Goal: Information Seeking & Learning: Learn about a topic

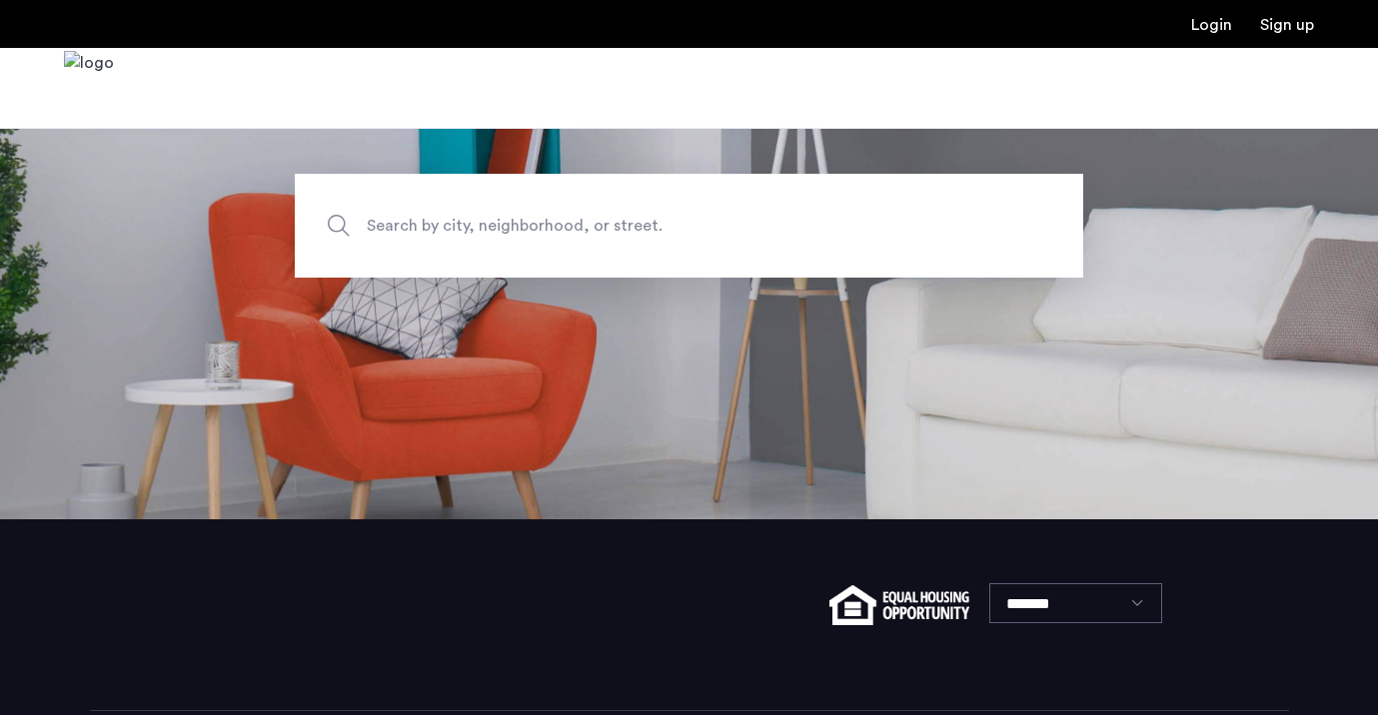
scroll to position [208, 0]
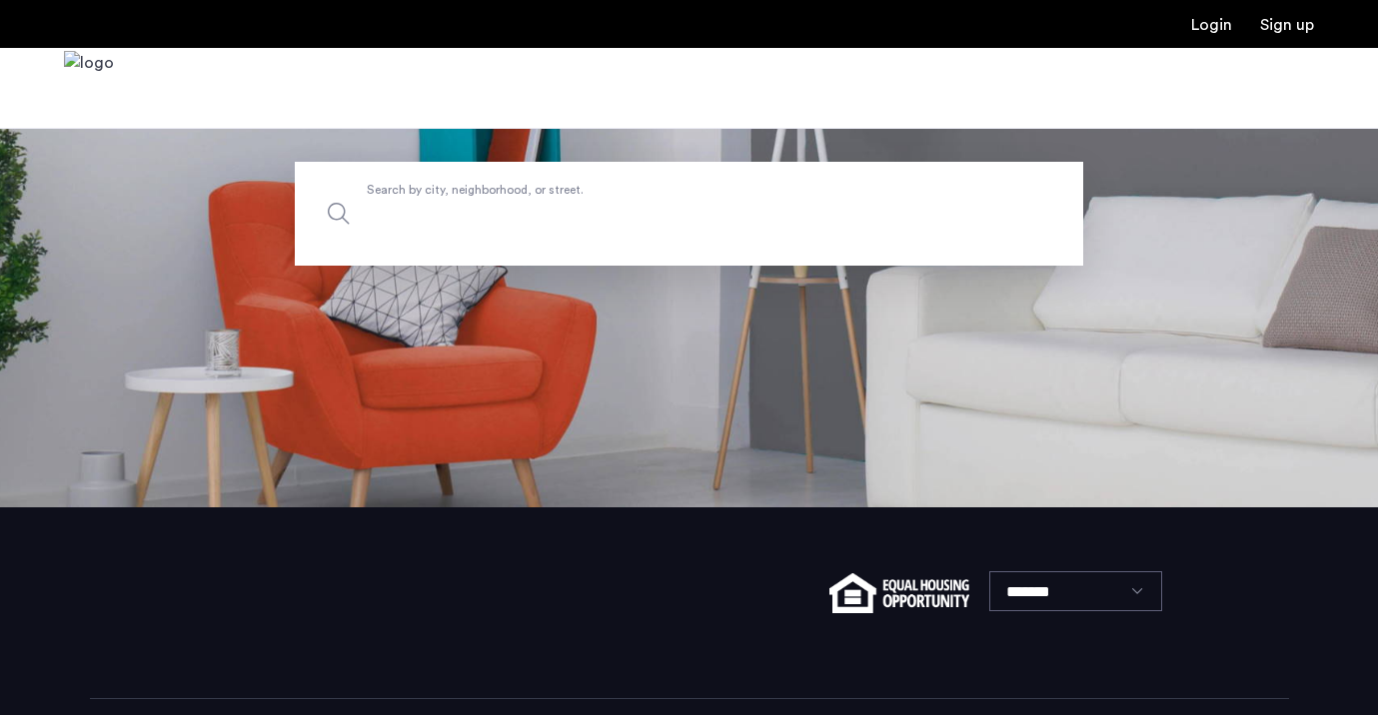
click at [542, 227] on input "Search by city, neighborhood, or street." at bounding box center [689, 214] width 788 height 104
type input "***"
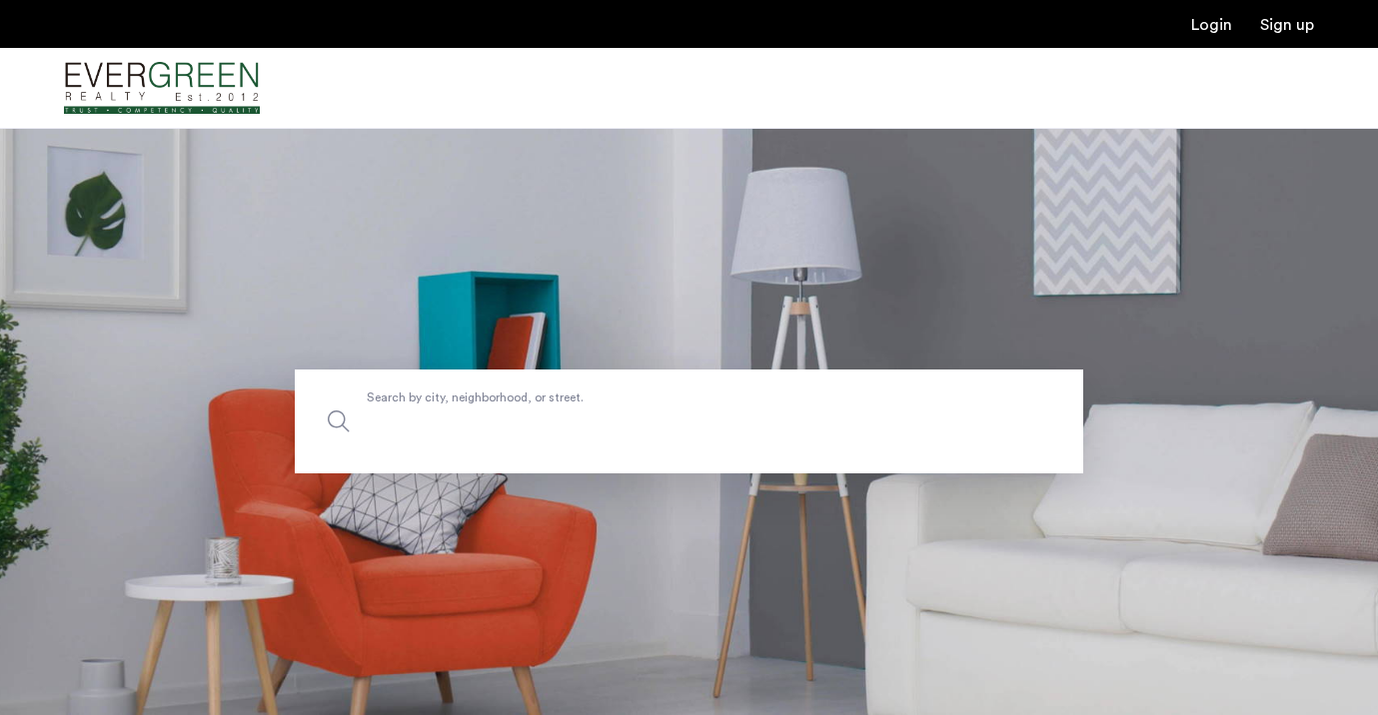
click at [514, 389] on input "Search by city, neighborhood, or street." at bounding box center [689, 422] width 788 height 104
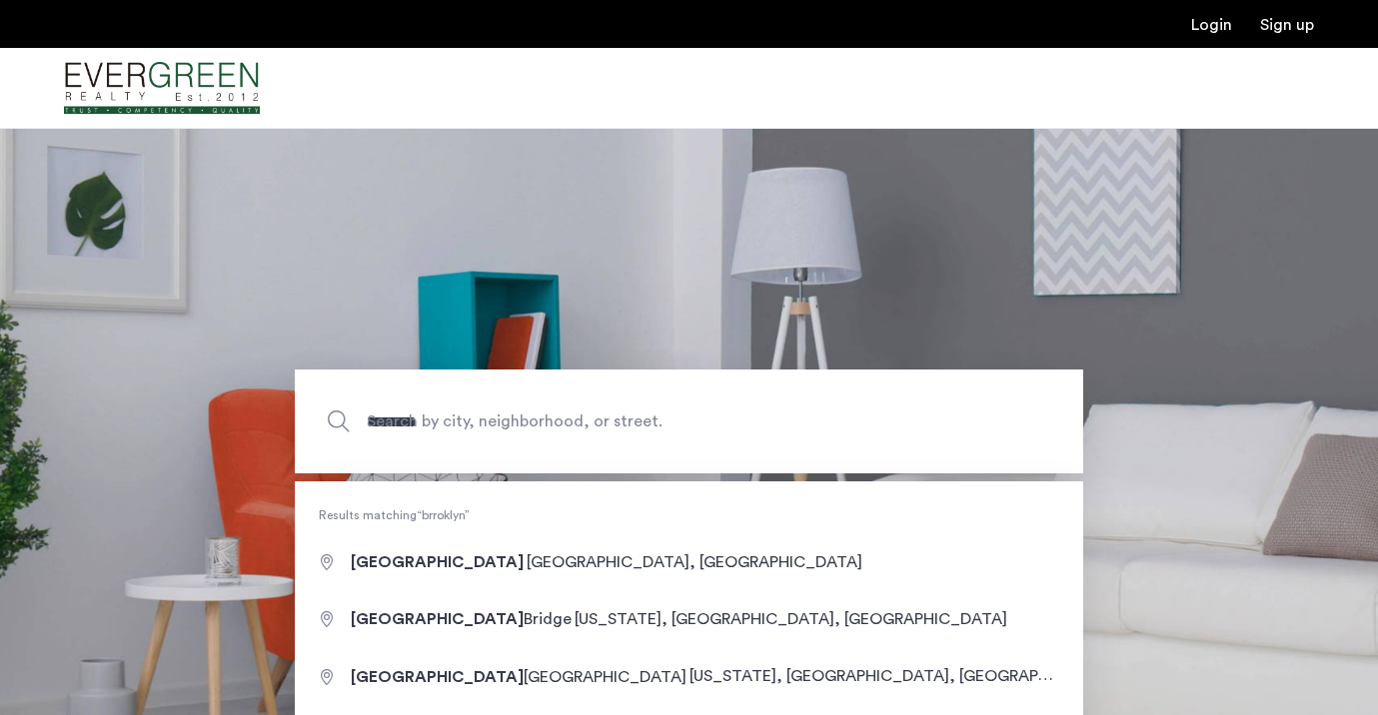
type input "**********"
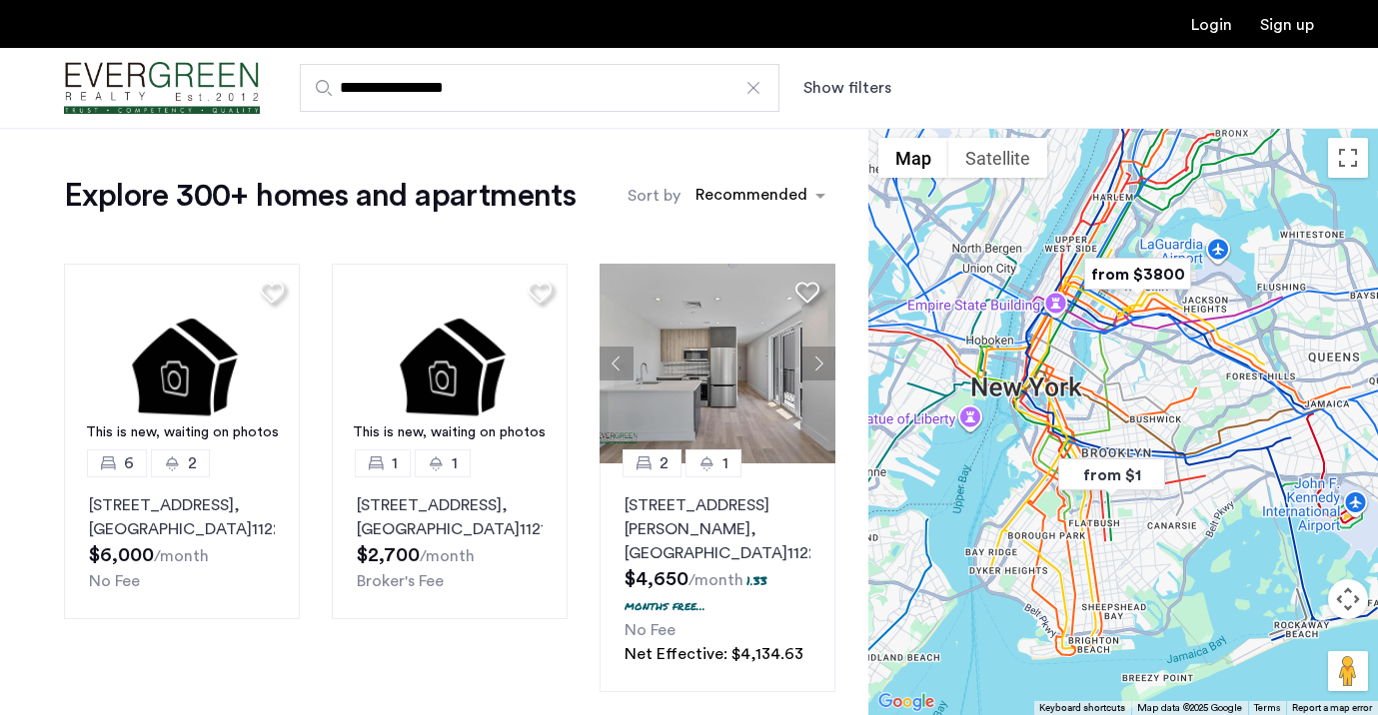
click at [1148, 486] on img "from $1" at bounding box center [1111, 475] width 123 height 45
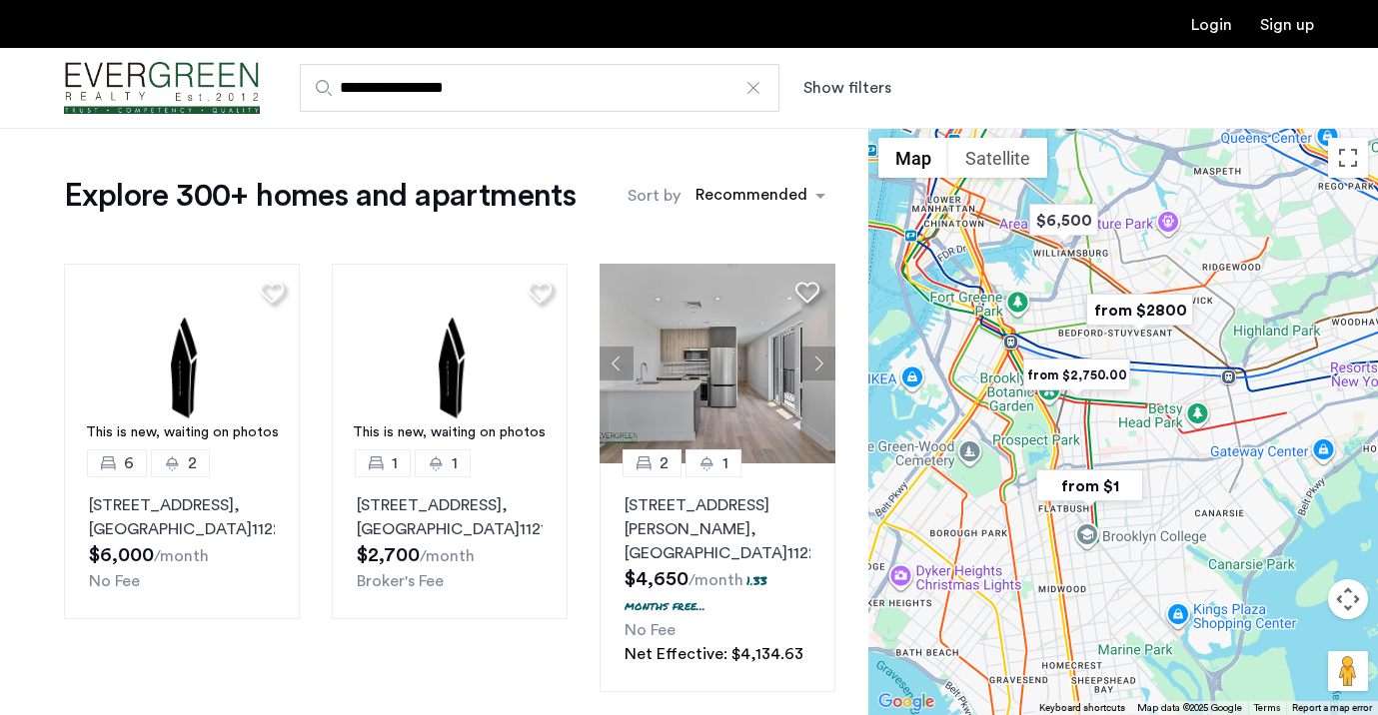
click at [1117, 484] on img "from $1" at bounding box center [1089, 486] width 123 height 45
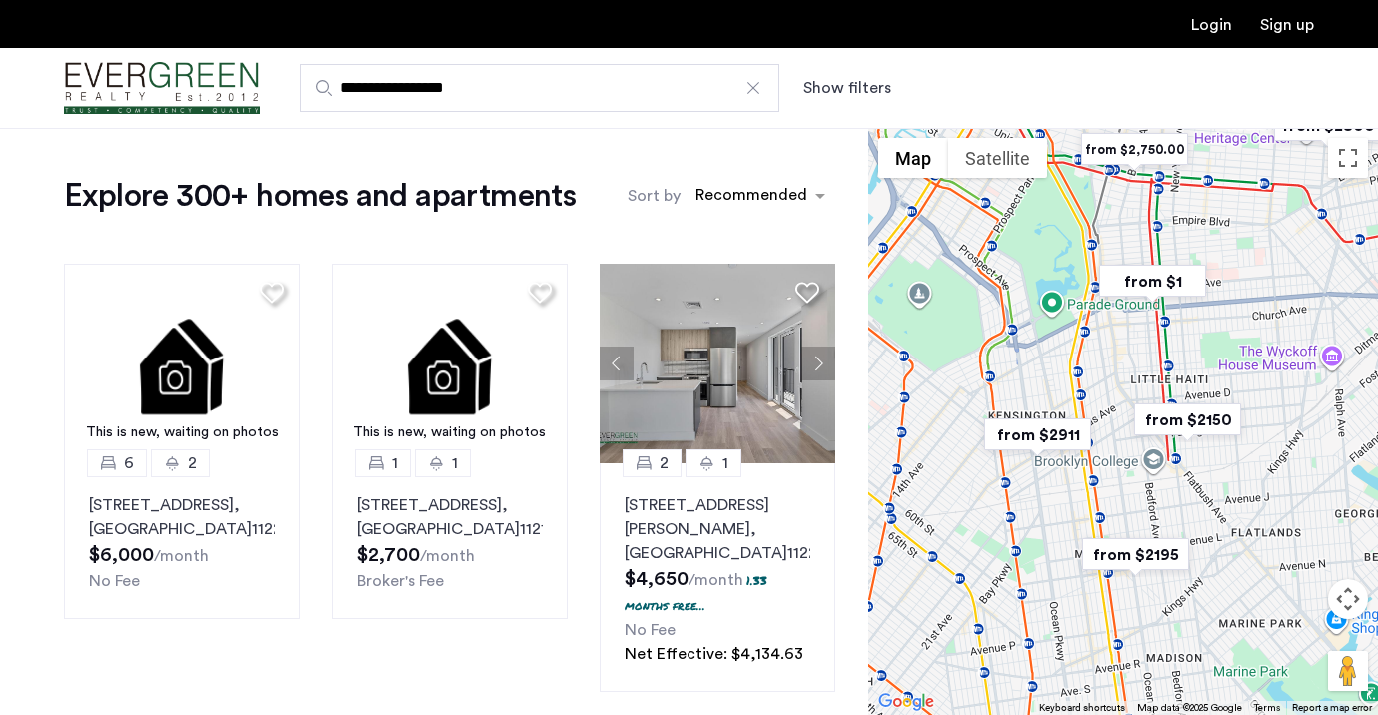
click at [1134, 558] on img "from $2195" at bounding box center [1135, 554] width 123 height 45
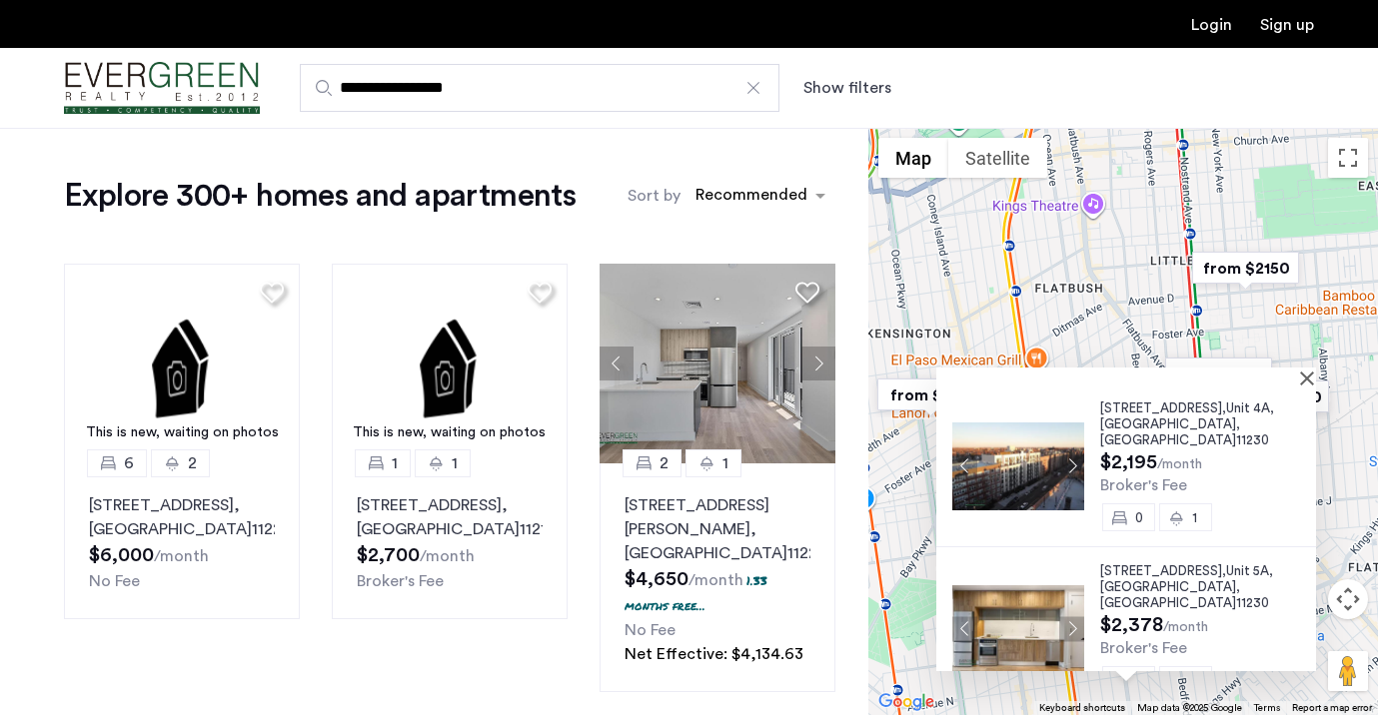
click at [1139, 295] on div "1825 Ocean Avenue, Unit 4A, Brooklyn , NY 11230 $2,195 /month Broker's Fee 0 1 …" at bounding box center [1123, 421] width 510 height 587
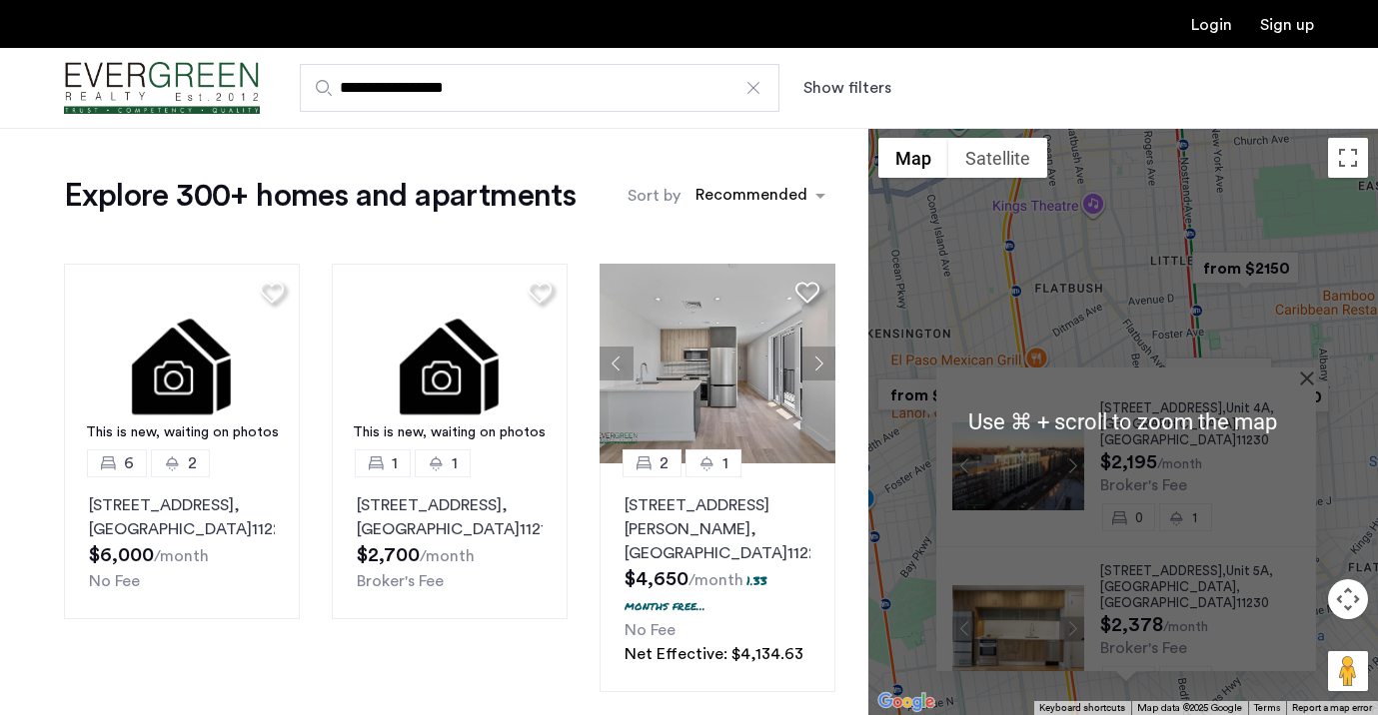
click at [809, 96] on button "Show filters" at bounding box center [847, 88] width 88 height 24
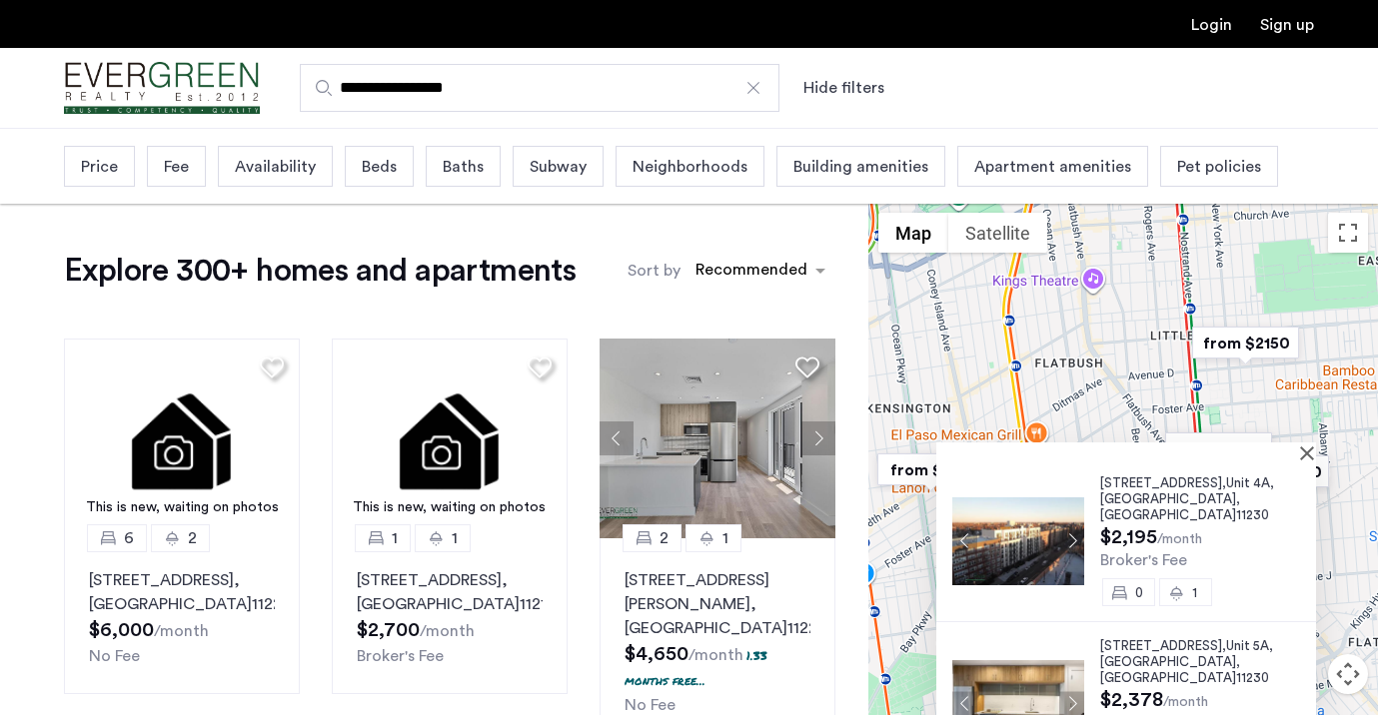
click at [384, 173] on span "Beds" at bounding box center [379, 167] width 35 height 24
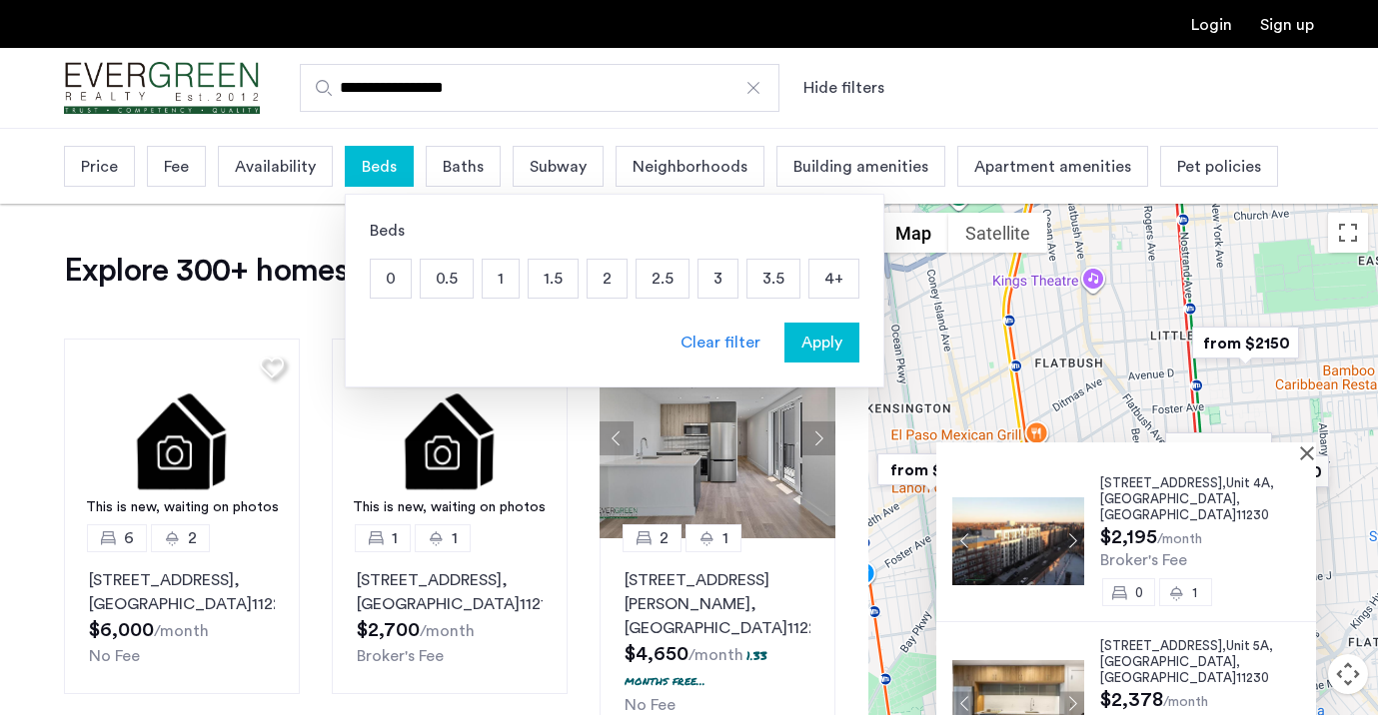
click at [548, 282] on p "1.5" at bounding box center [552, 279] width 49 height 38
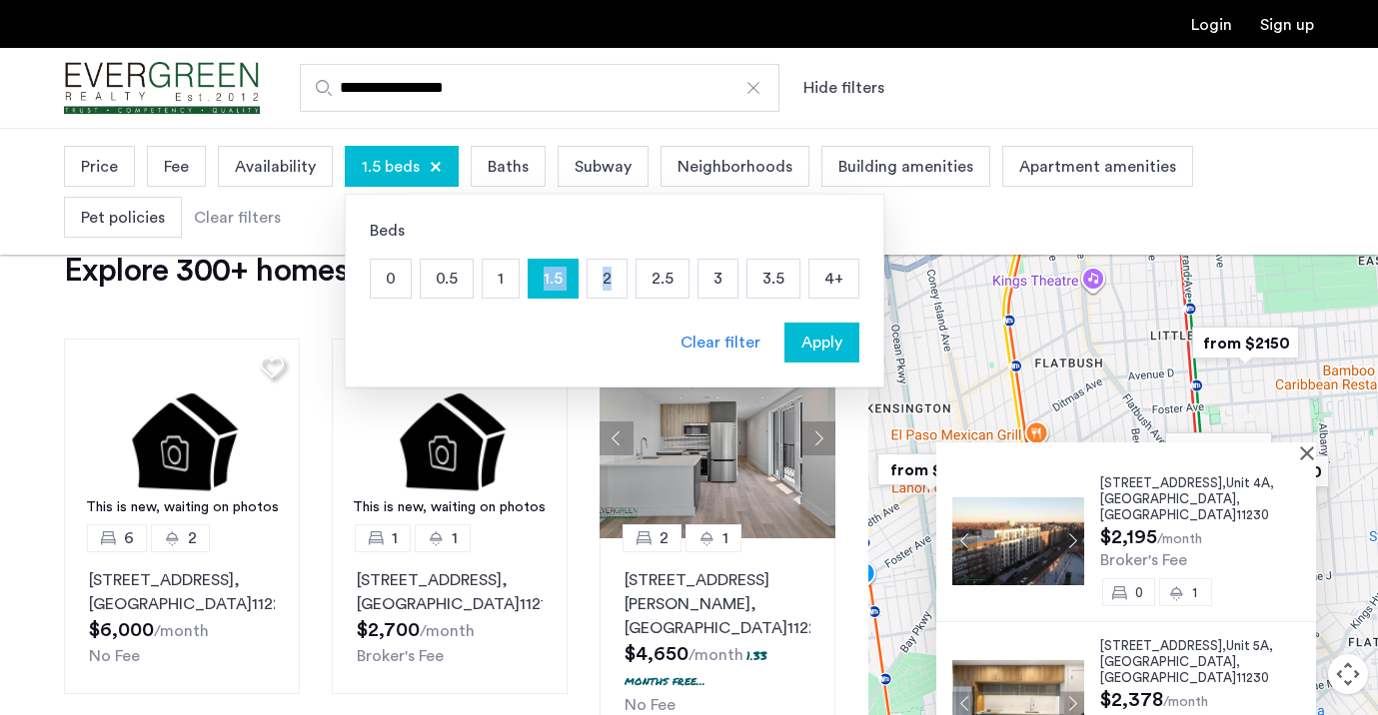
drag, startPoint x: 548, startPoint y: 282, endPoint x: 609, endPoint y: 274, distance: 61.5
click at [609, 276] on div "0 0.5 1 1.5 2 2.5 3 3.5 4+" at bounding box center [615, 279] width 490 height 40
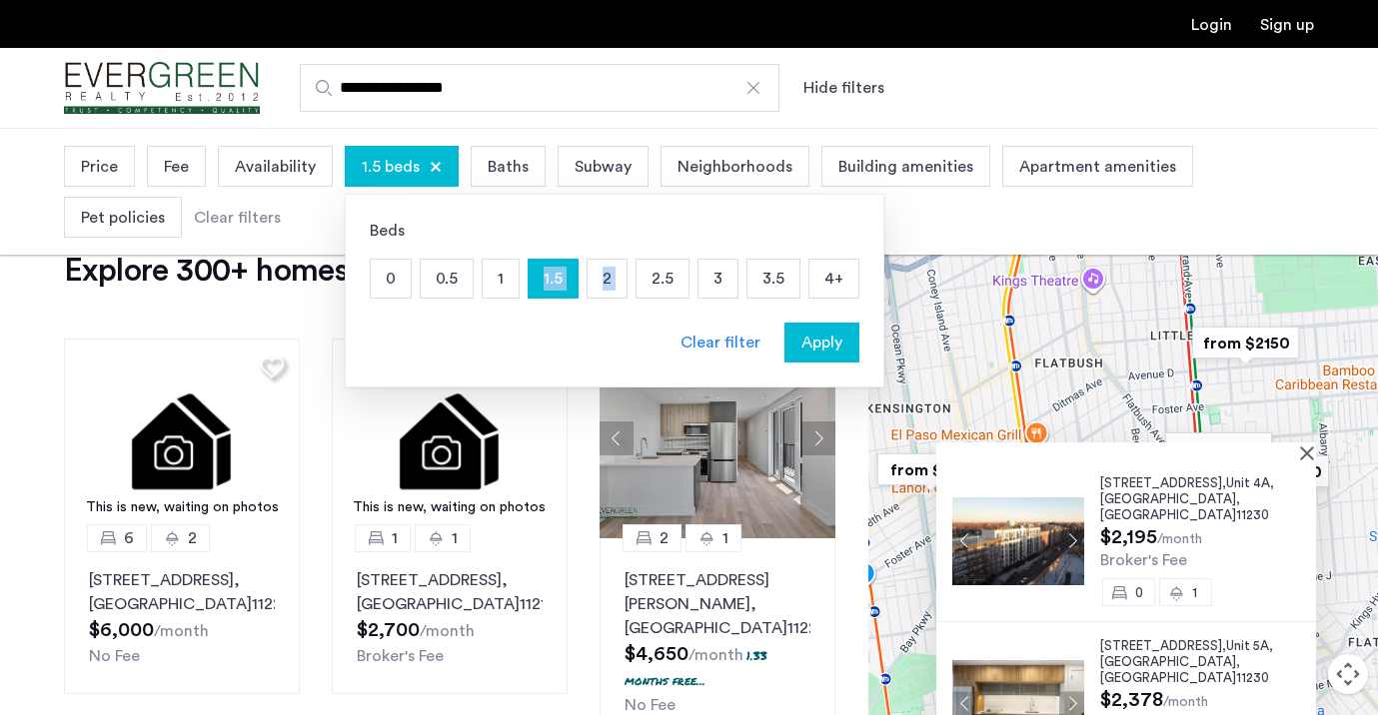
click at [609, 274] on p "2" at bounding box center [606, 279] width 39 height 38
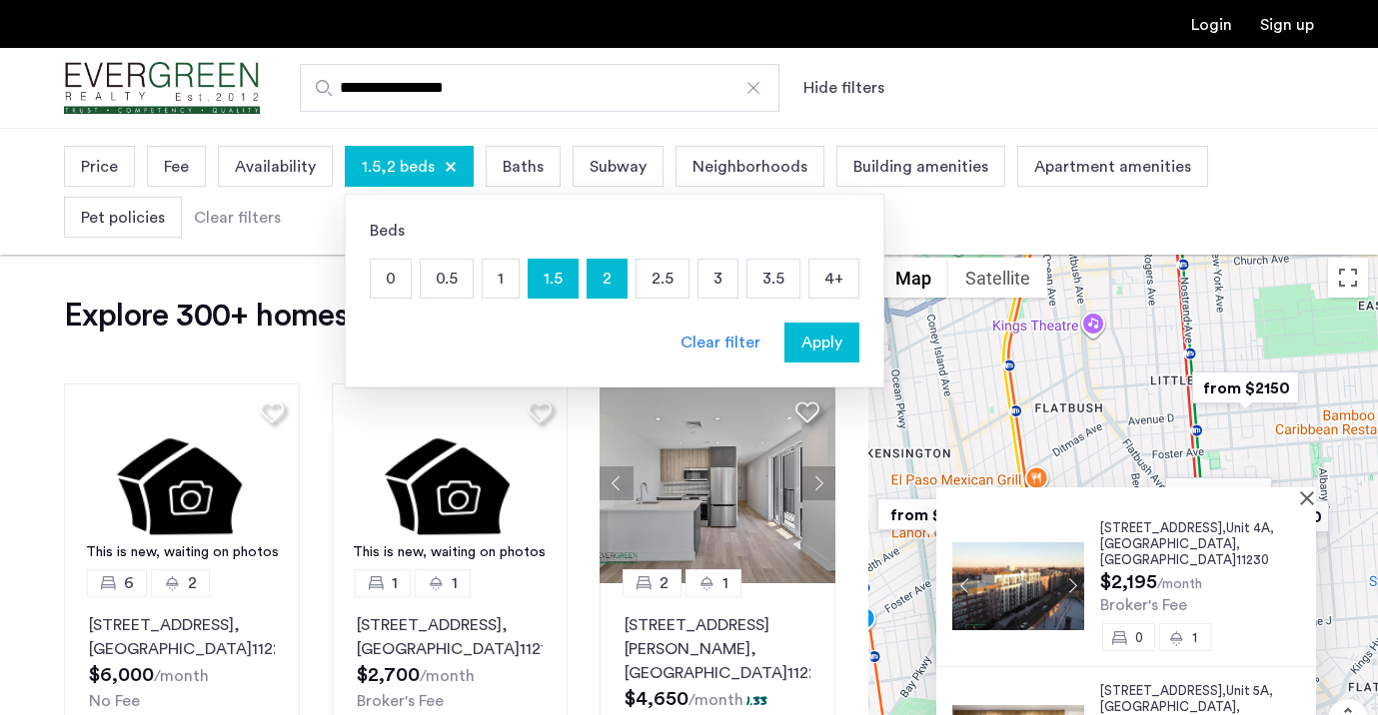
click at [519, 286] on div "0 0.5 1 1.5 2 2.5 3 3.5 4+" at bounding box center [615, 279] width 490 height 40
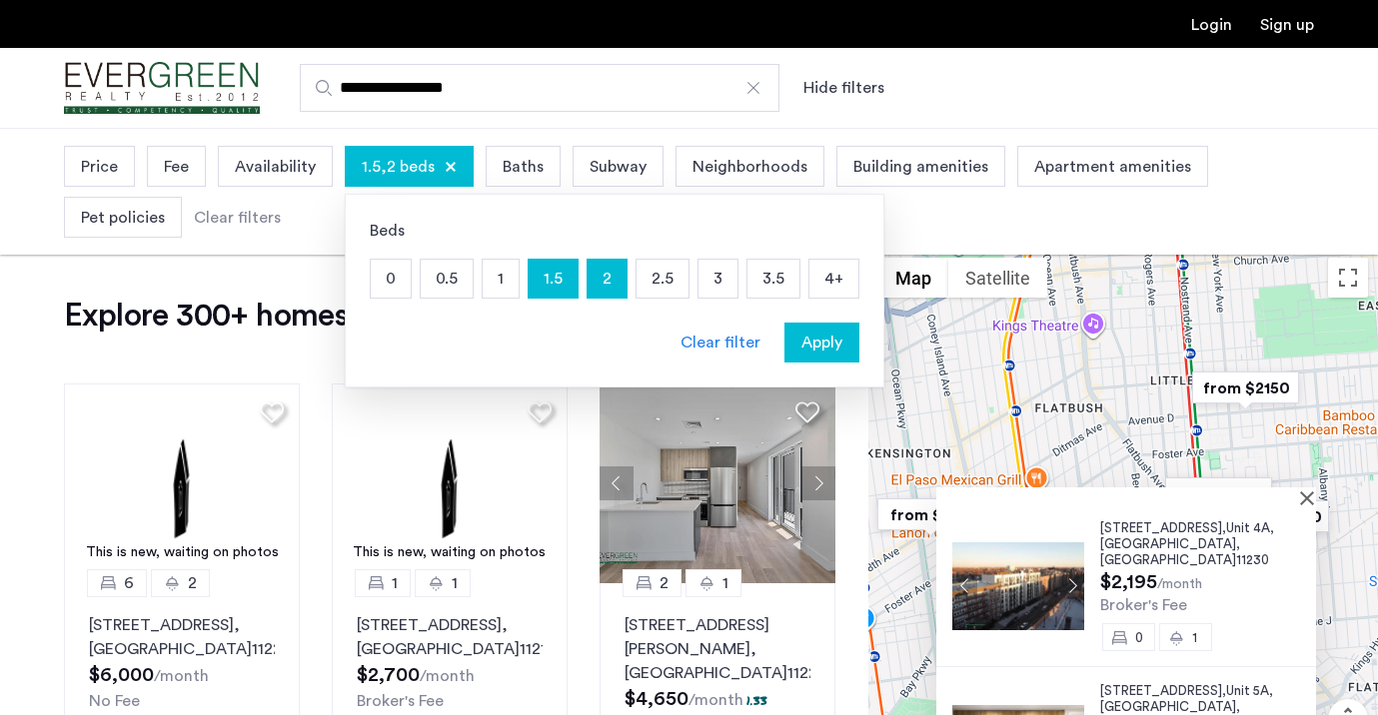
click at [563, 288] on p "1.5" at bounding box center [552, 279] width 49 height 38
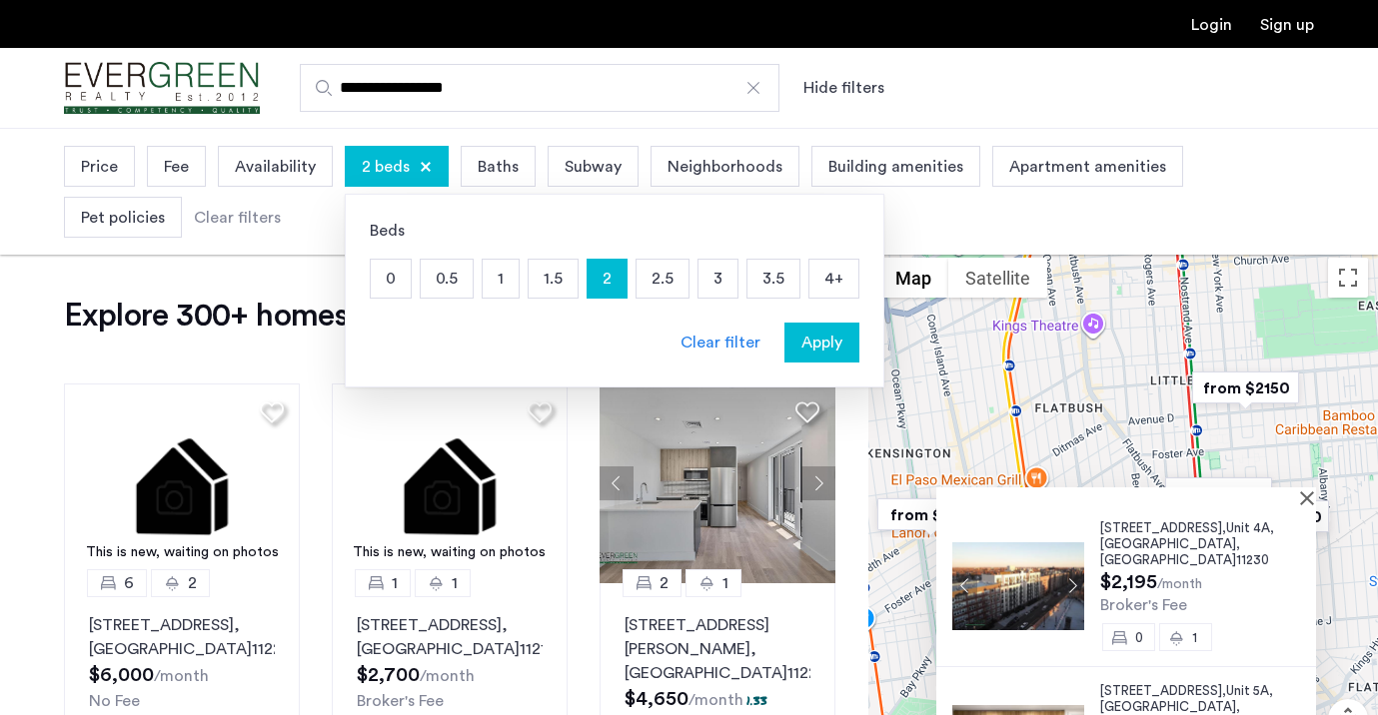
click at [606, 287] on p "2" at bounding box center [606, 279] width 39 height 38
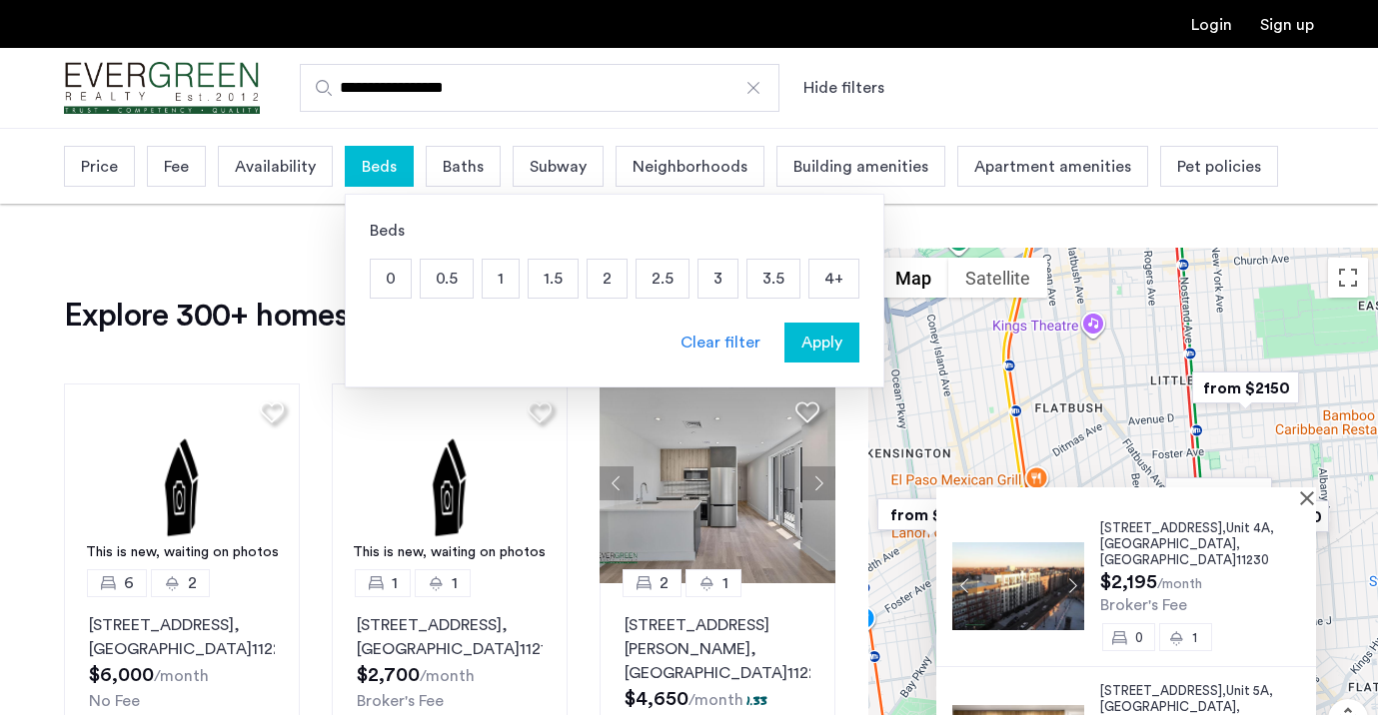
click at [606, 287] on p "2" at bounding box center [606, 279] width 39 height 38
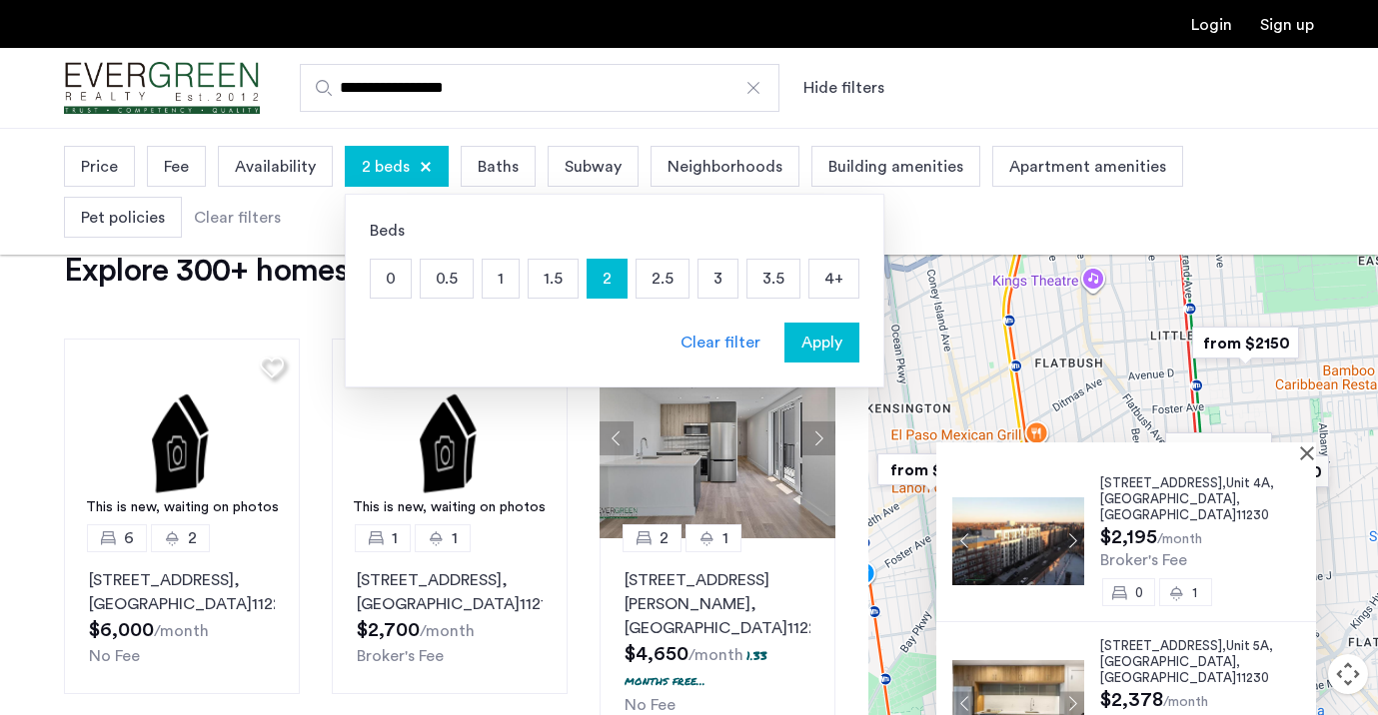
click at [651, 287] on p "2.5" at bounding box center [662, 279] width 52 height 38
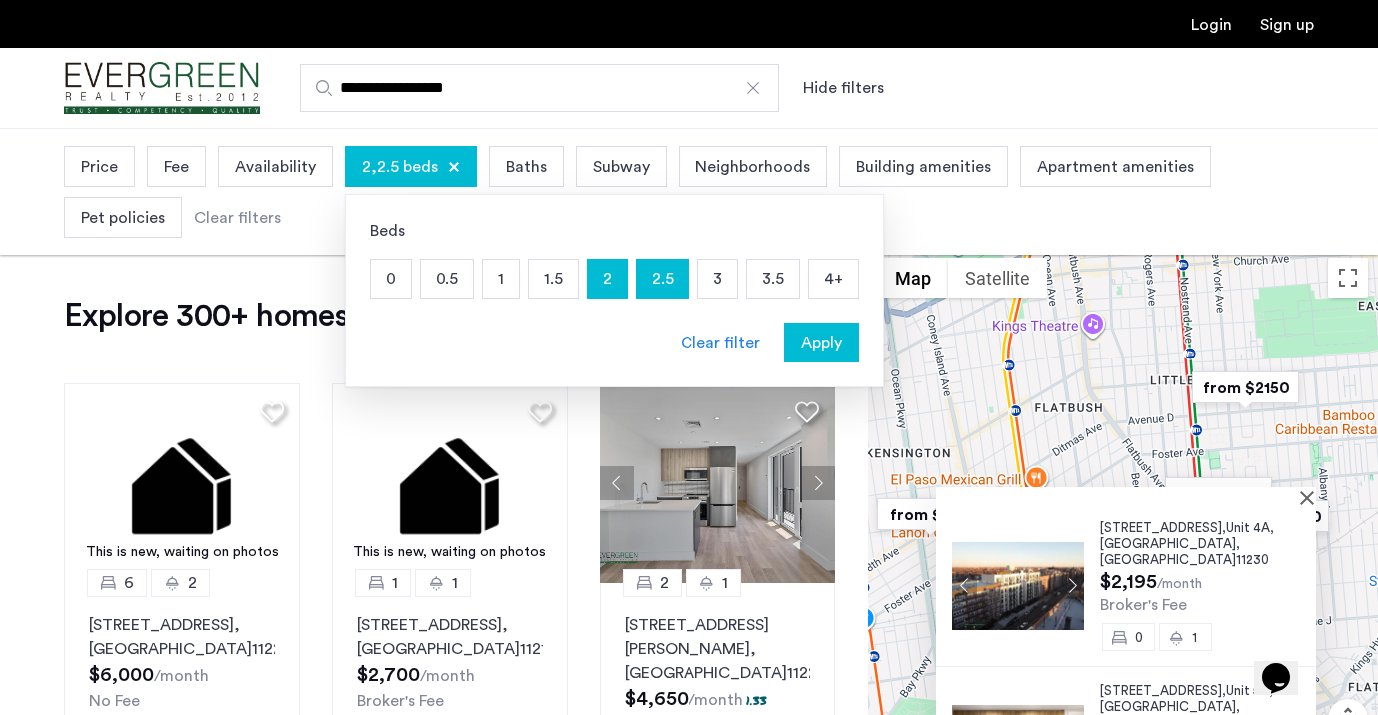
click at [818, 337] on span "Apply" at bounding box center [821, 343] width 41 height 24
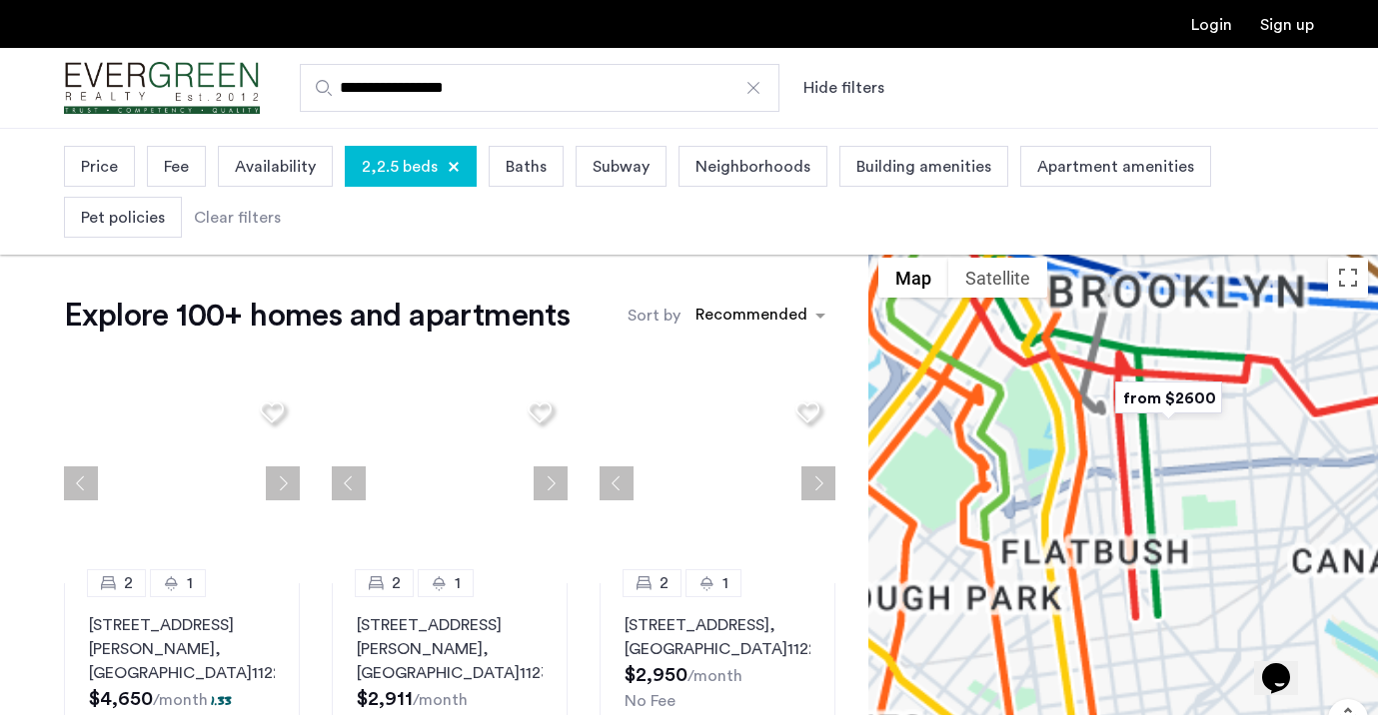
click at [531, 175] on span "Baths" at bounding box center [526, 167] width 41 height 24
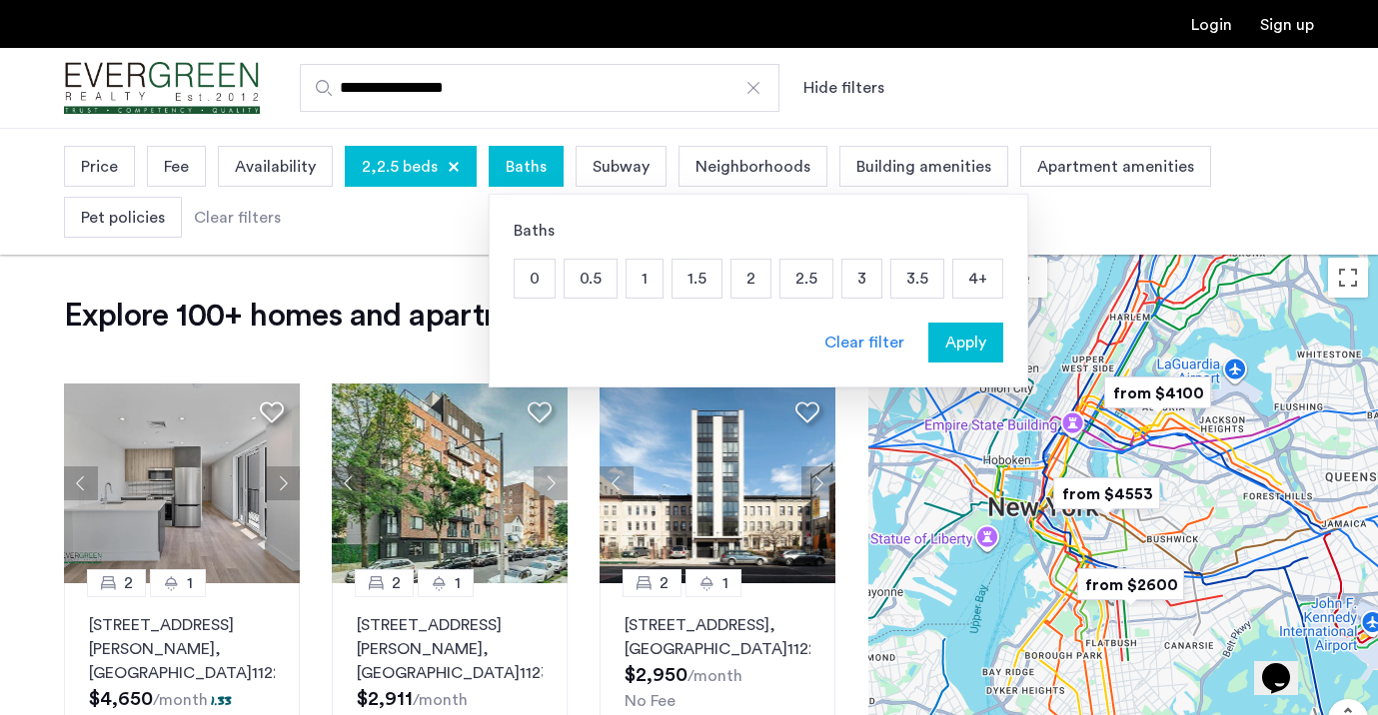
click at [702, 278] on p "1.5" at bounding box center [696, 279] width 49 height 38
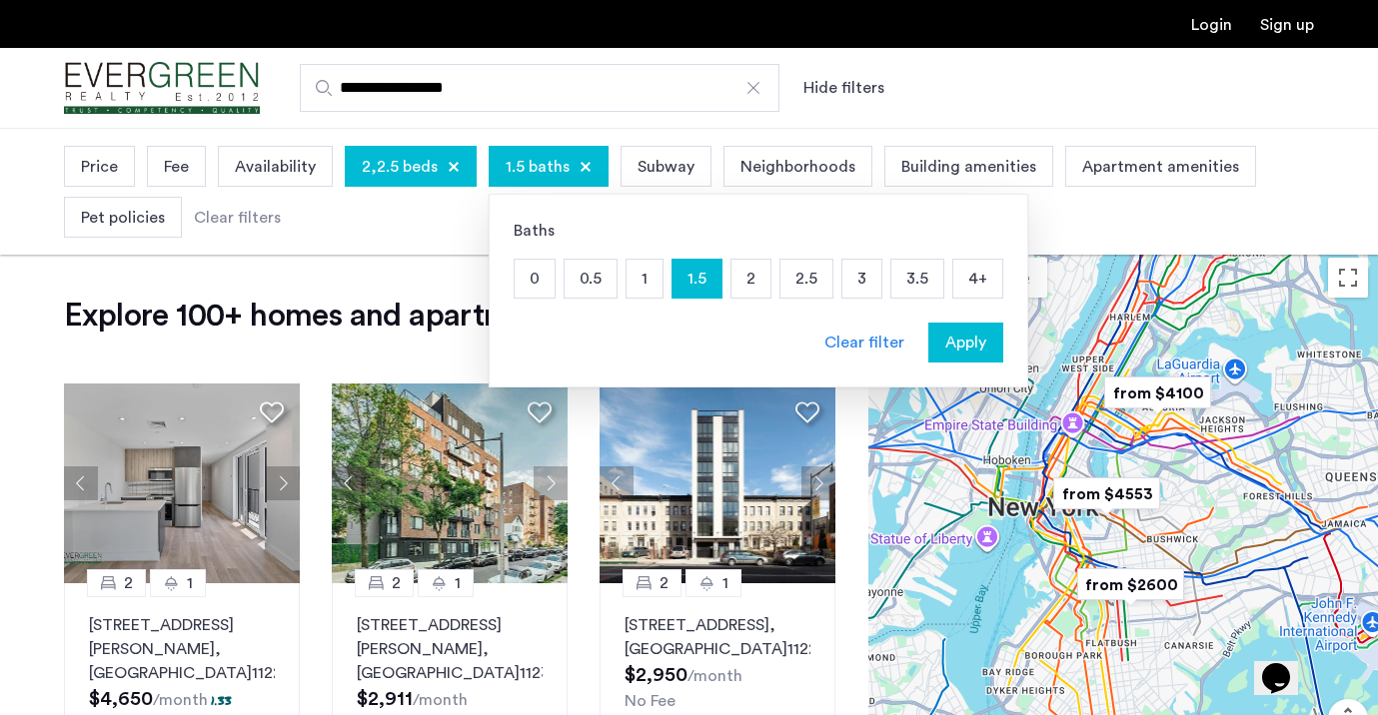
click at [744, 283] on p "2" at bounding box center [750, 279] width 39 height 38
click at [973, 361] on button "Apply" at bounding box center [965, 343] width 75 height 40
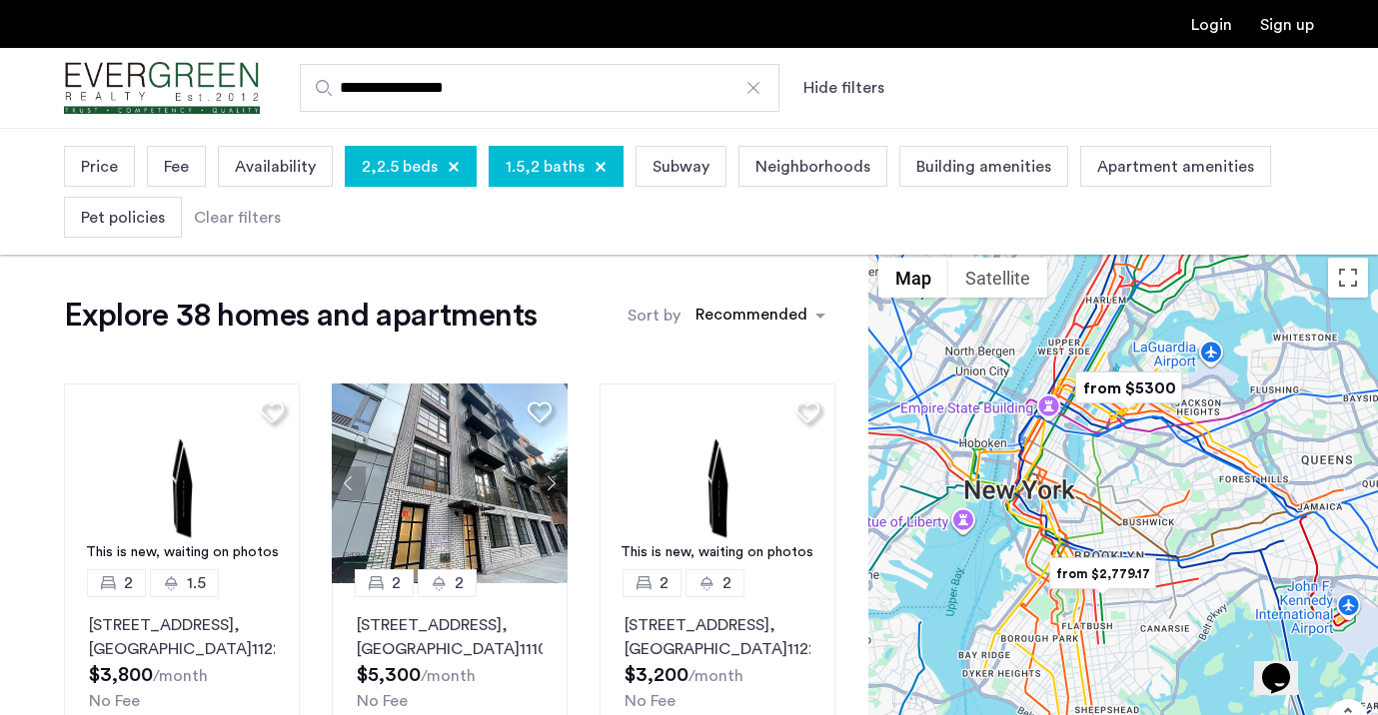
click at [117, 166] on div "Price" at bounding box center [99, 166] width 71 height 41
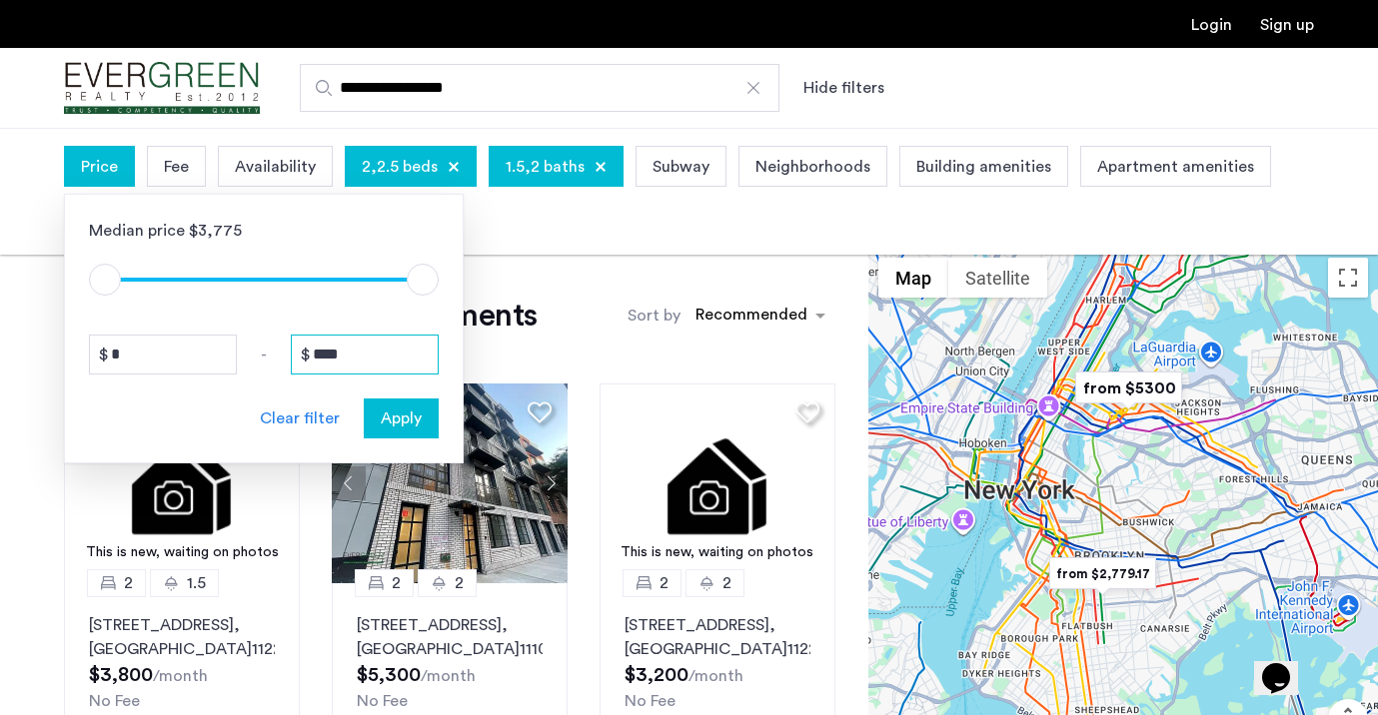
click at [365, 354] on input "****" at bounding box center [365, 355] width 148 height 40
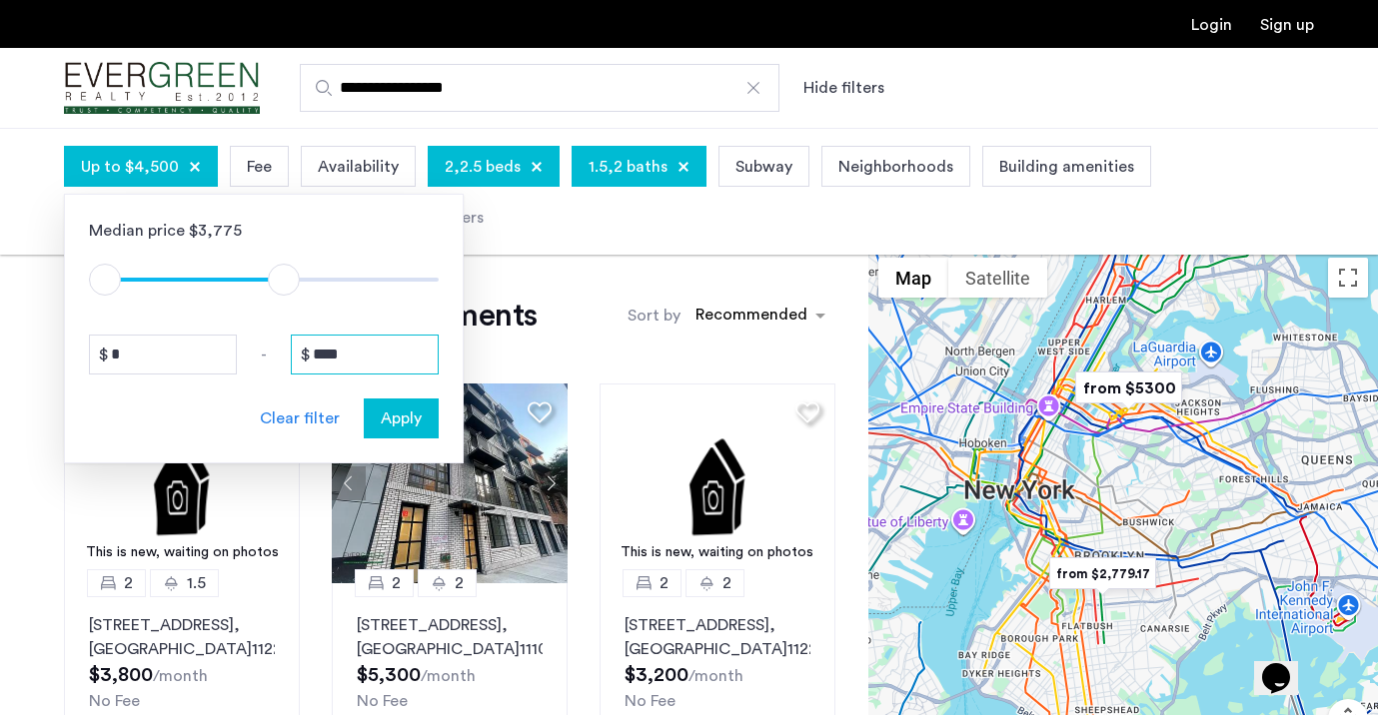
type input "****"
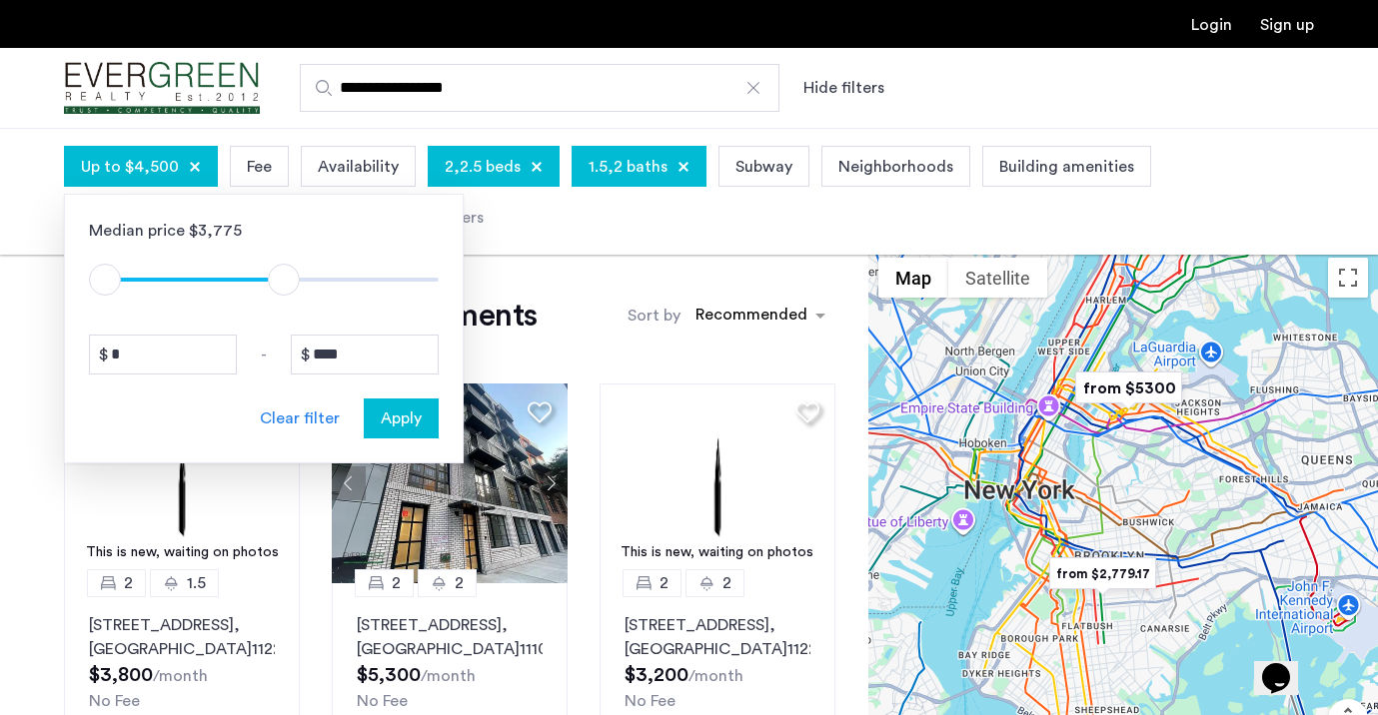
click at [425, 417] on div "Apply" at bounding box center [401, 419] width 63 height 24
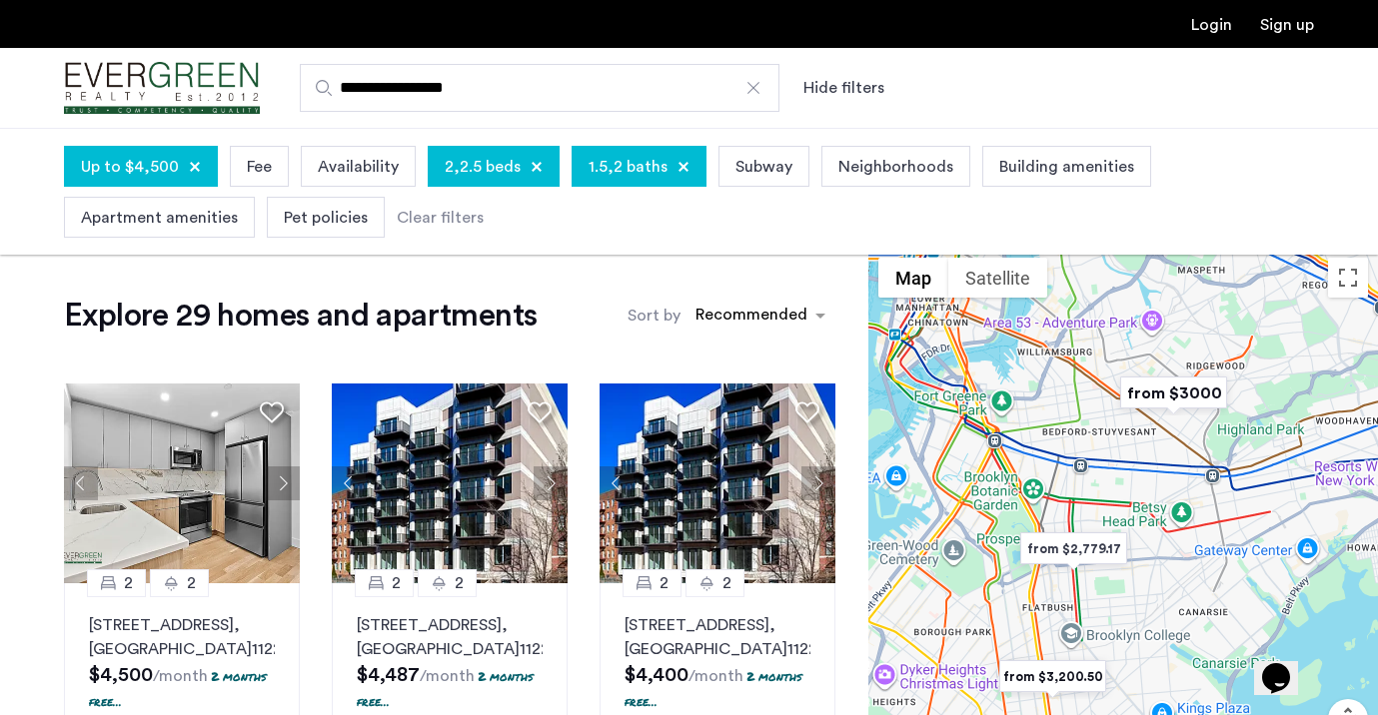
click at [1058, 543] on img "from $2,779.17" at bounding box center [1073, 548] width 123 height 45
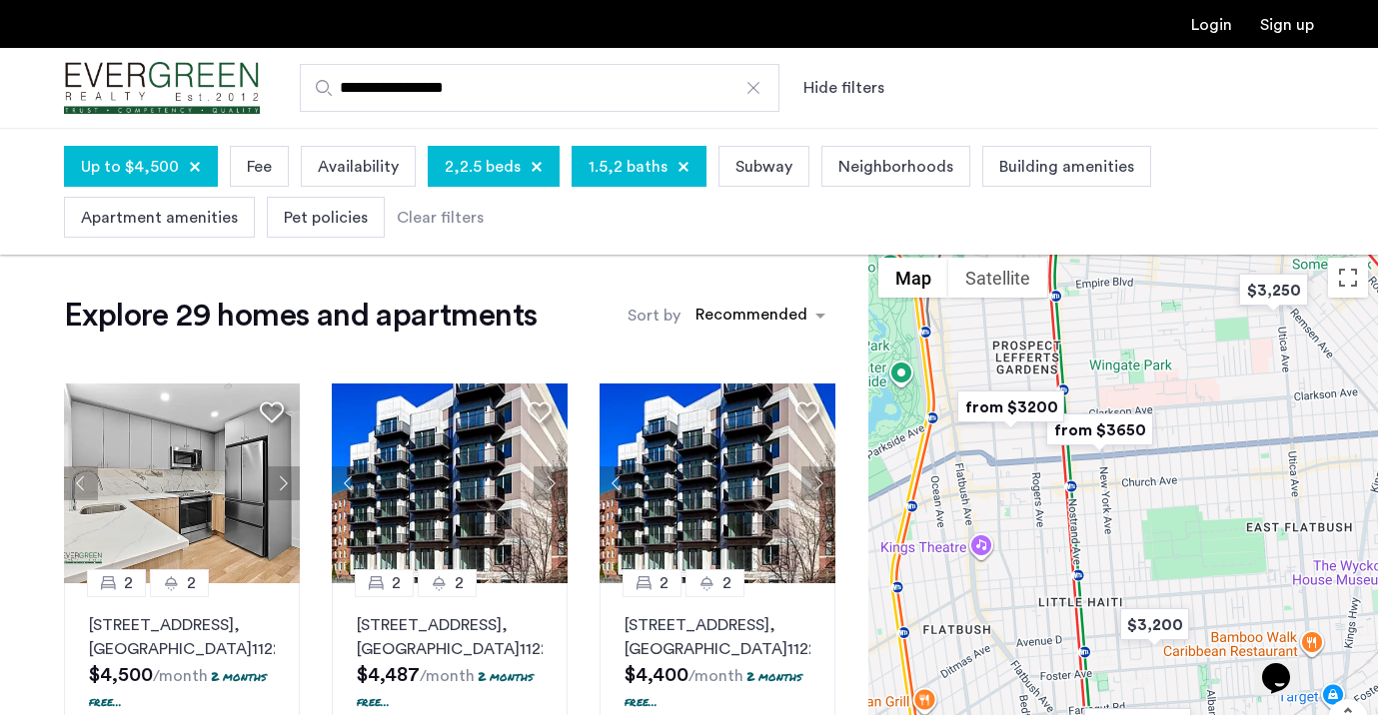
click at [1006, 403] on img "from $3200" at bounding box center [1010, 407] width 123 height 45
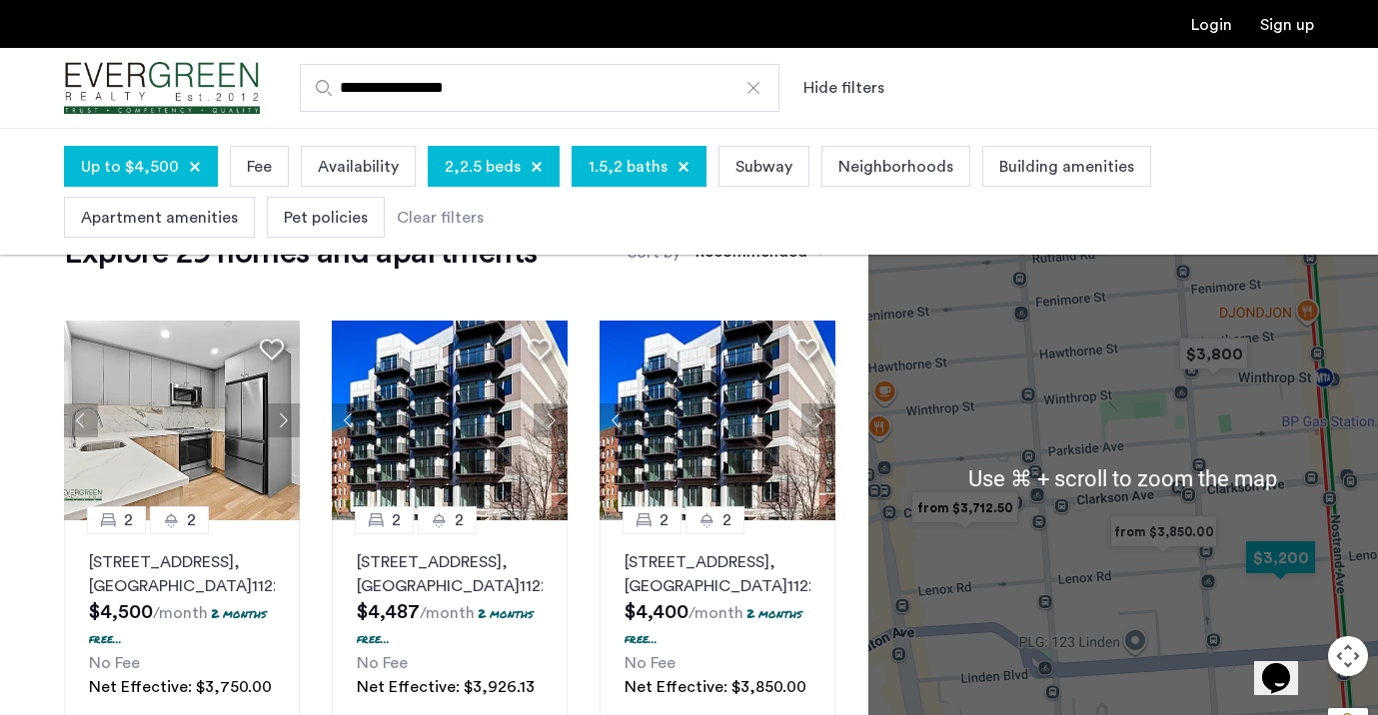
scroll to position [70, 0]
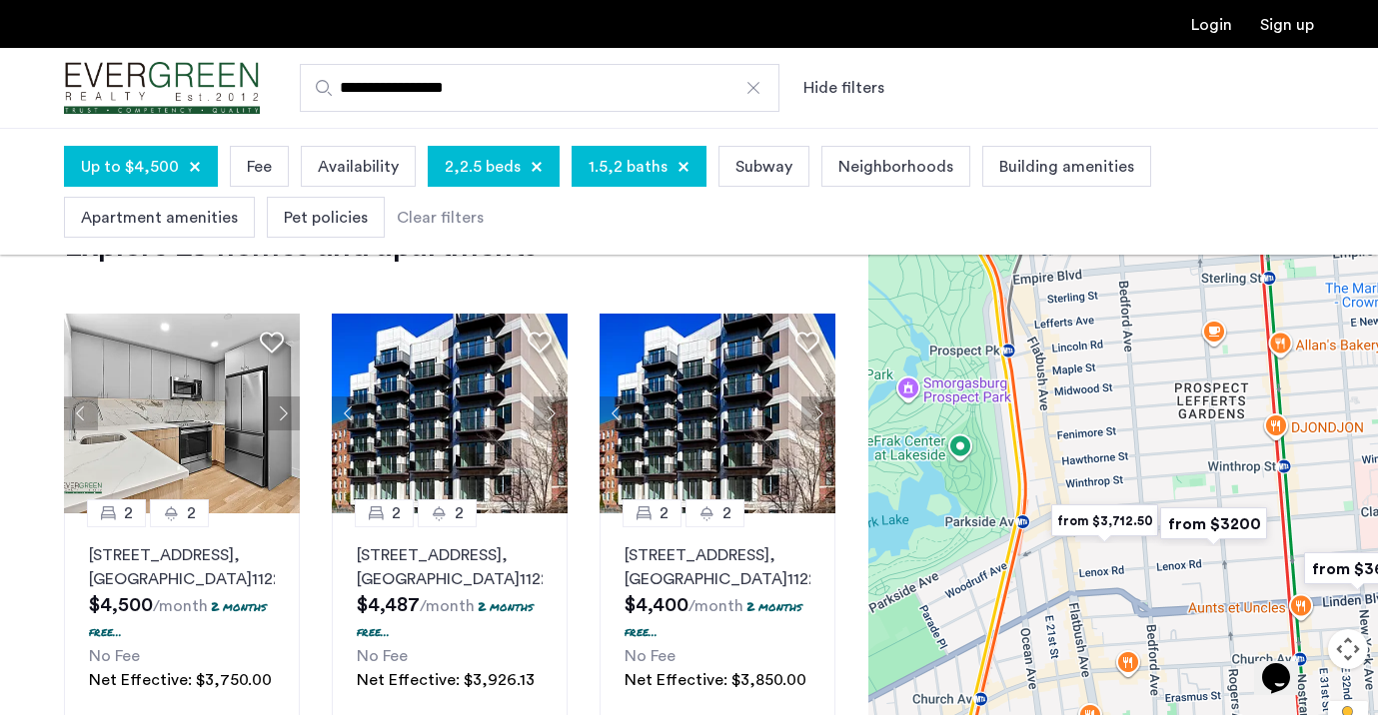
drag, startPoint x: 1228, startPoint y: 565, endPoint x: 1090, endPoint y: 565, distance: 137.9
click at [1090, 565] on div "To navigate, press the arrow keys." at bounding box center [1123, 471] width 510 height 587
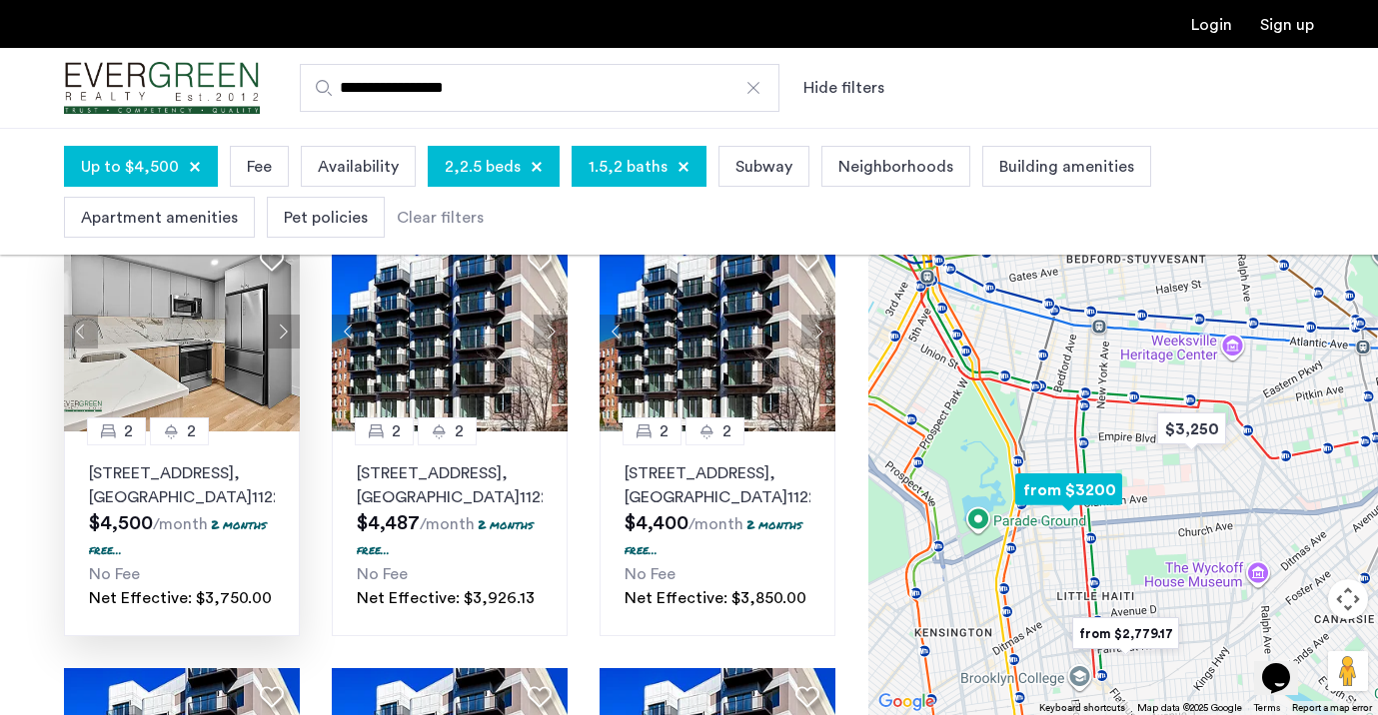
scroll to position [138, 0]
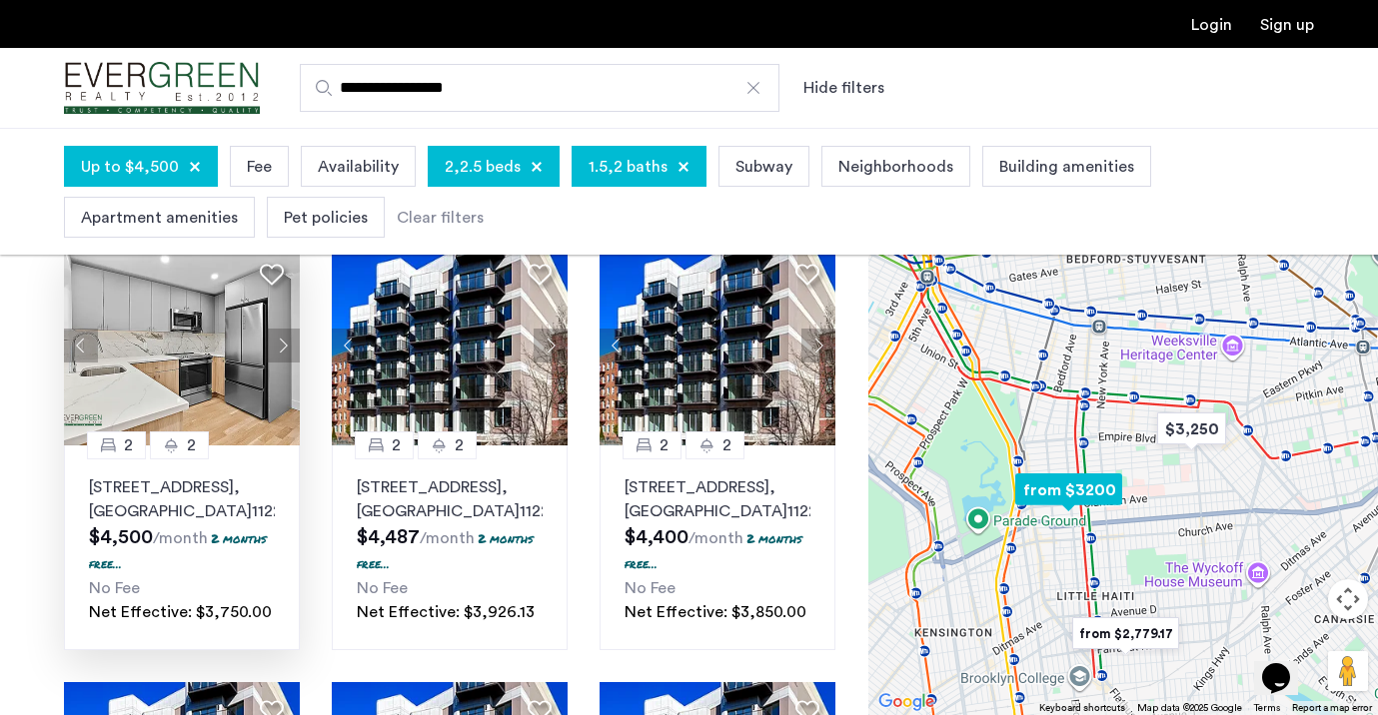
click at [288, 348] on button "Next apartment" at bounding box center [283, 346] width 34 height 34
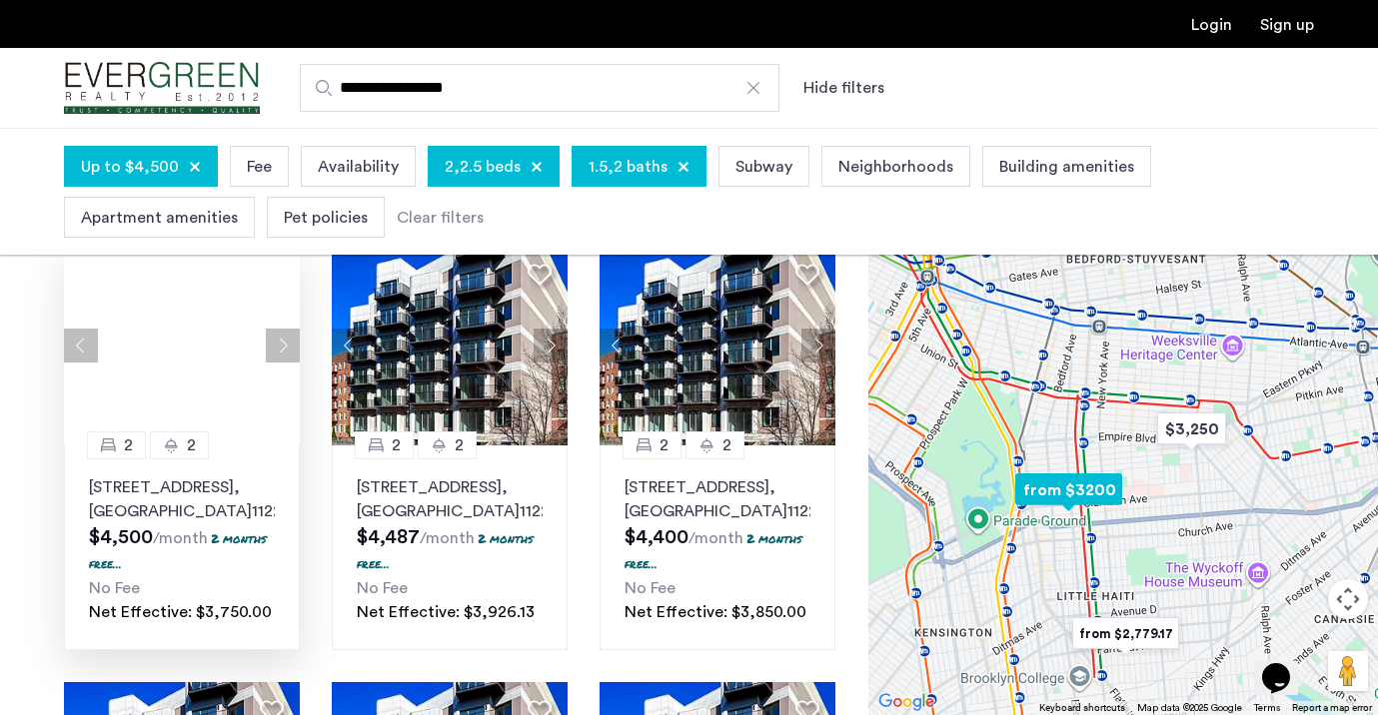
click at [288, 348] on button "Next apartment" at bounding box center [283, 346] width 34 height 34
click at [288, 347] on button "Next apartment" at bounding box center [283, 346] width 34 height 34
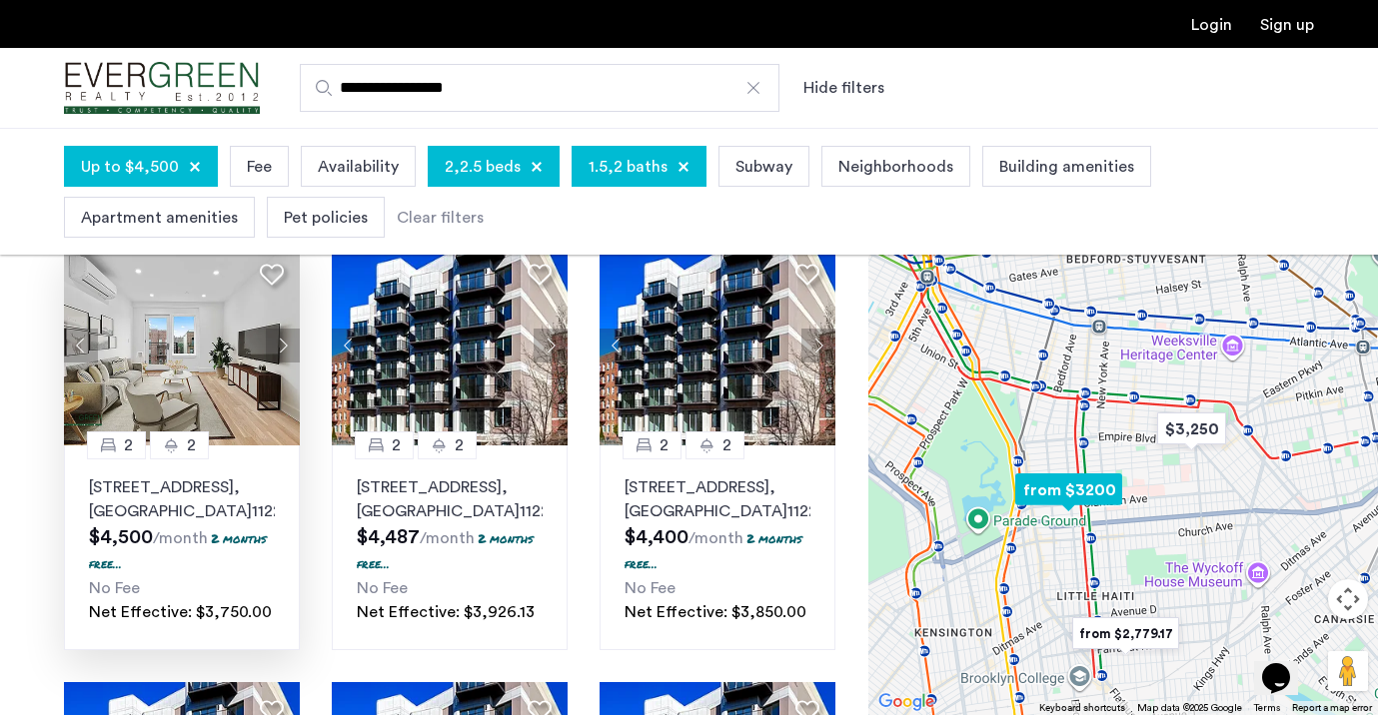
click at [288, 347] on button "Next apartment" at bounding box center [283, 346] width 34 height 34
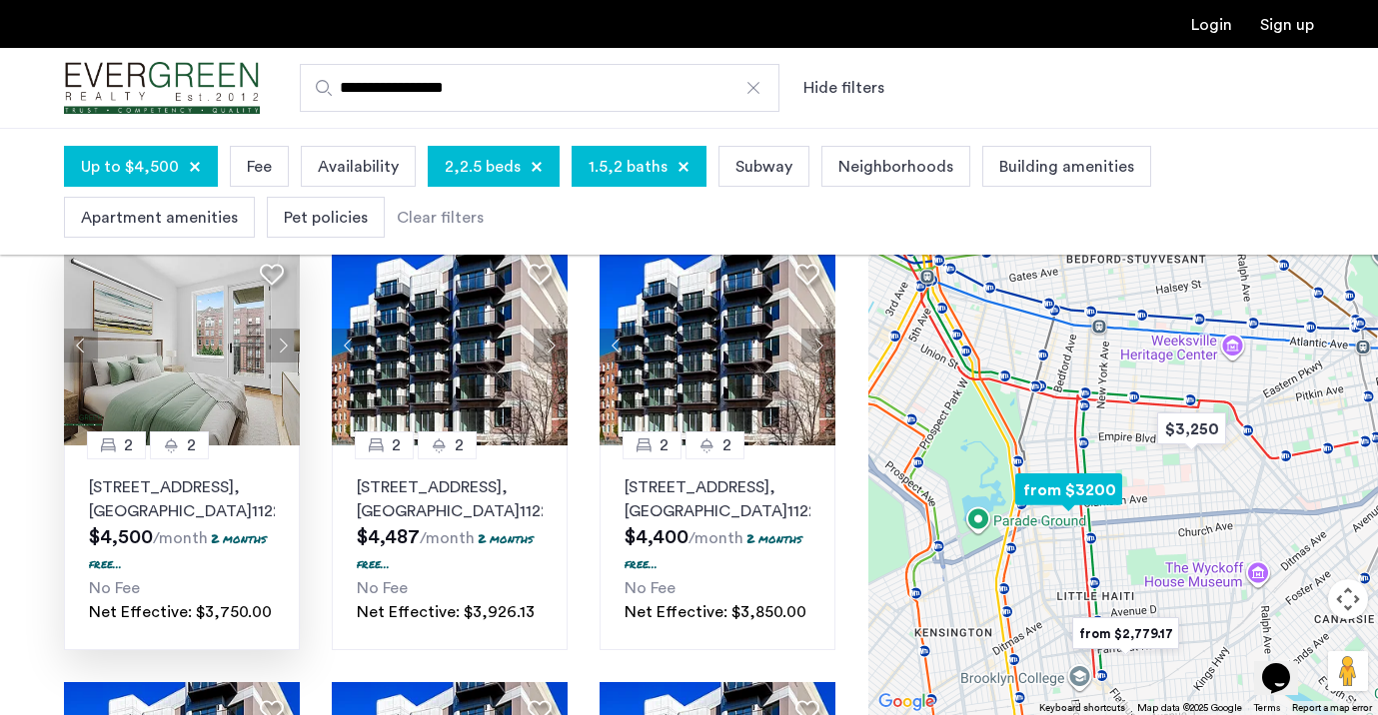
click at [288, 346] on button "Next apartment" at bounding box center [283, 346] width 34 height 34
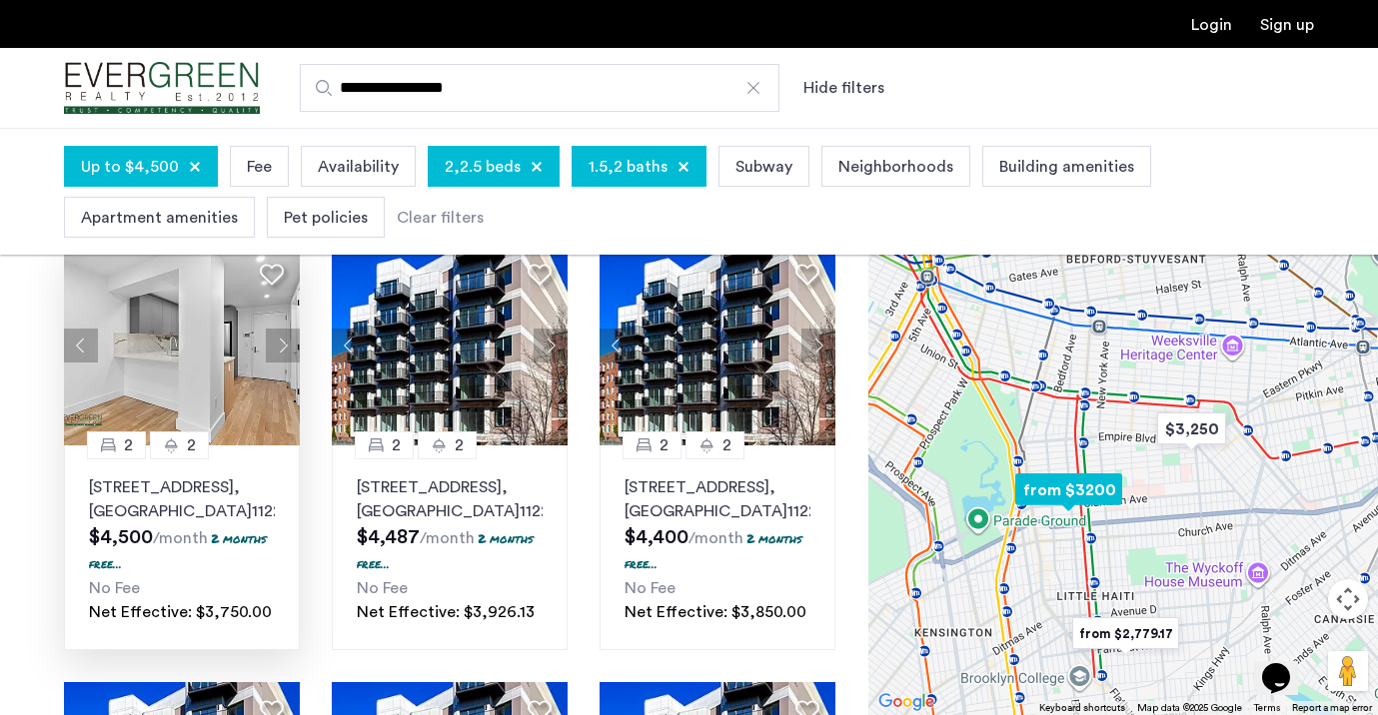
click at [288, 347] on button "Next apartment" at bounding box center [283, 346] width 34 height 34
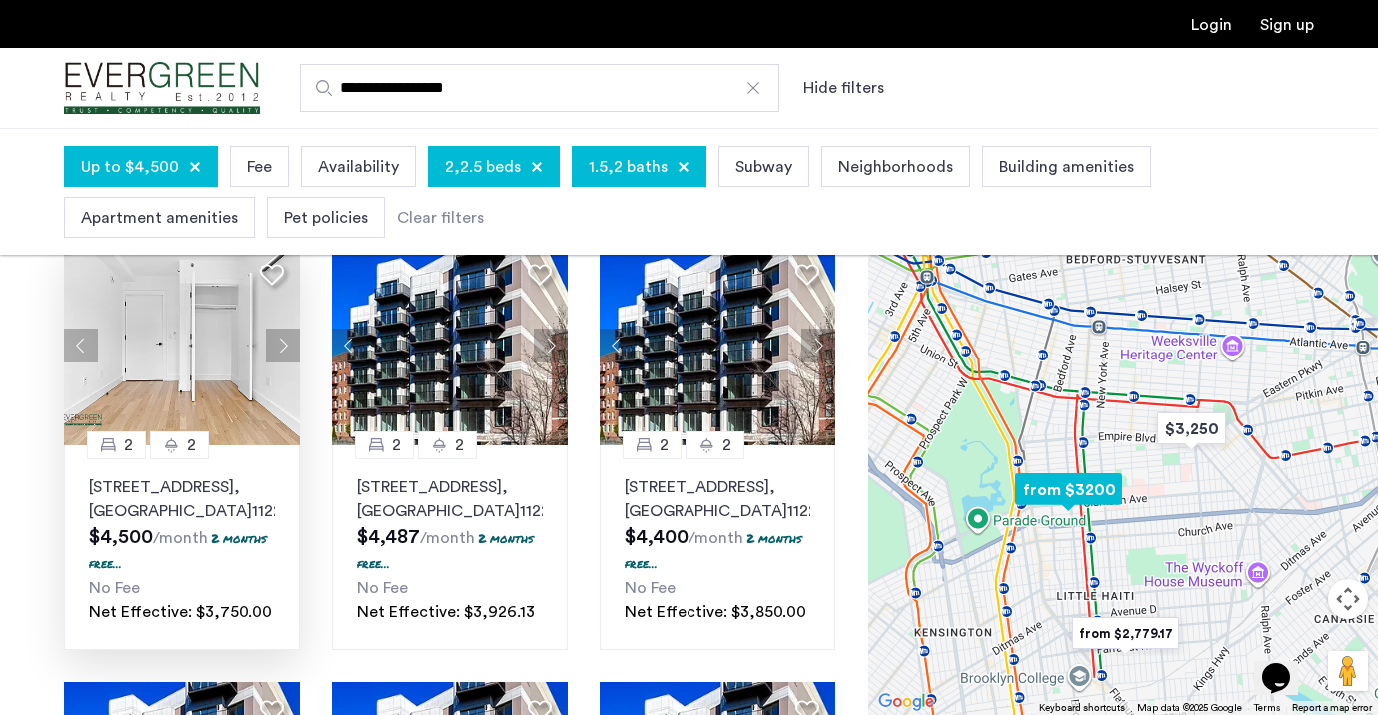
click at [288, 347] on button "Next apartment" at bounding box center [283, 346] width 34 height 34
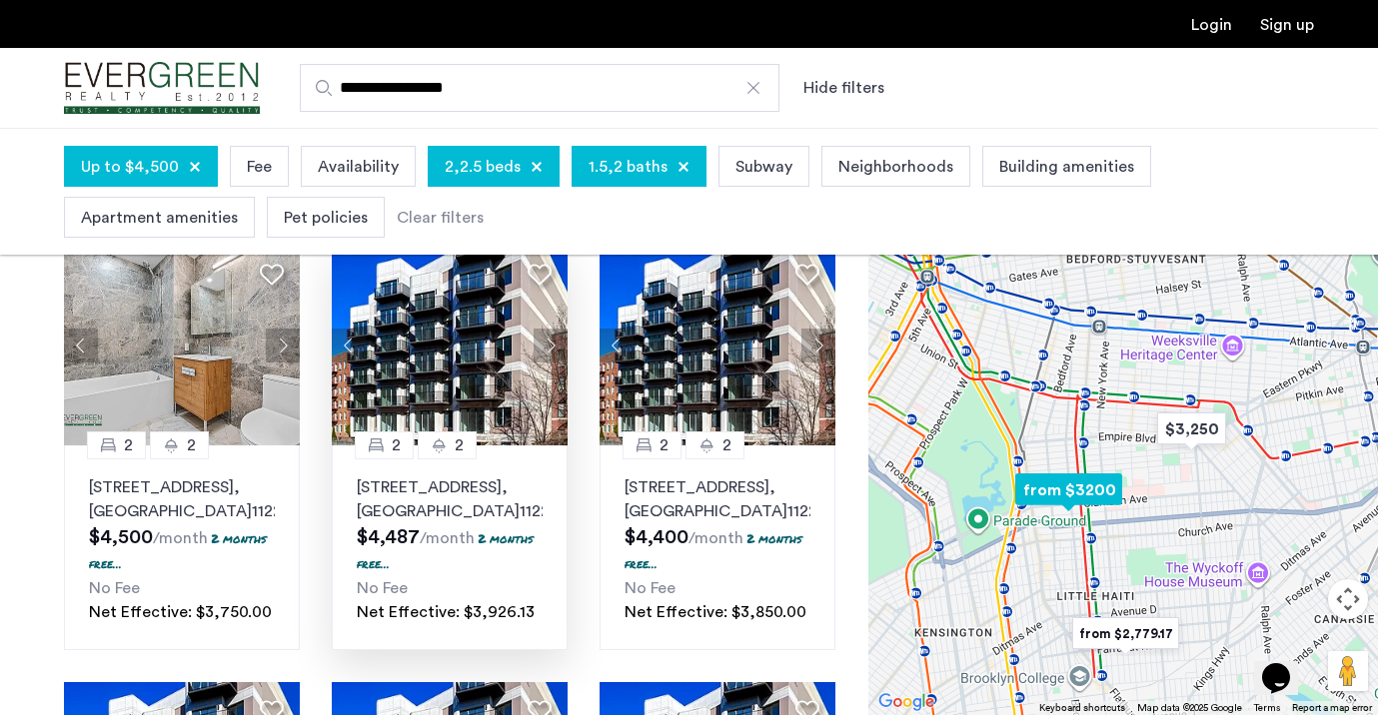
click at [555, 347] on button "Next apartment" at bounding box center [550, 346] width 34 height 34
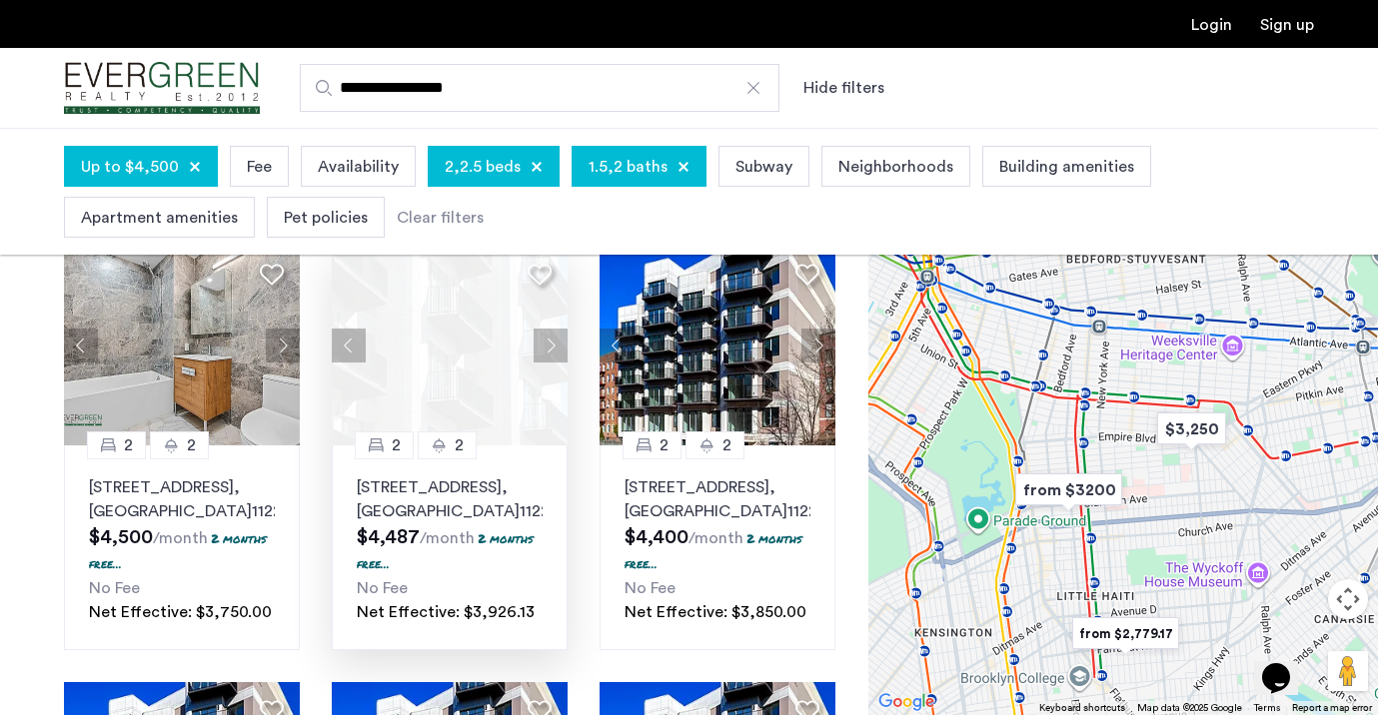
click at [999, 163] on span "Building amenities" at bounding box center [1066, 167] width 135 height 24
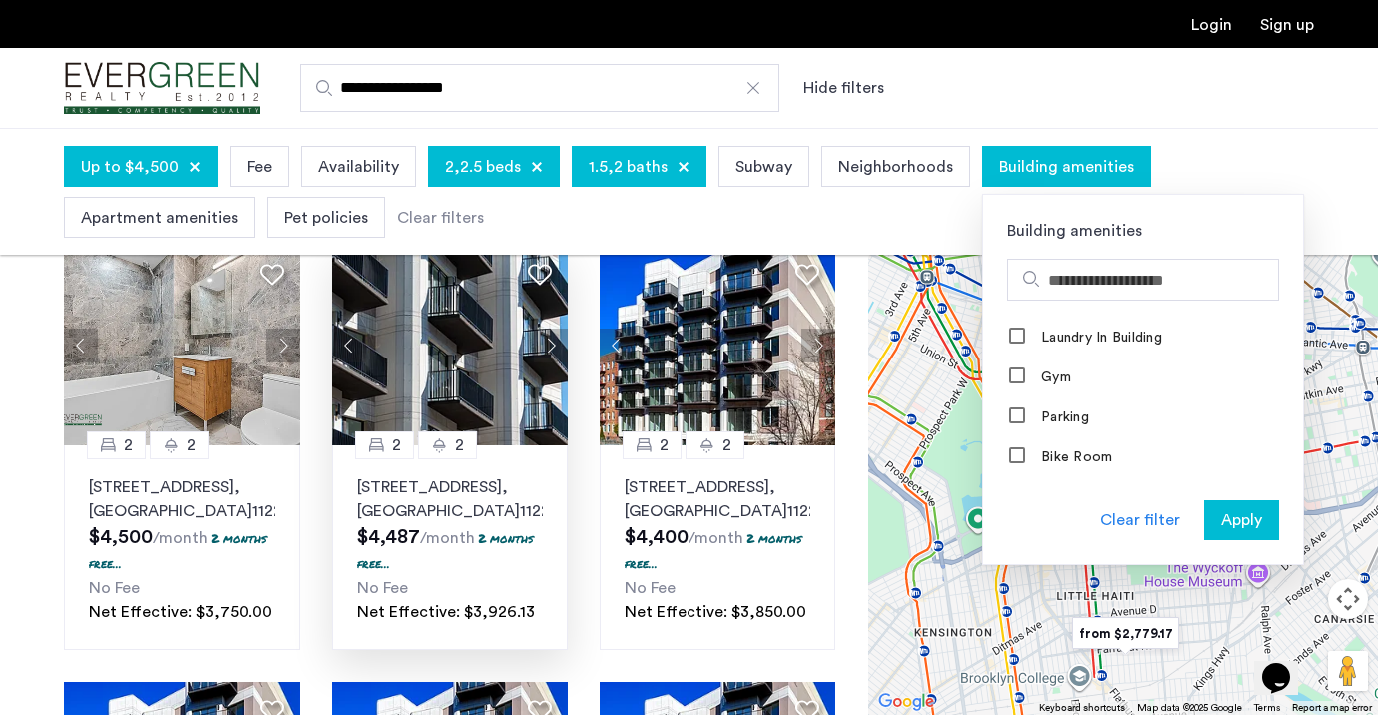
click at [999, 164] on span "Building amenities" at bounding box center [1066, 167] width 135 height 24
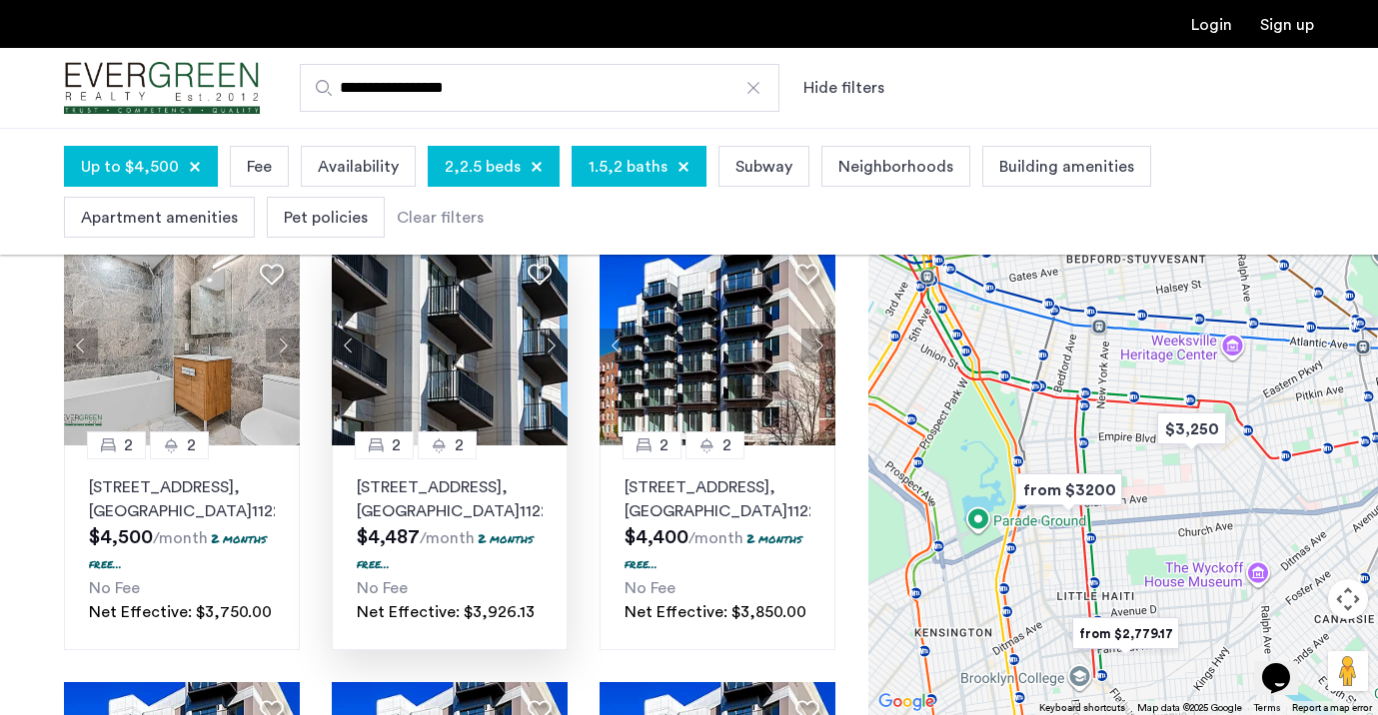
click at [221, 201] on div "Apartment amenities" at bounding box center [159, 217] width 191 height 41
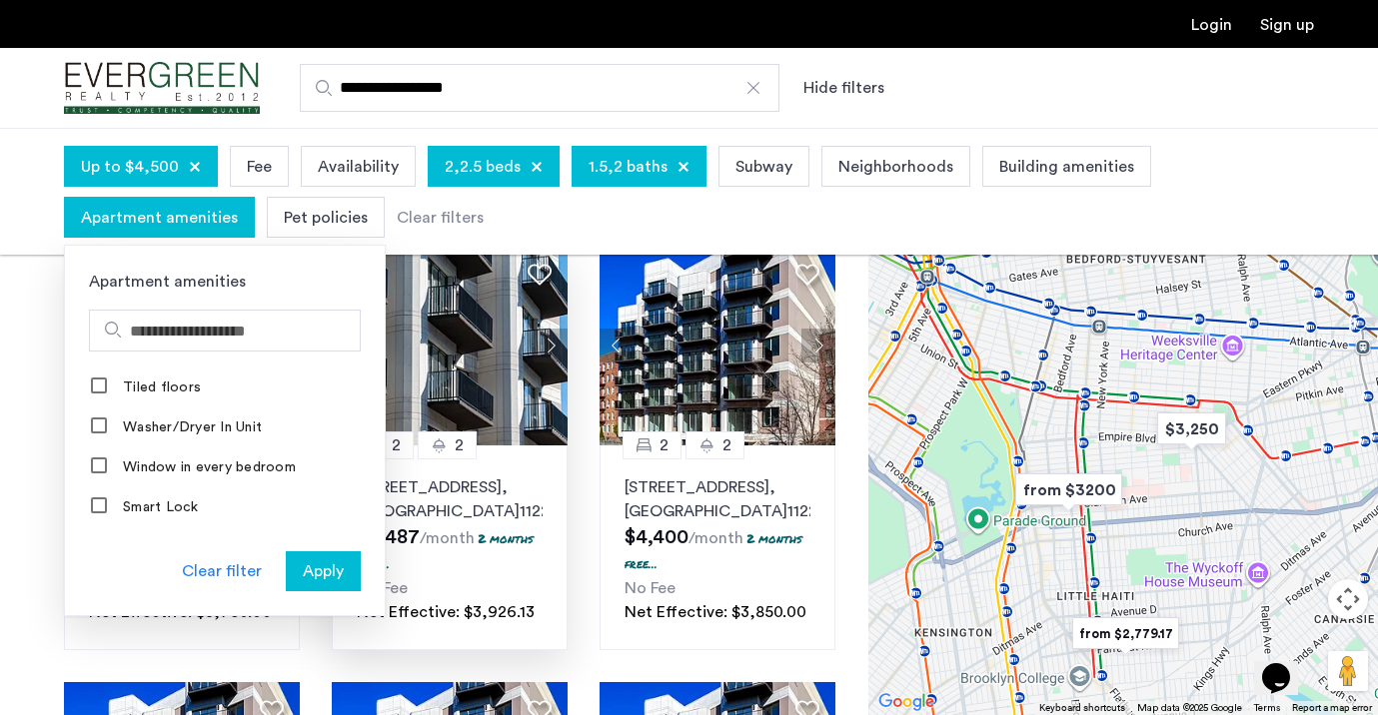
scroll to position [908, 0]
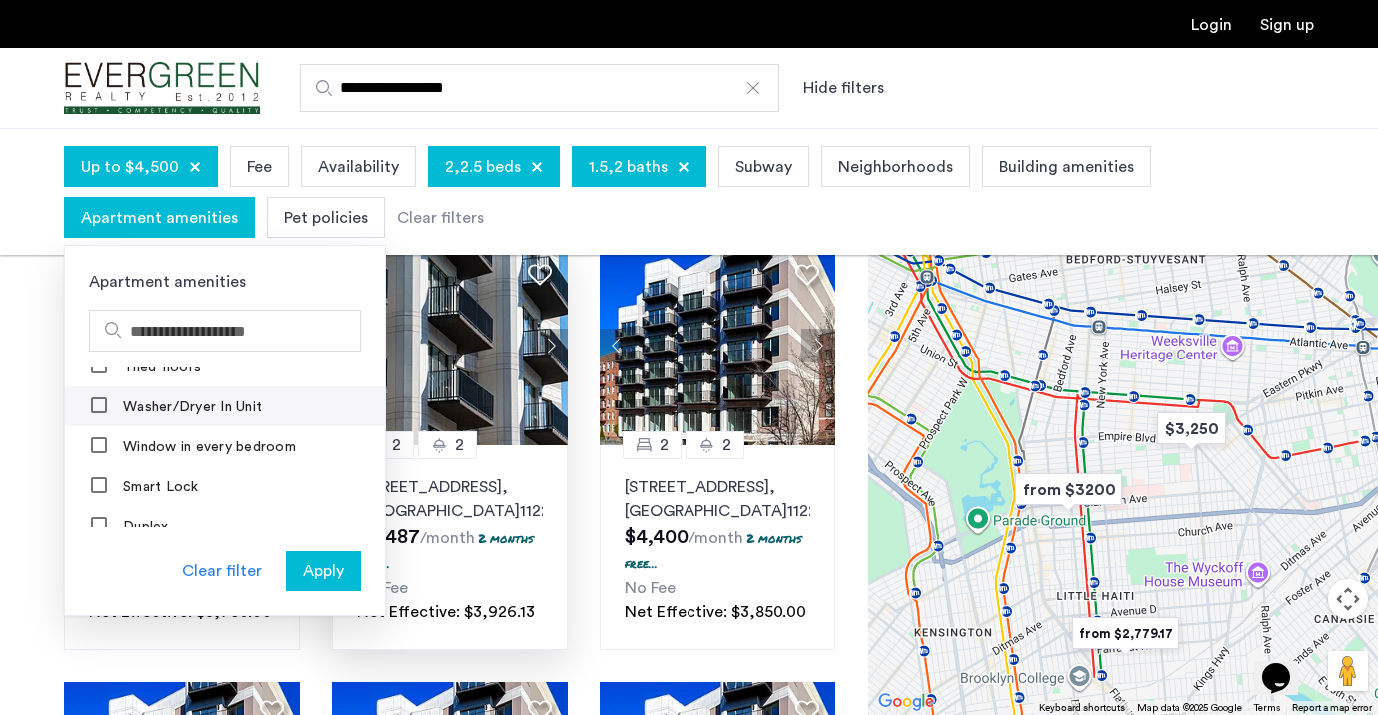
click at [188, 400] on label "Washer/Dryer In Unit" at bounding box center [190, 408] width 143 height 16
click at [317, 574] on span "Apply" at bounding box center [323, 571] width 41 height 24
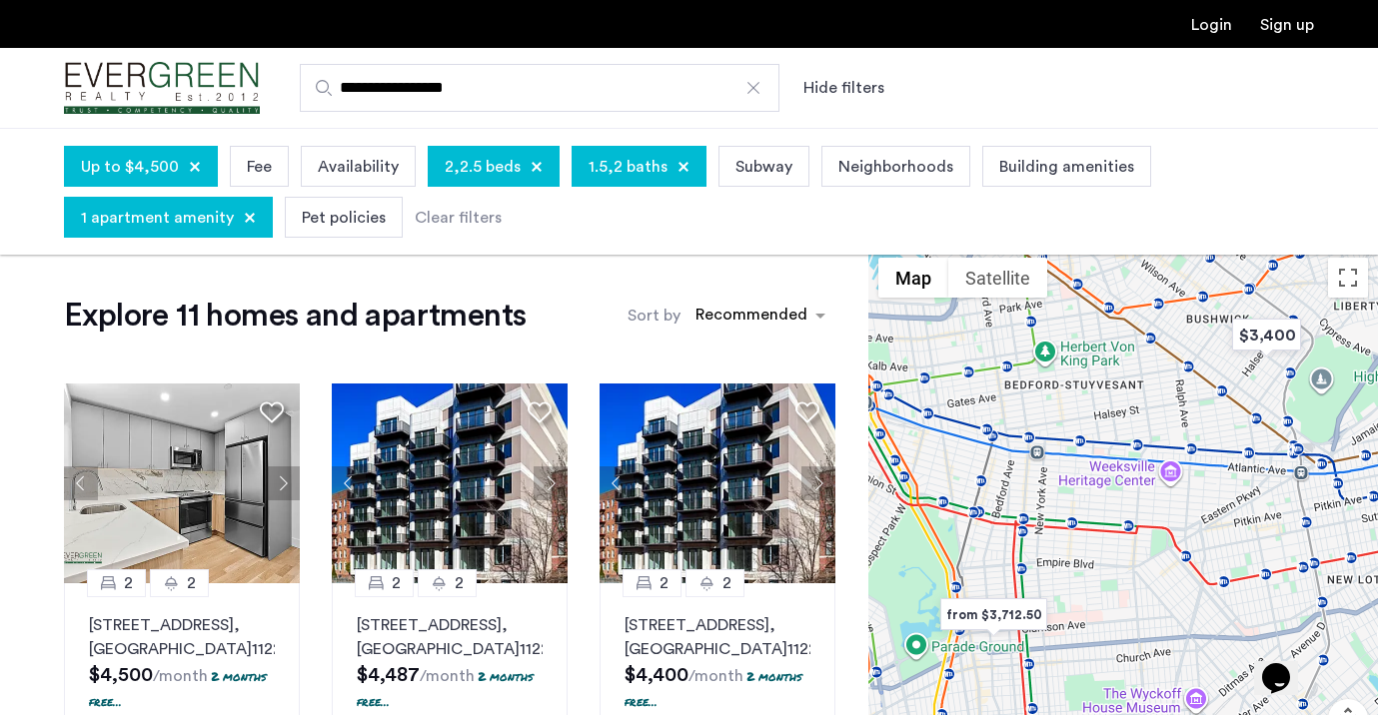
drag, startPoint x: 1070, startPoint y: 600, endPoint x: 1067, endPoint y: 538, distance: 62.0
click at [1070, 537] on div "To navigate, press the arrow keys." at bounding box center [1123, 541] width 510 height 587
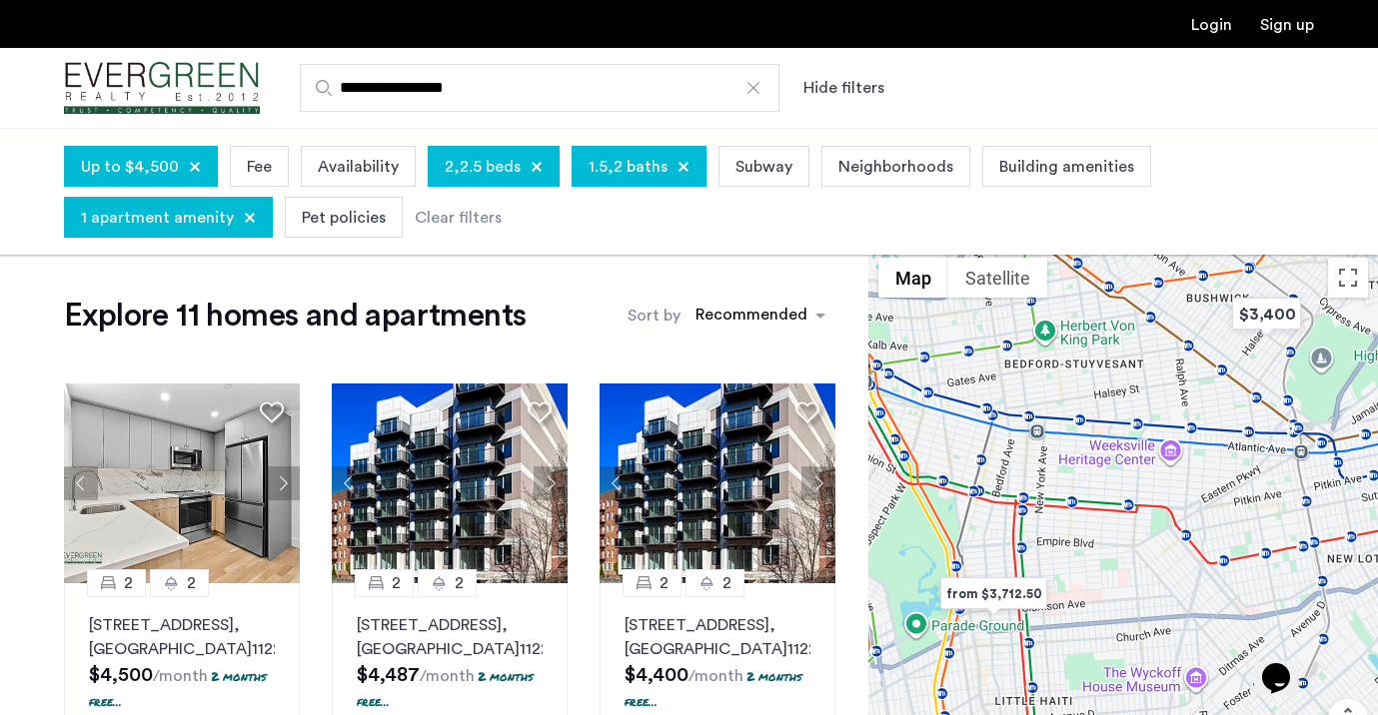
click at [985, 605] on img "from $3,712.50" at bounding box center [993, 593] width 123 height 45
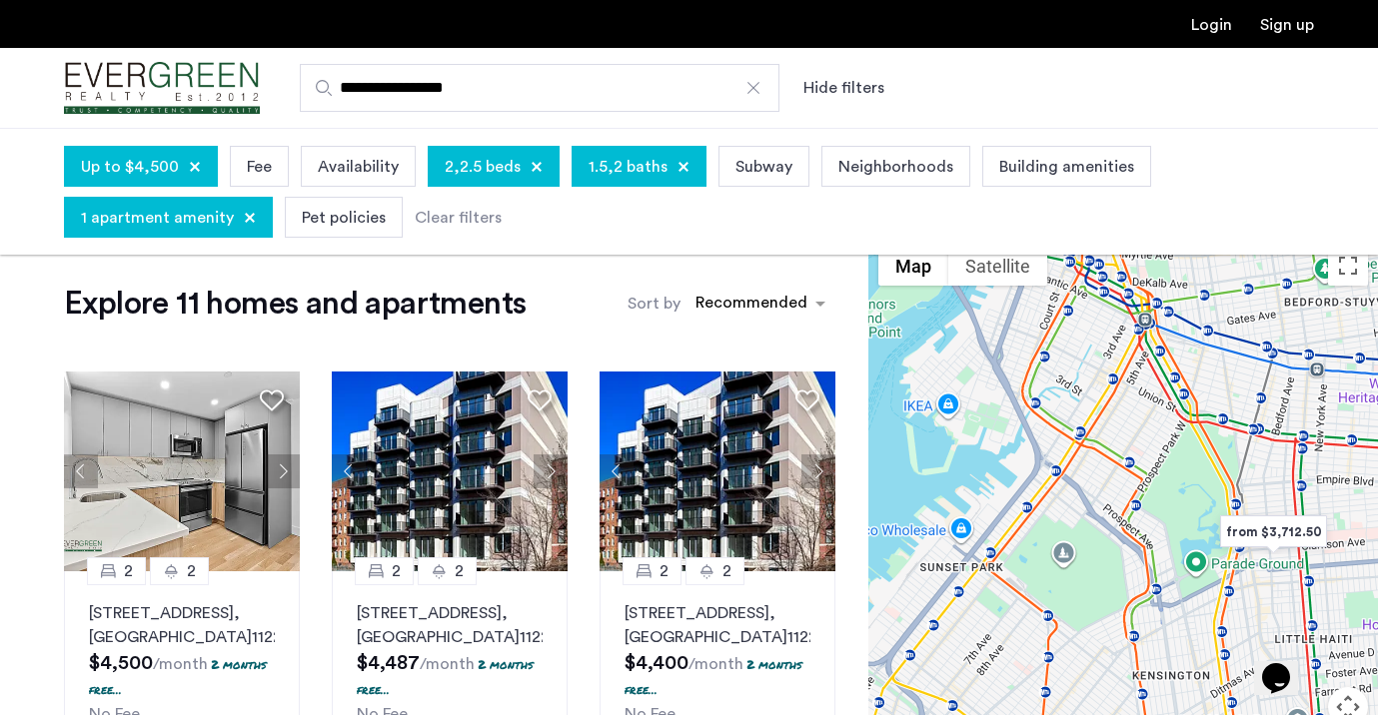
scroll to position [68, 0]
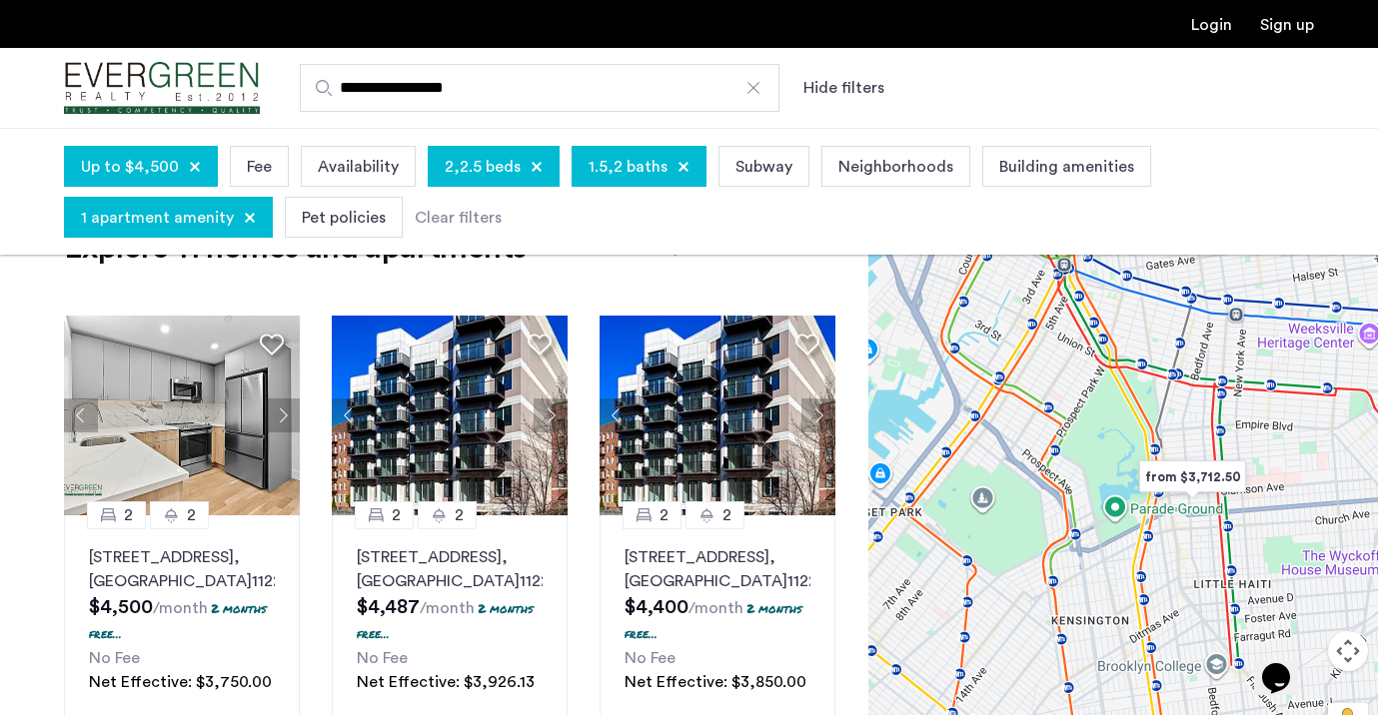
drag, startPoint x: 1019, startPoint y: 395, endPoint x: 905, endPoint y: 408, distance: 114.6
click at [905, 409] on div "To navigate, press the arrow keys." at bounding box center [1123, 473] width 510 height 587
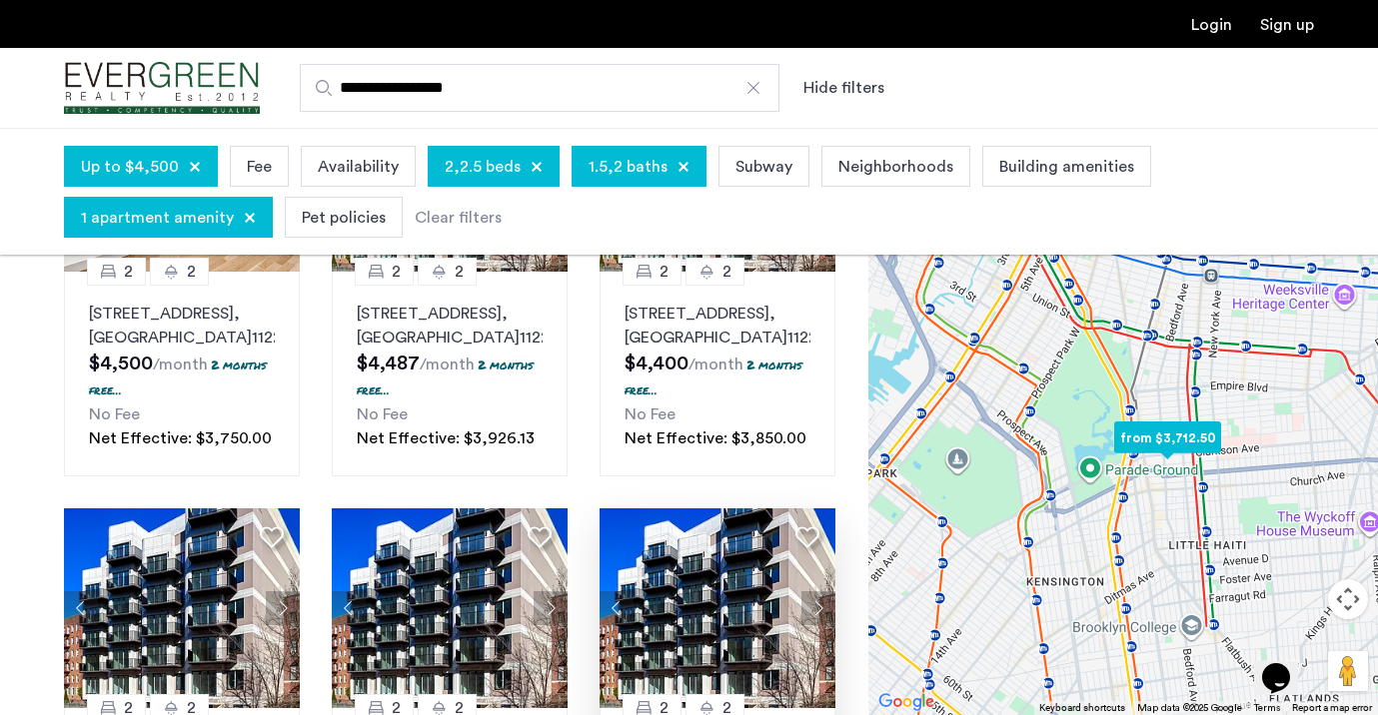
scroll to position [0, 0]
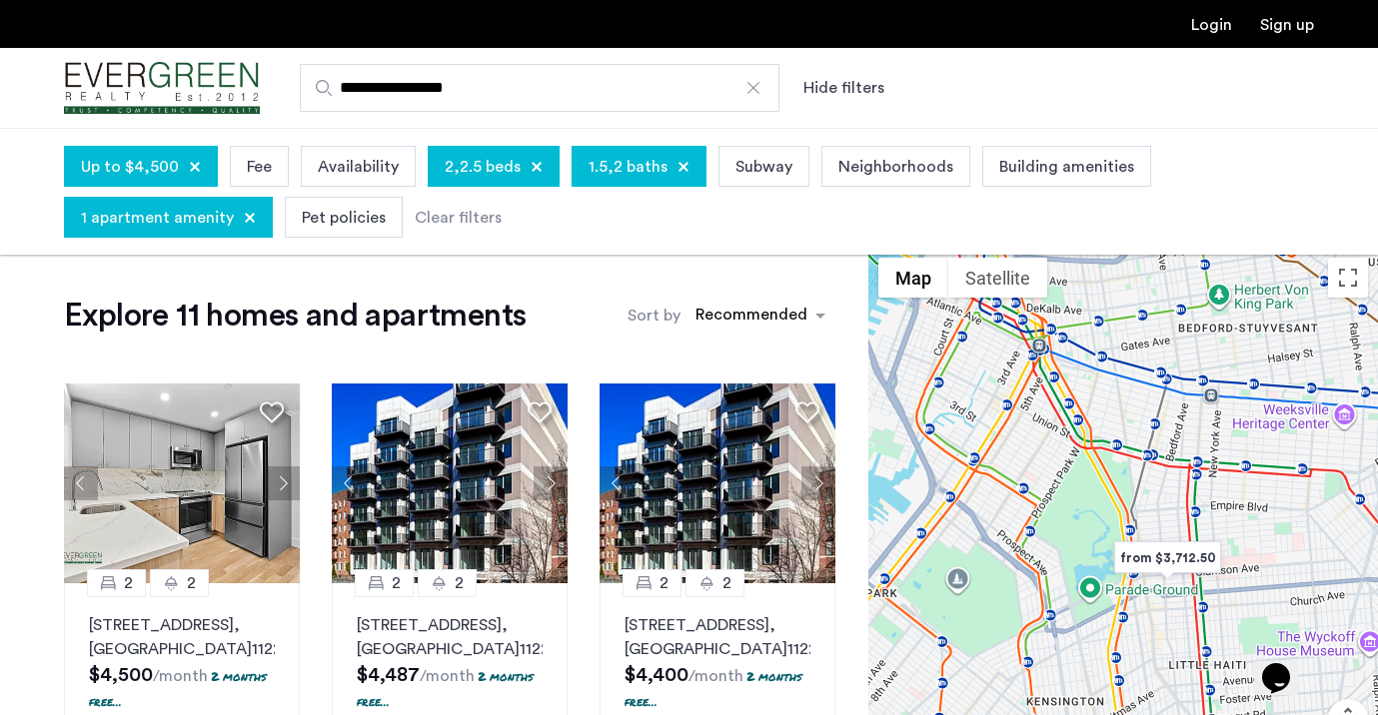
click at [1015, 161] on span "Building amenities" at bounding box center [1066, 167] width 135 height 24
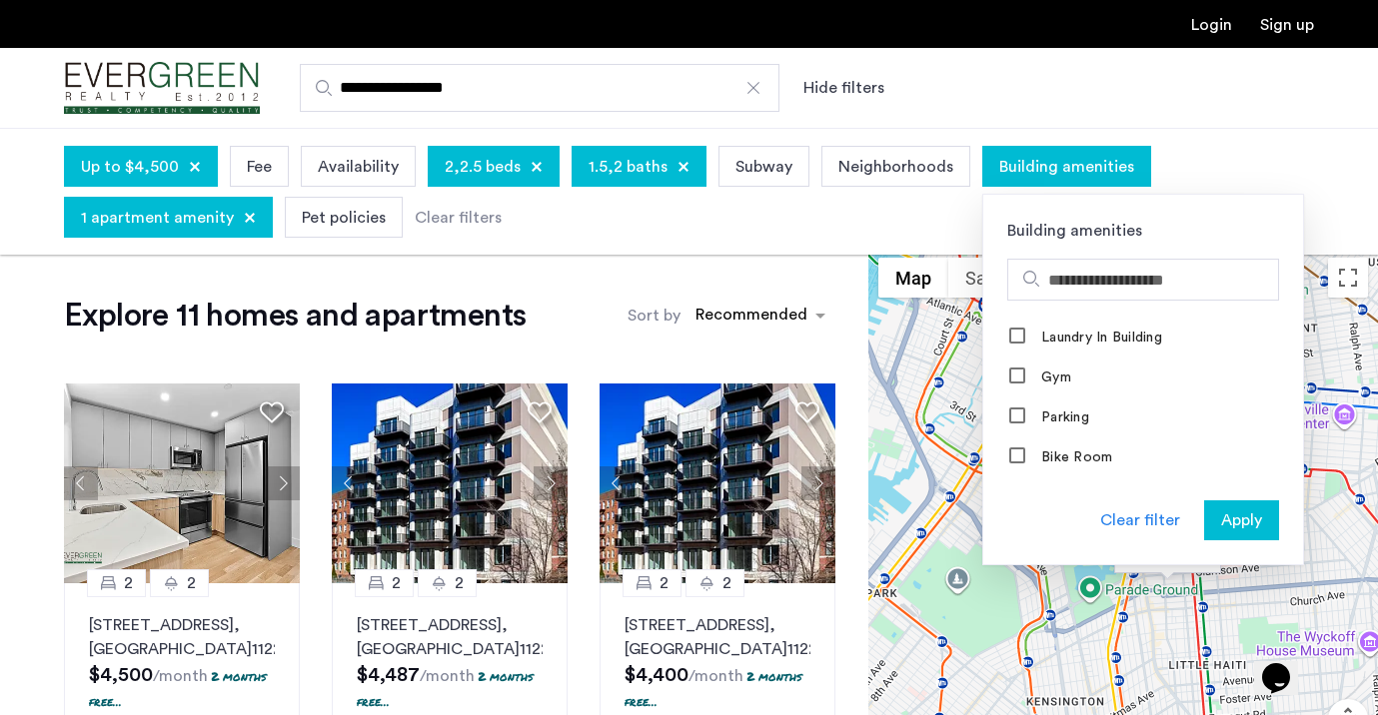
click at [1015, 161] on span "Building amenities" at bounding box center [1066, 167] width 135 height 24
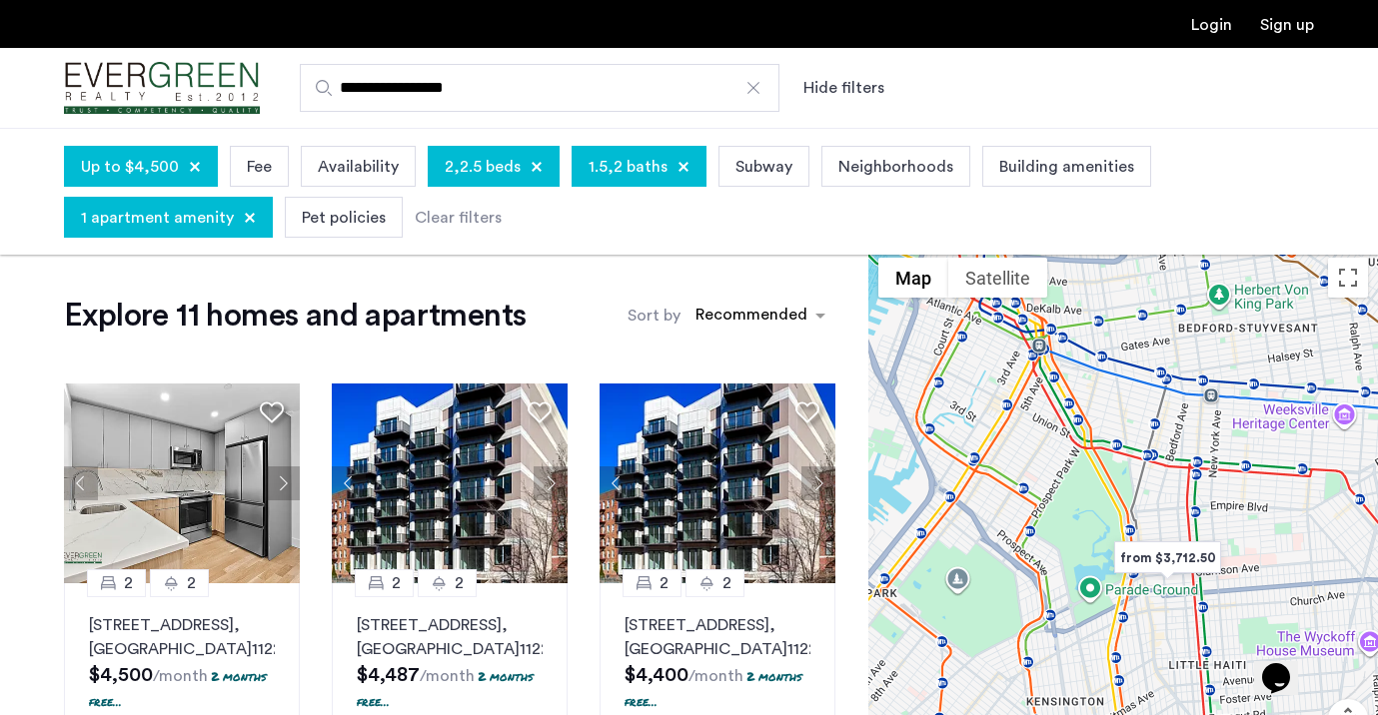
click at [341, 199] on div "Pet policies" at bounding box center [344, 217] width 118 height 41
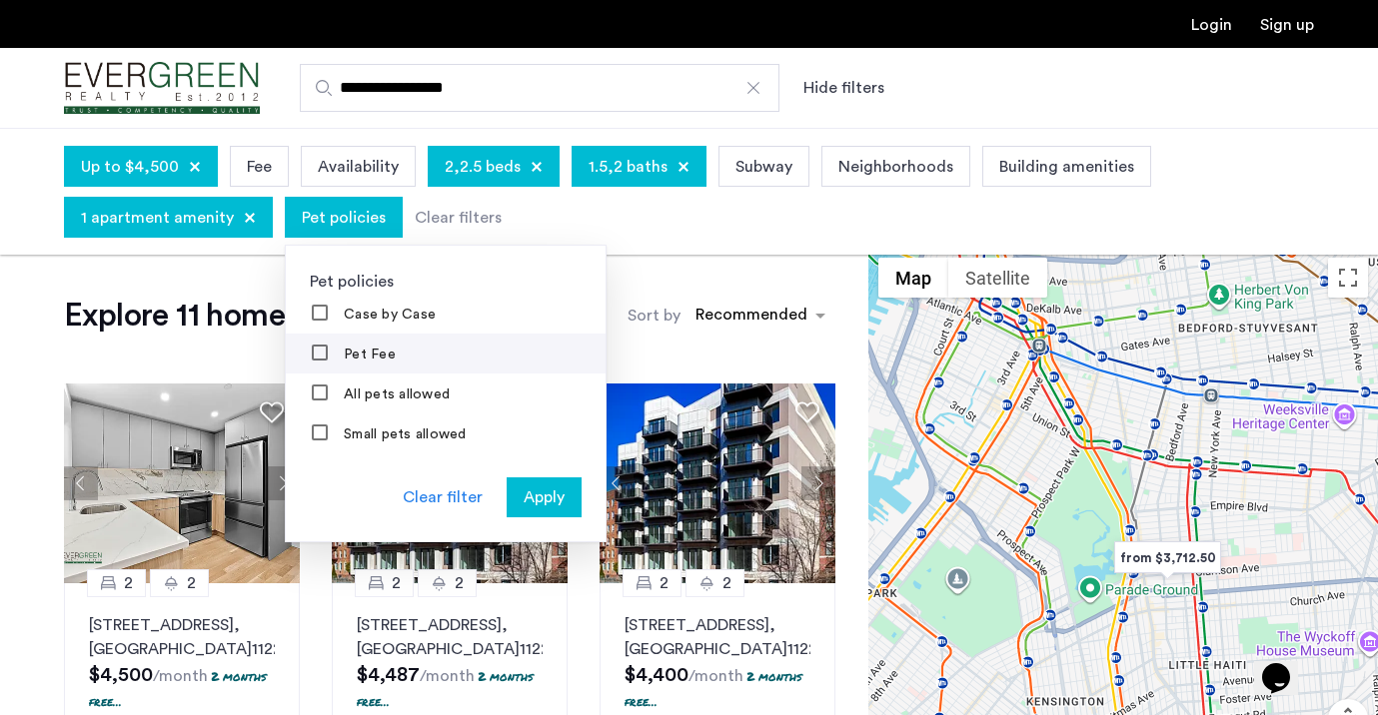
click at [347, 353] on label "Pet Fee" at bounding box center [368, 355] width 56 height 16
click at [353, 399] on label "All pets allowed" at bounding box center [395, 395] width 110 height 16
click at [538, 497] on span "Apply" at bounding box center [544, 498] width 41 height 24
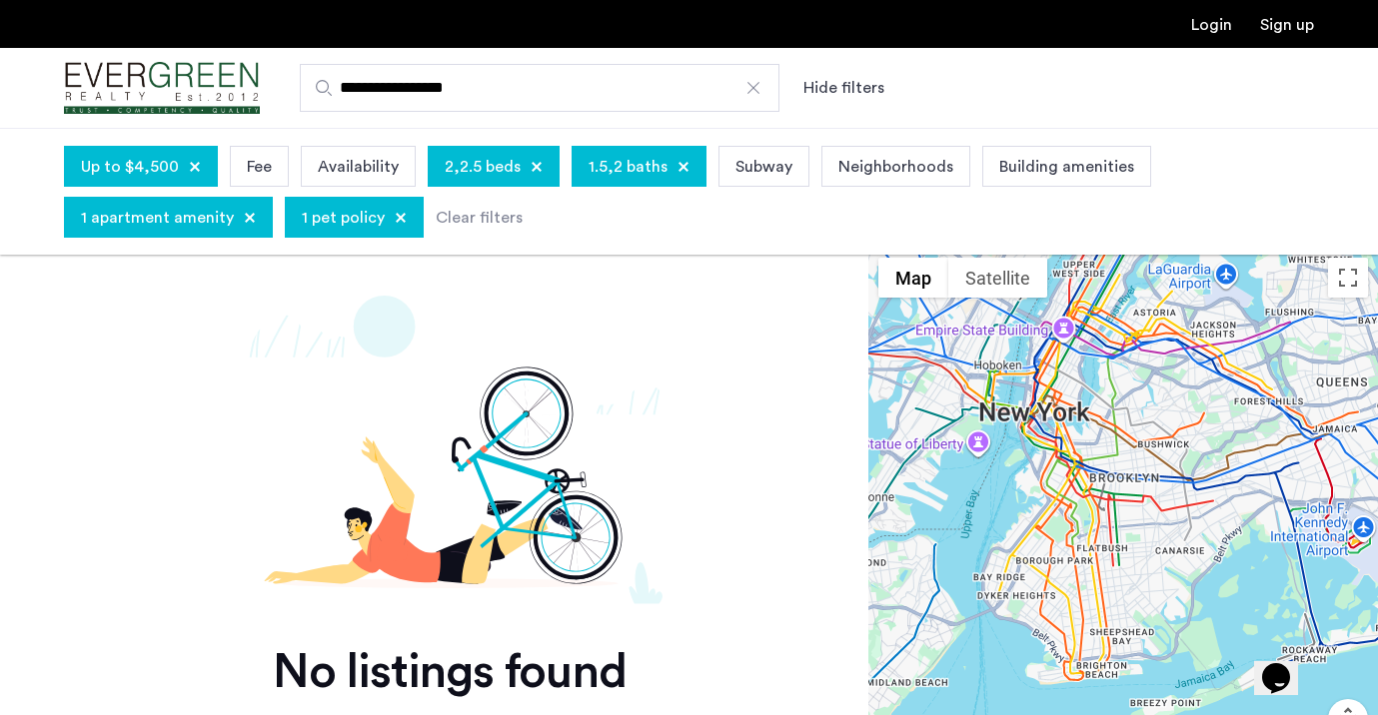
click at [379, 219] on div "1 pet policy" at bounding box center [354, 217] width 139 height 41
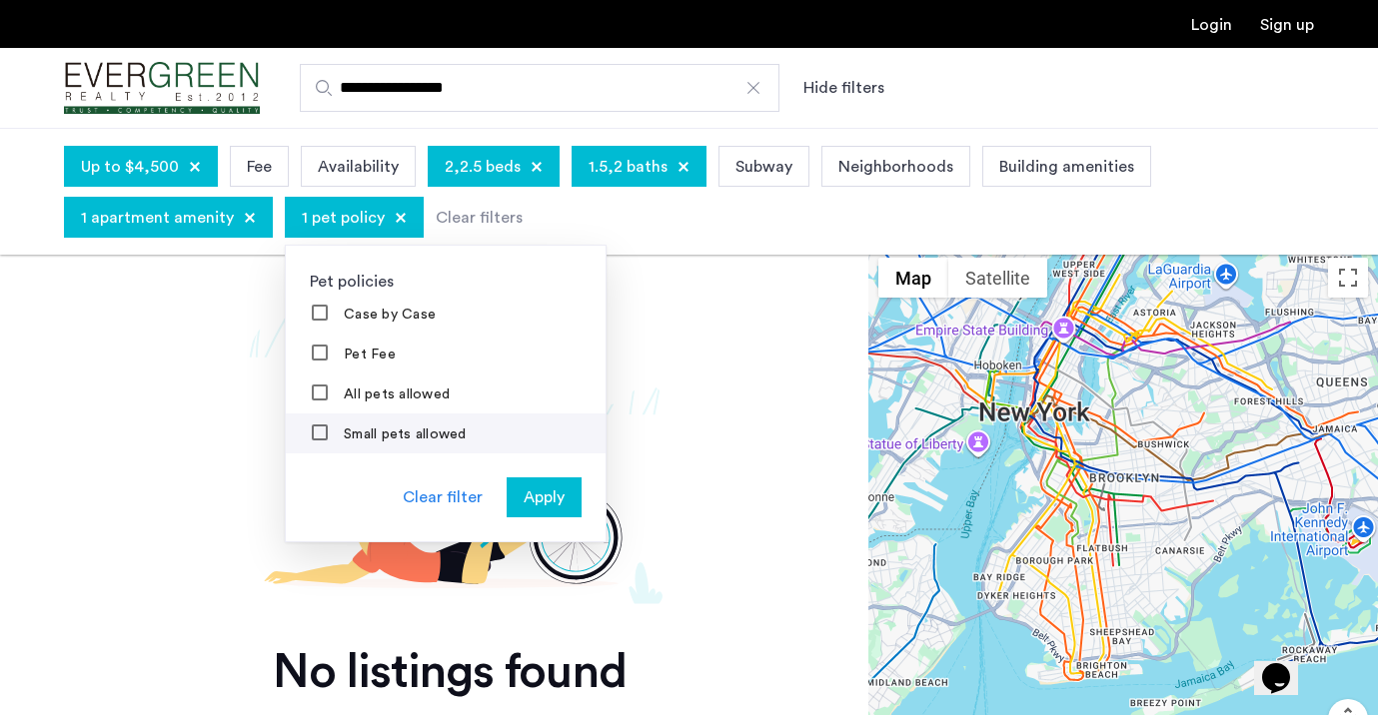
click at [370, 426] on div "Small pets allowed" at bounding box center [390, 435] width 157 height 20
click at [370, 405] on div "All pets allowed" at bounding box center [382, 395] width 140 height 20
click at [370, 438] on label "Small pets allowed" at bounding box center [403, 435] width 127 height 16
click at [340, 388] on label "All pets allowed" at bounding box center [395, 395] width 110 height 16
click at [524, 478] on div "Pet policies Case by Case Pet Fee All pets allowed Small pets allowed Cats only…" at bounding box center [446, 394] width 322 height 298
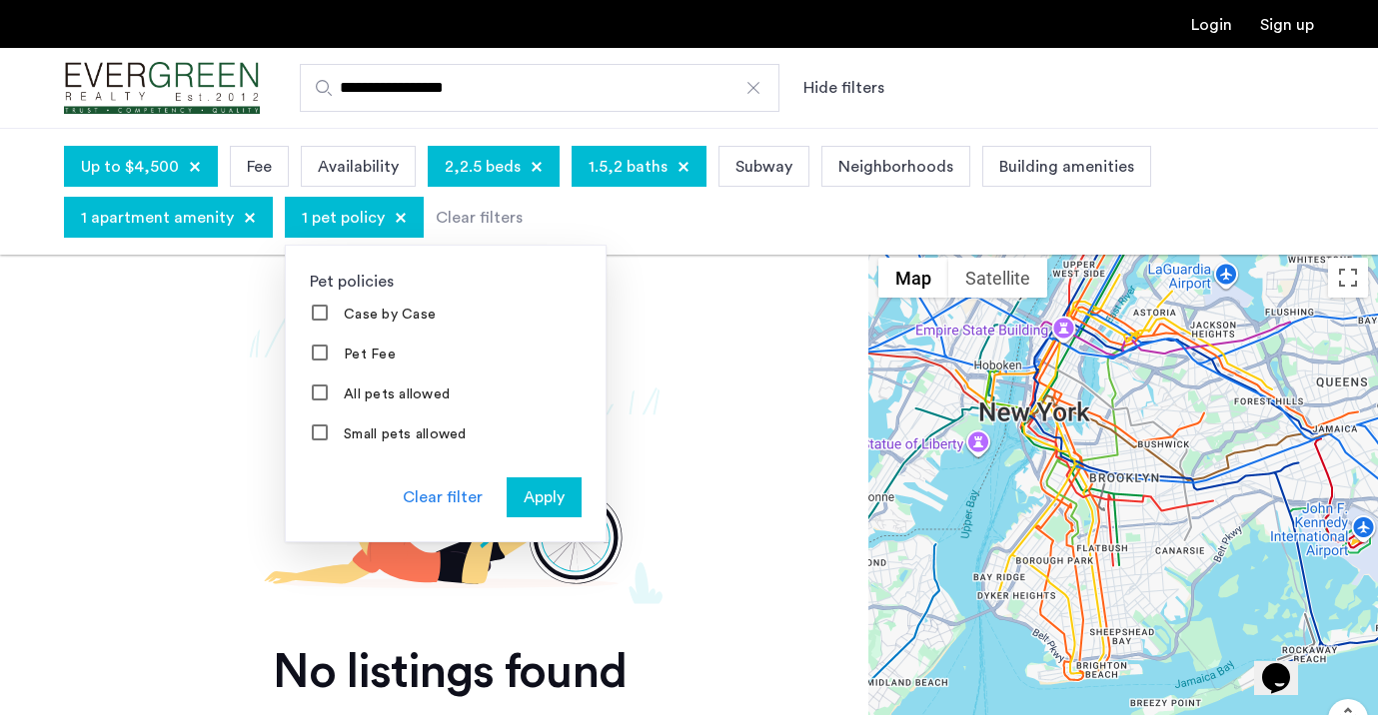
click at [525, 490] on span "Apply" at bounding box center [544, 498] width 41 height 24
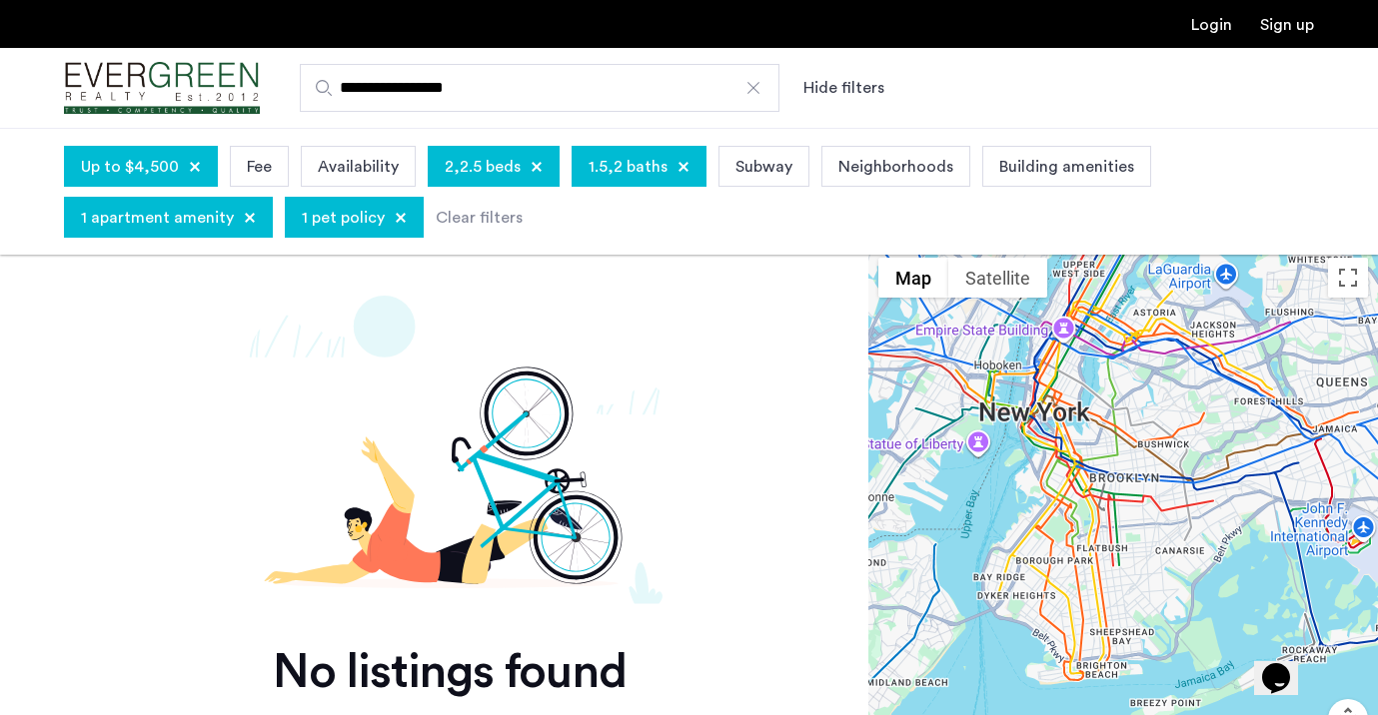
click at [342, 215] on span "1 pet policy" at bounding box center [343, 218] width 83 height 24
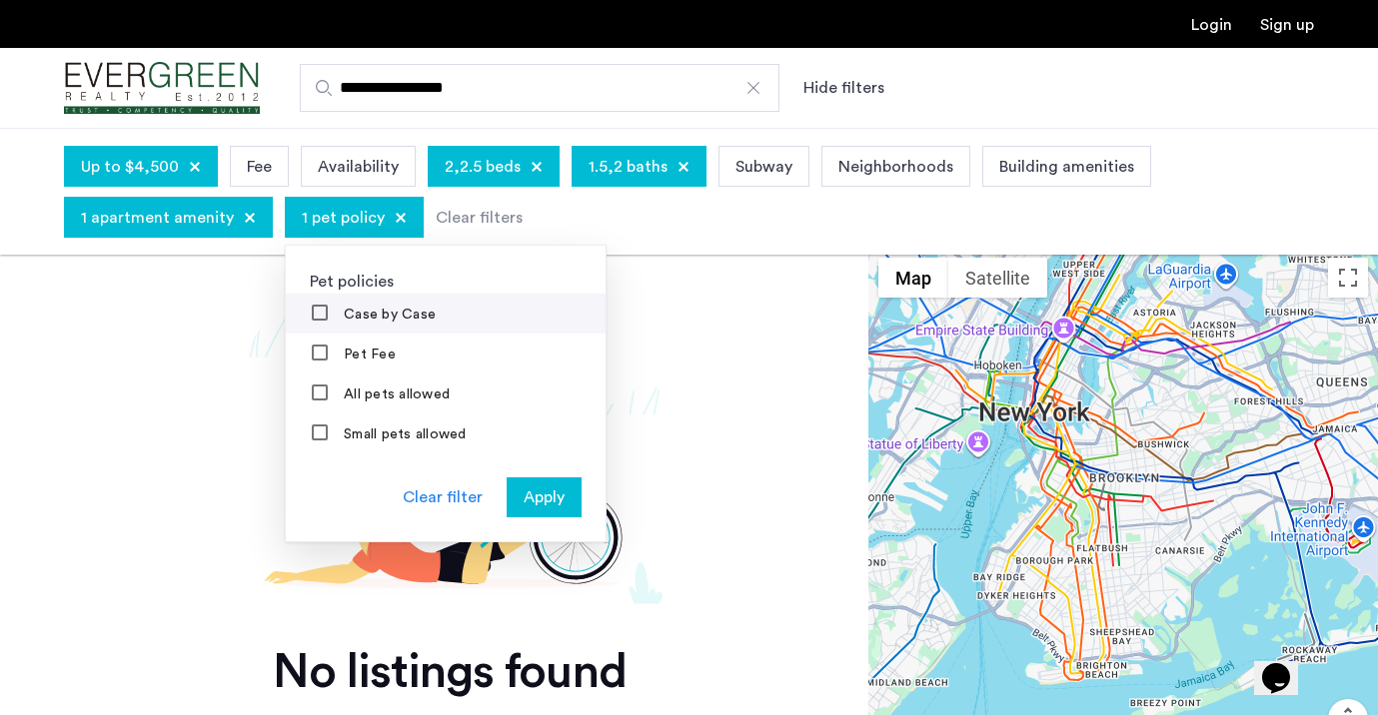
click at [365, 305] on mat-checkbox "Case by Case" at bounding box center [446, 314] width 320 height 40
click at [368, 322] on label "Case by Case" at bounding box center [388, 315] width 96 height 16
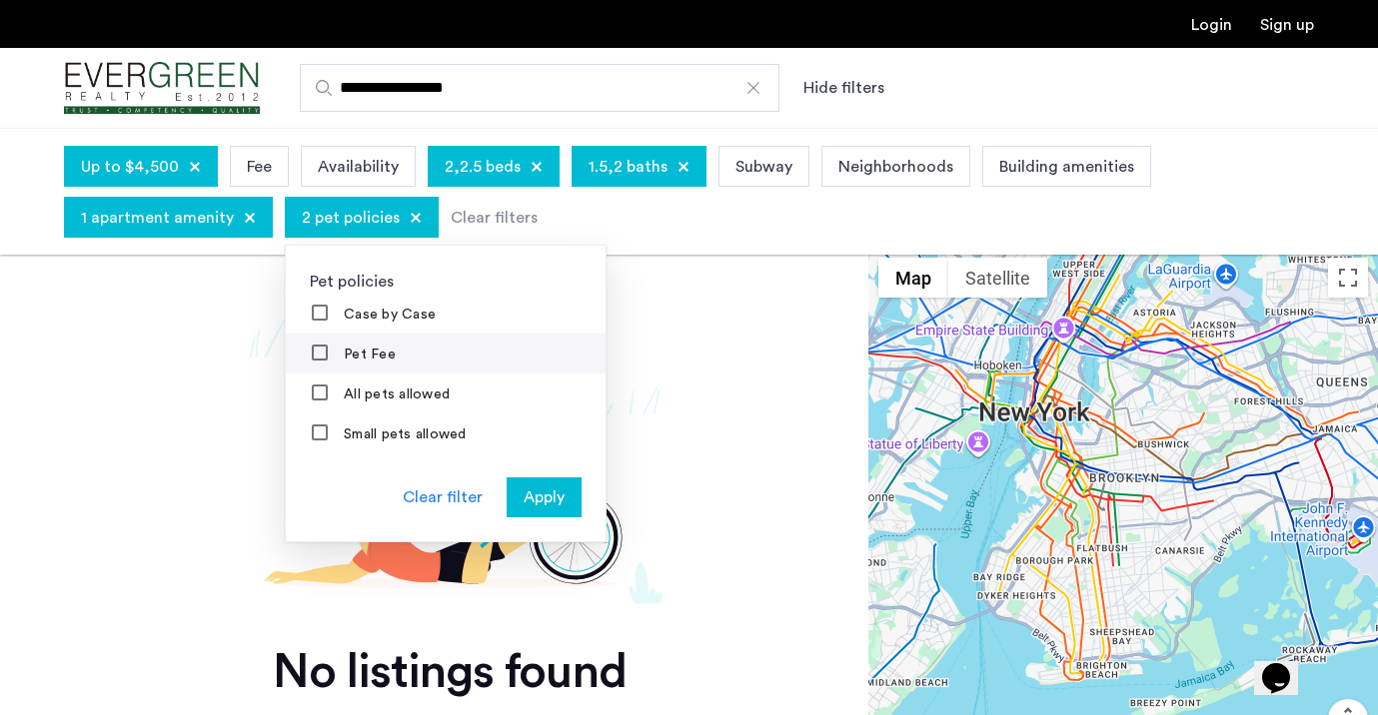
click at [369, 362] on label "Pet Fee" at bounding box center [368, 355] width 56 height 16
click at [557, 488] on span "Apply" at bounding box center [544, 498] width 41 height 24
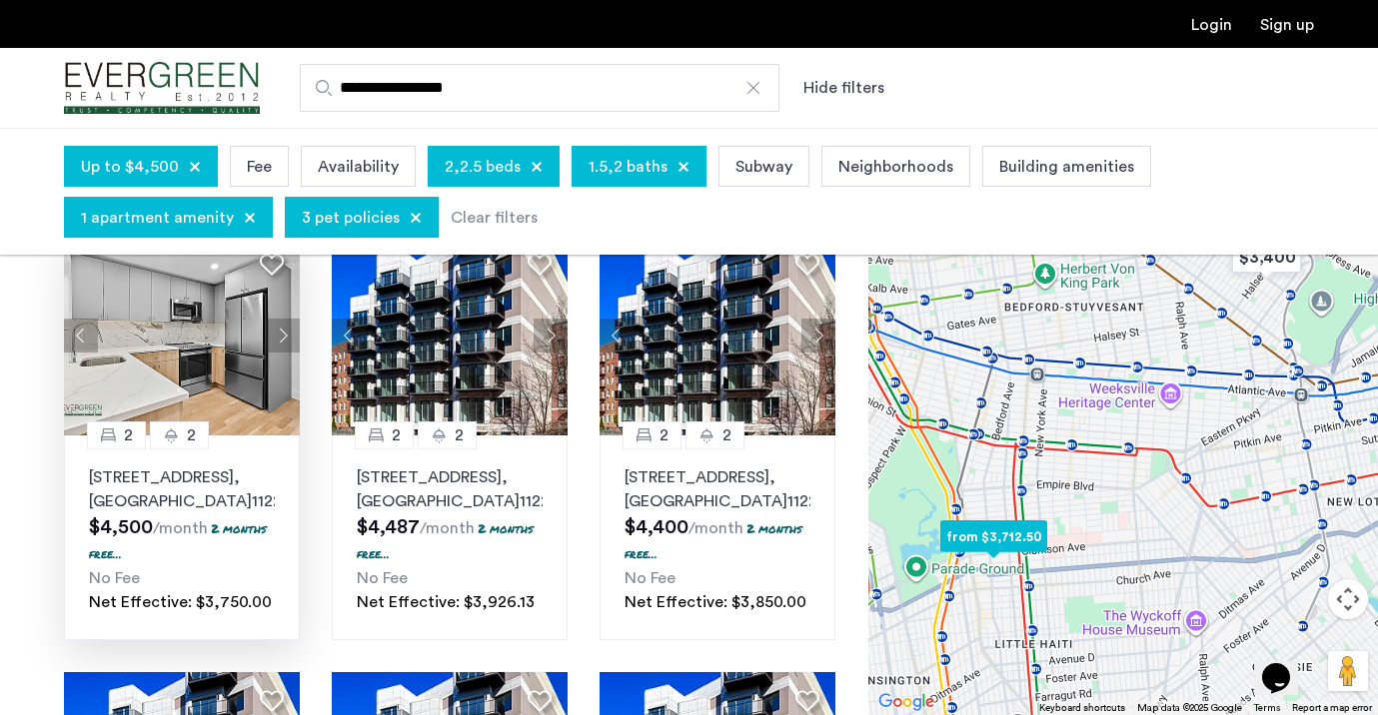
scroll to position [58, 0]
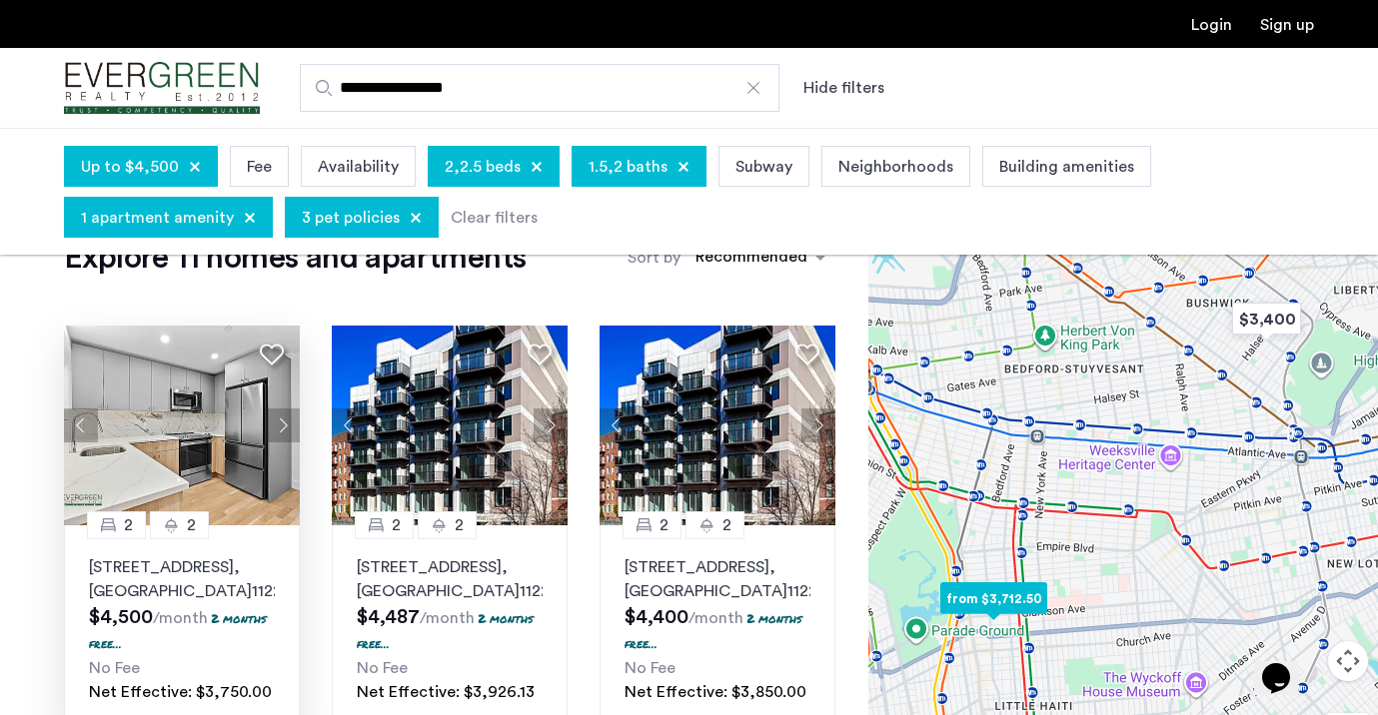
click at [284, 427] on button "Next apartment" at bounding box center [283, 426] width 34 height 34
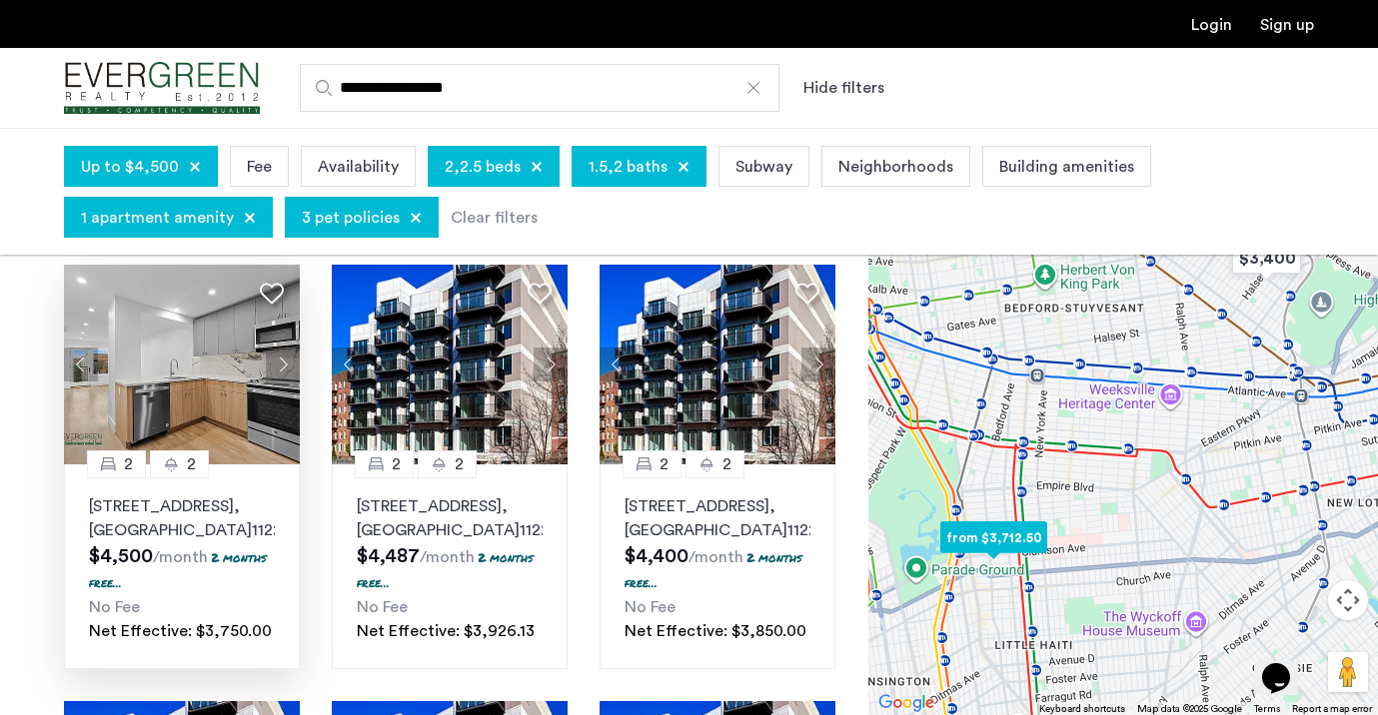
scroll to position [121, 0]
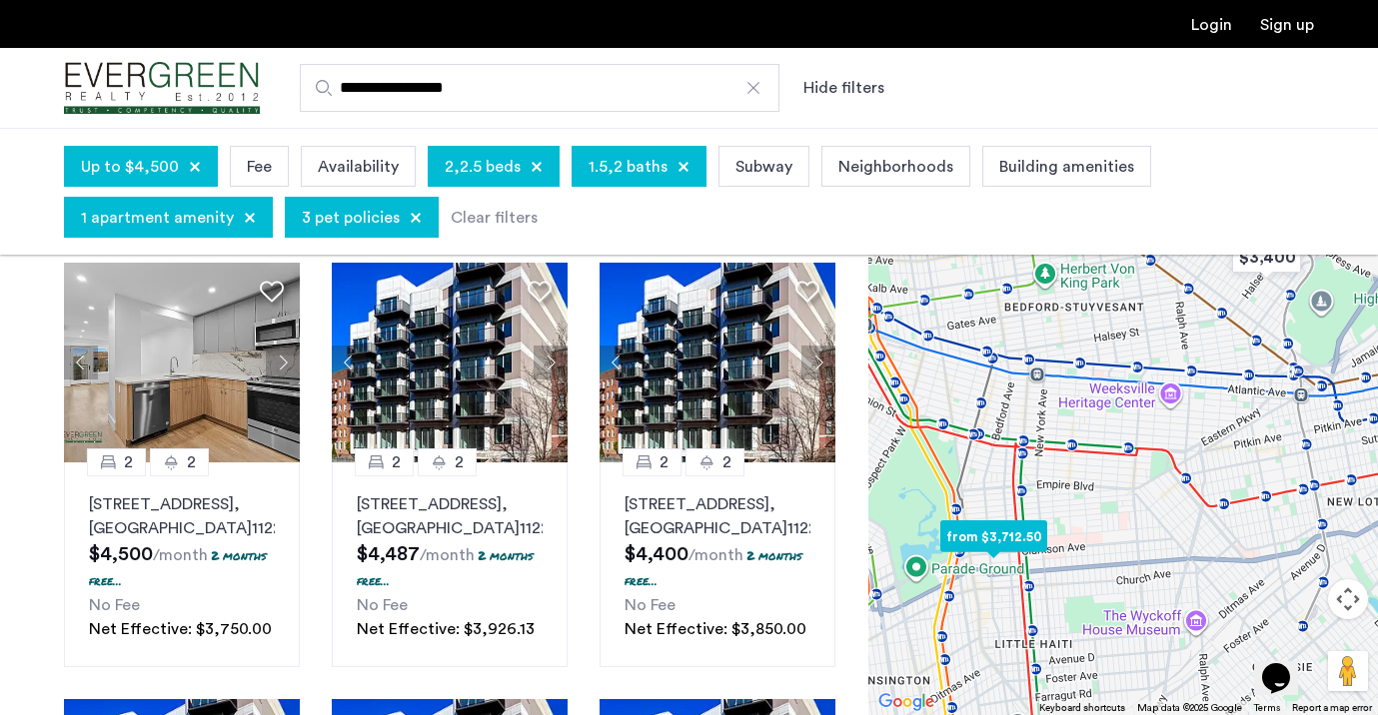
click at [207, 407] on img at bounding box center [182, 363] width 236 height 200
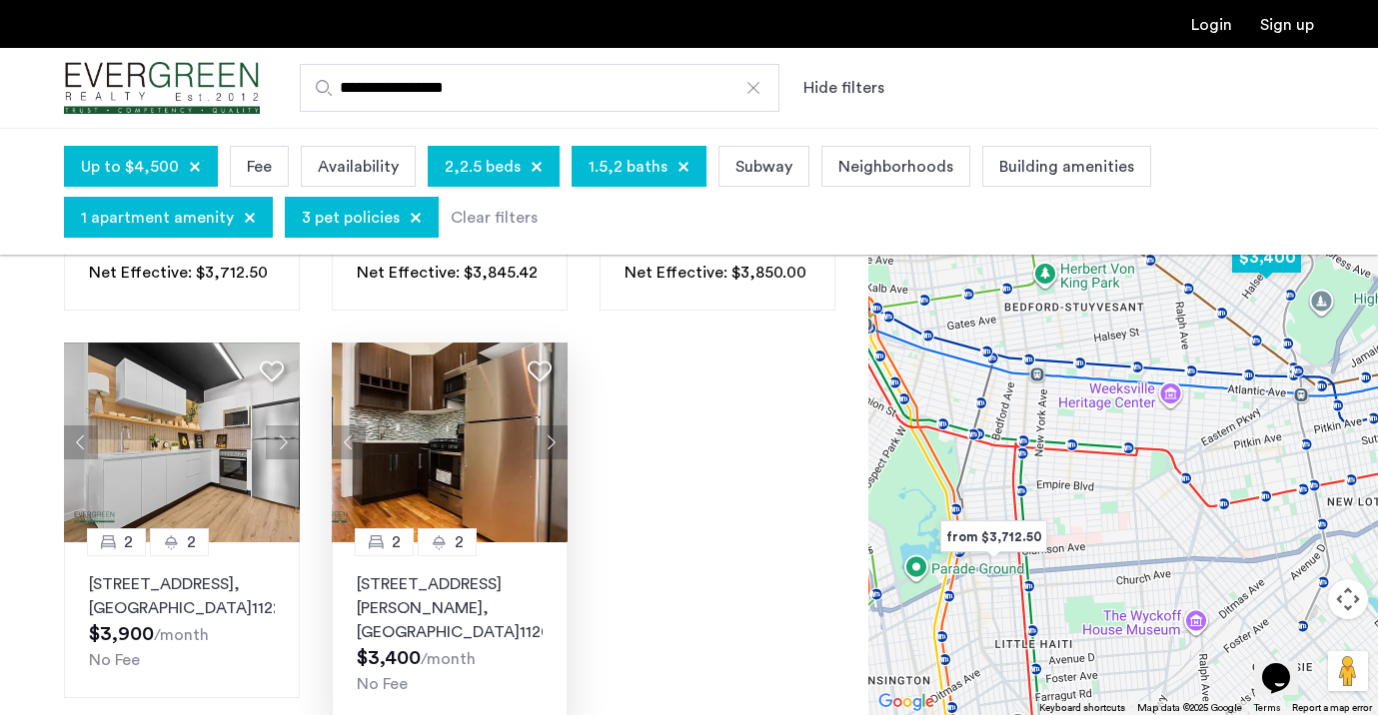
scroll to position [1416, 0]
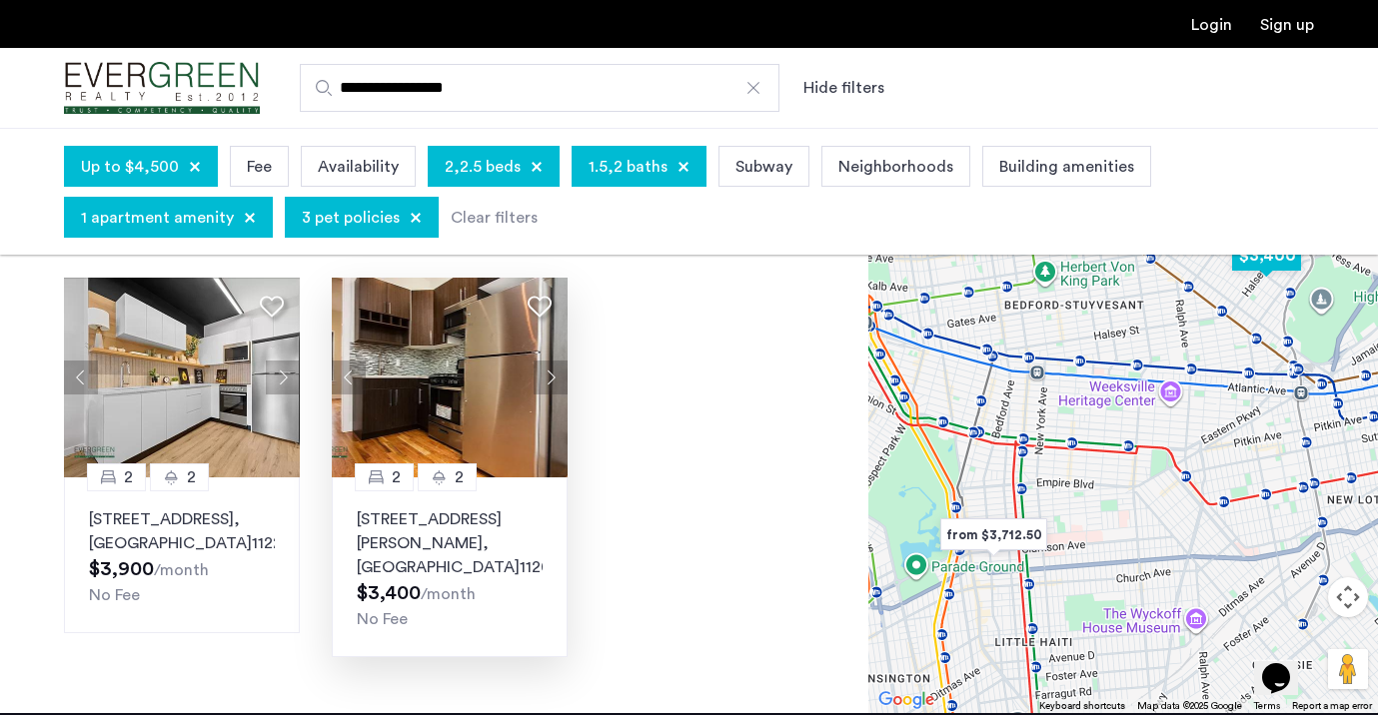
click at [433, 386] on img at bounding box center [450, 378] width 236 height 200
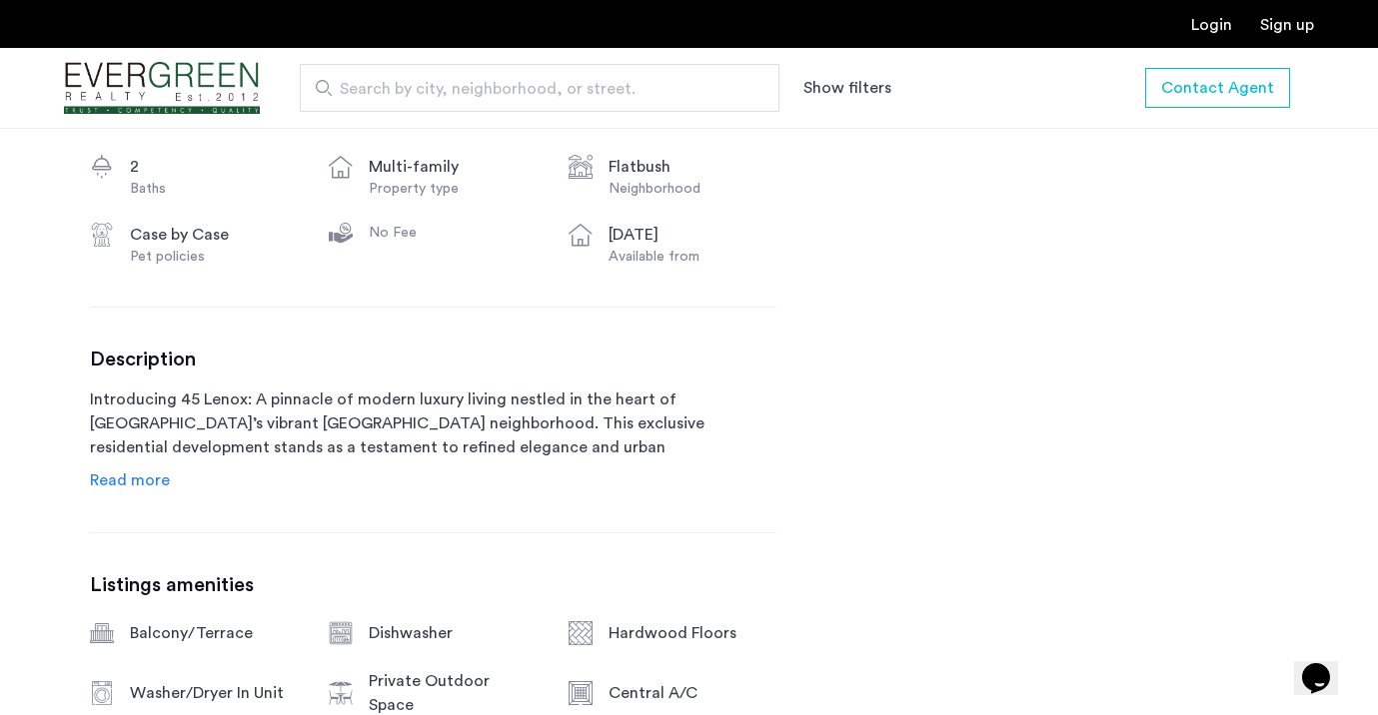
scroll to position [894, 0]
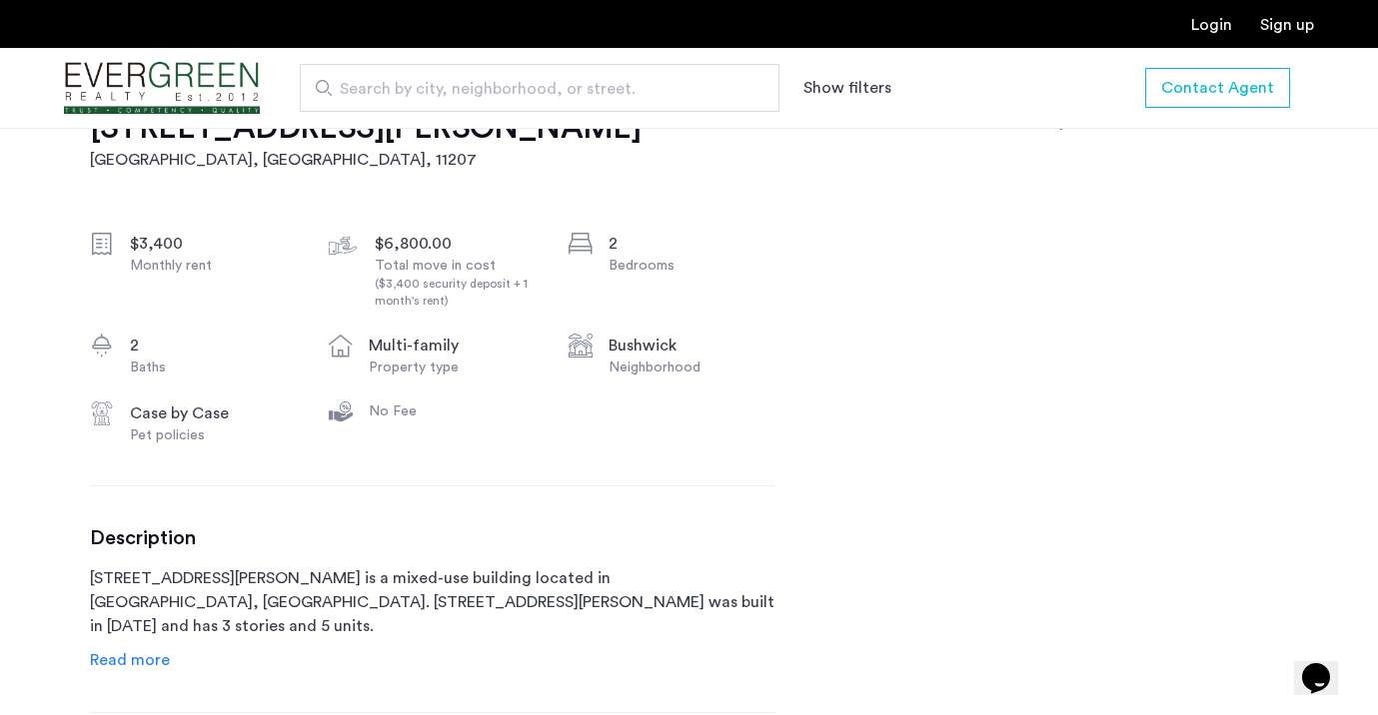
scroll to position [684, 0]
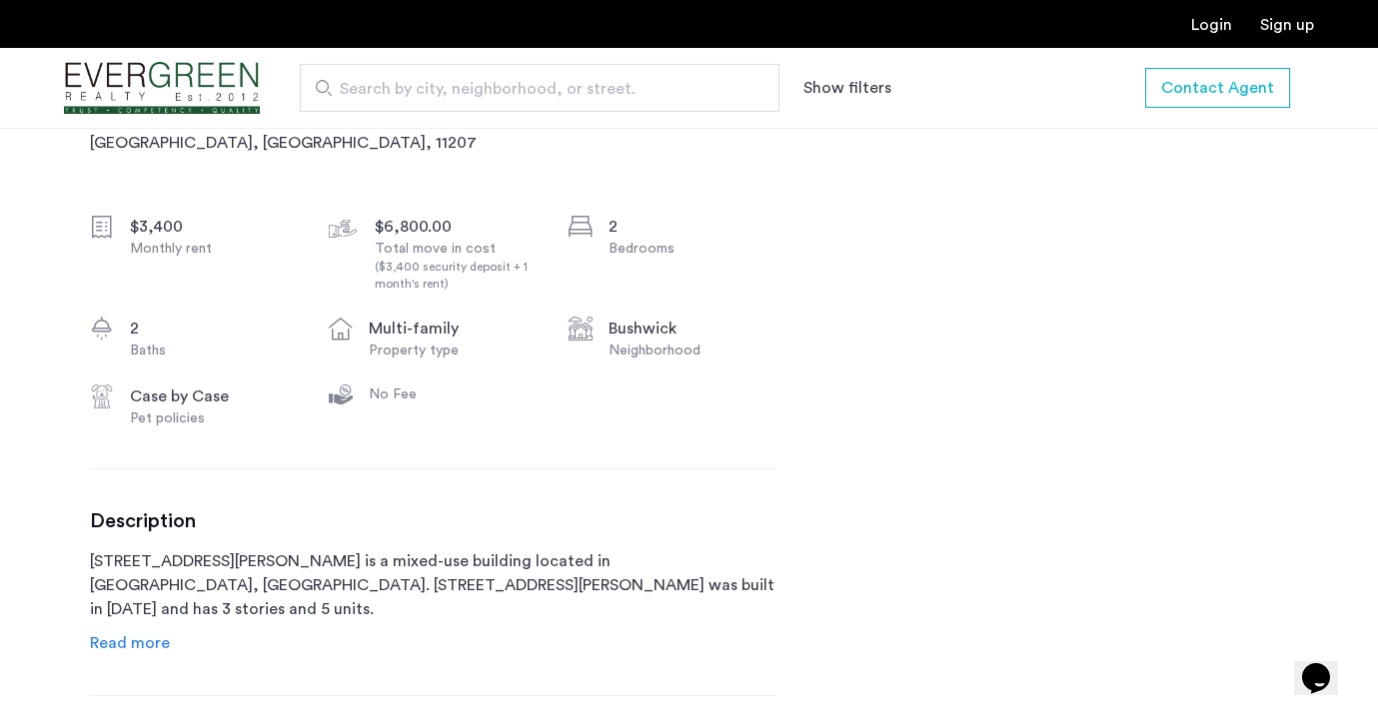
click at [153, 643] on span "Read more" at bounding box center [130, 643] width 80 height 16
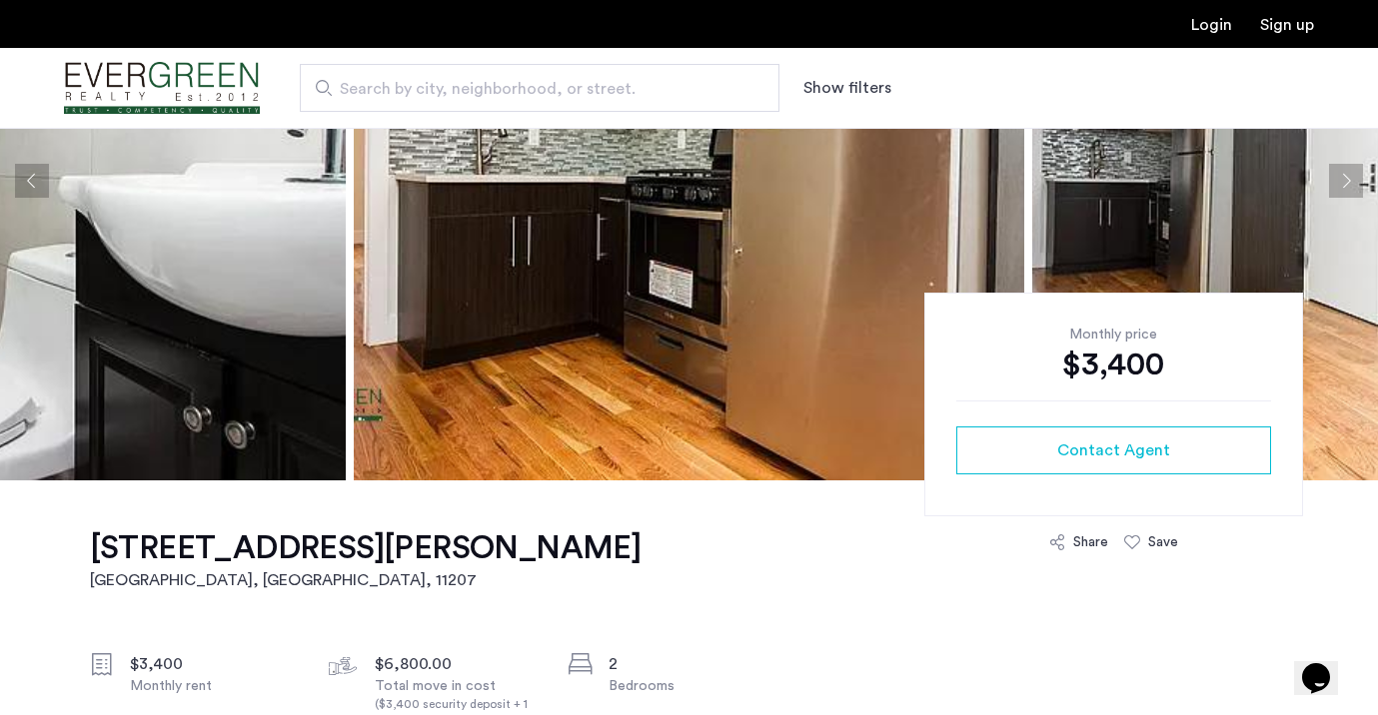
scroll to position [0, 0]
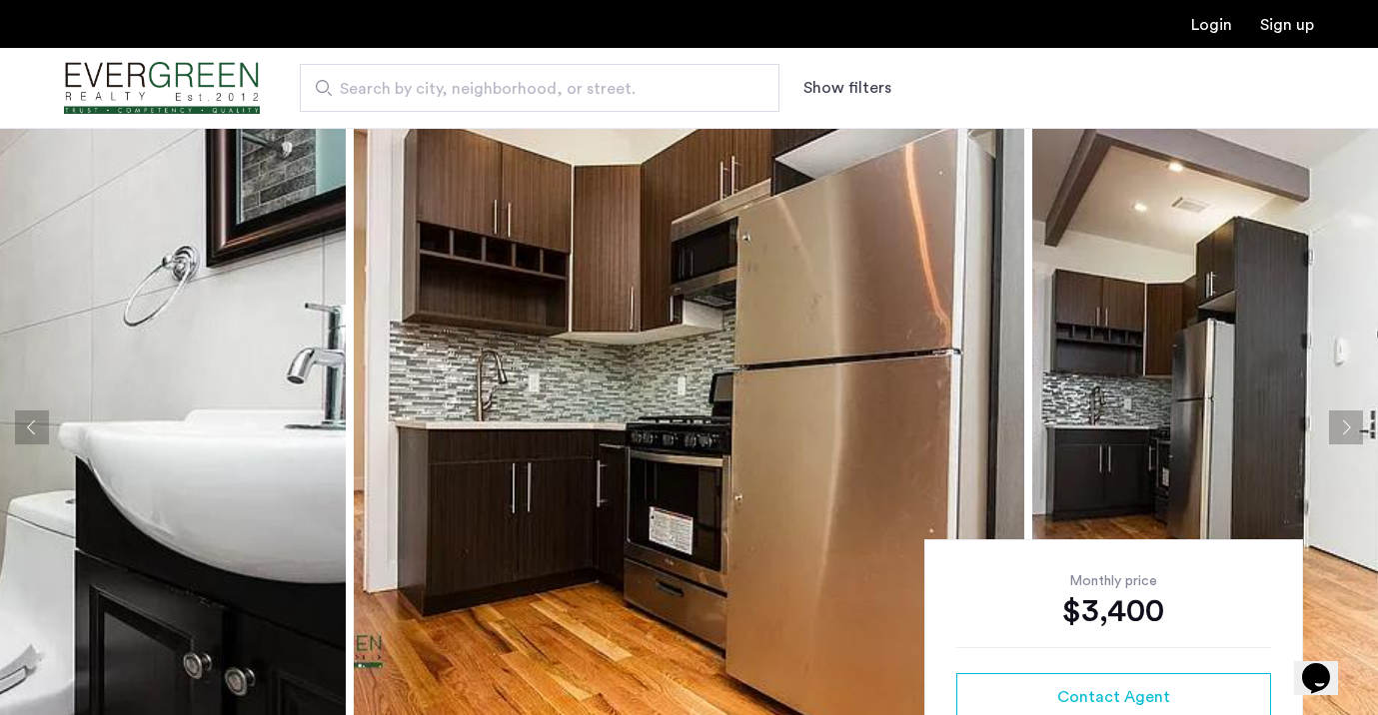
click at [281, 350] on img at bounding box center [10, 427] width 670 height 599
click at [1350, 422] on button "Next apartment" at bounding box center [1346, 428] width 34 height 34
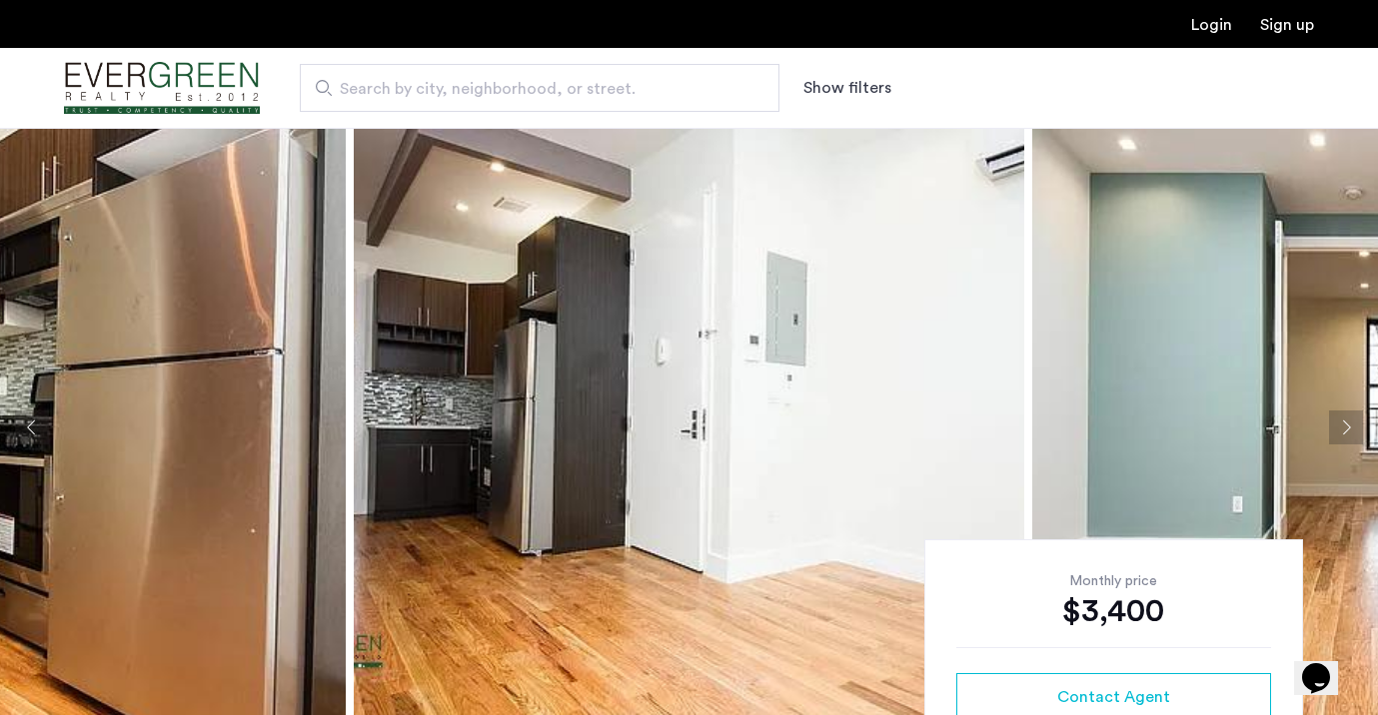
click at [1350, 422] on button "Next apartment" at bounding box center [1346, 428] width 34 height 34
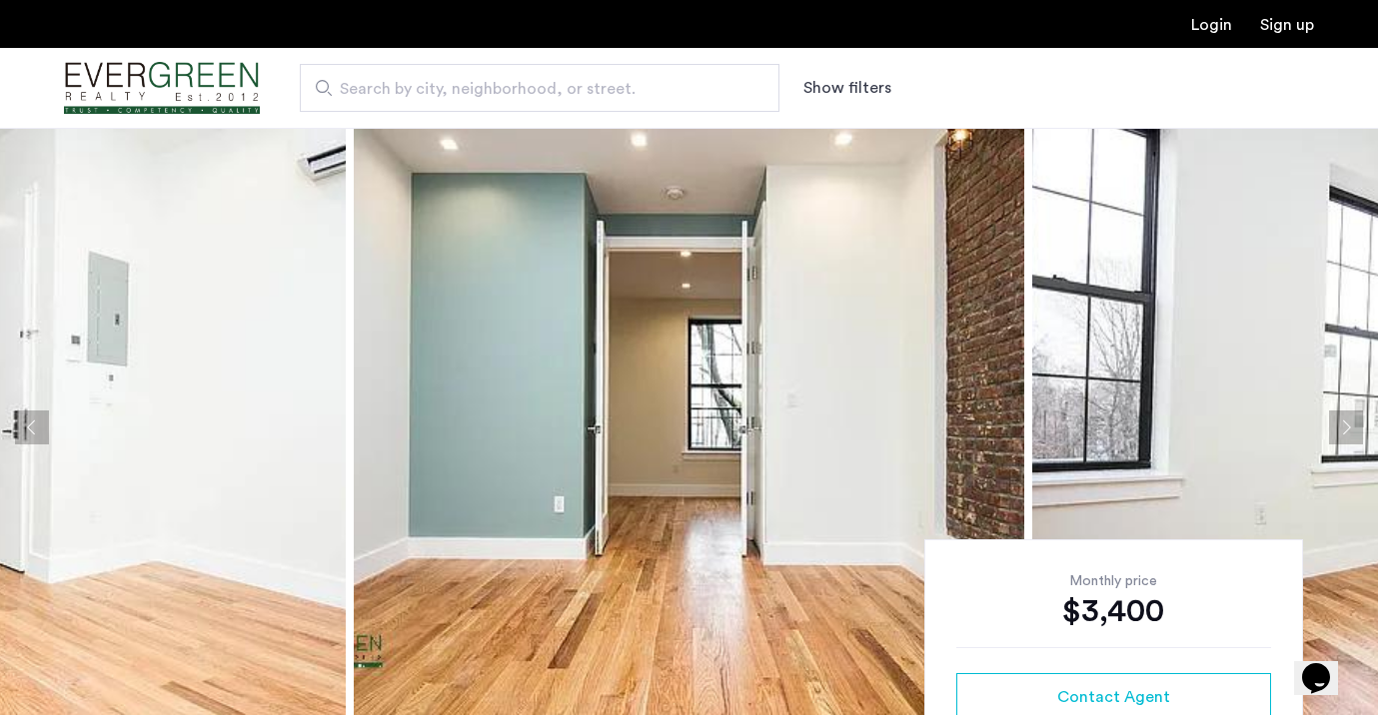
click at [1350, 429] on button "Next apartment" at bounding box center [1346, 428] width 34 height 34
click at [1348, 427] on button "Next apartment" at bounding box center [1346, 428] width 34 height 34
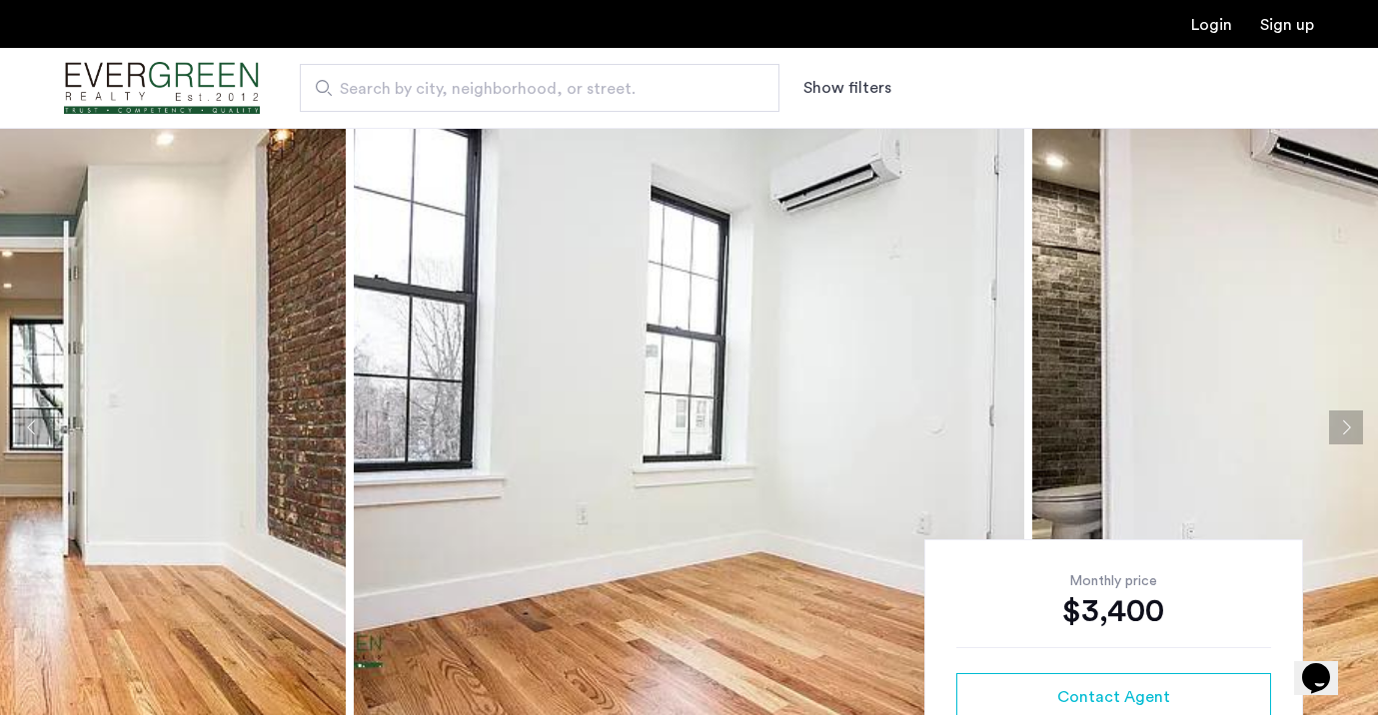
click at [1348, 427] on button "Next apartment" at bounding box center [1346, 428] width 34 height 34
